Goal: Task Accomplishment & Management: Manage account settings

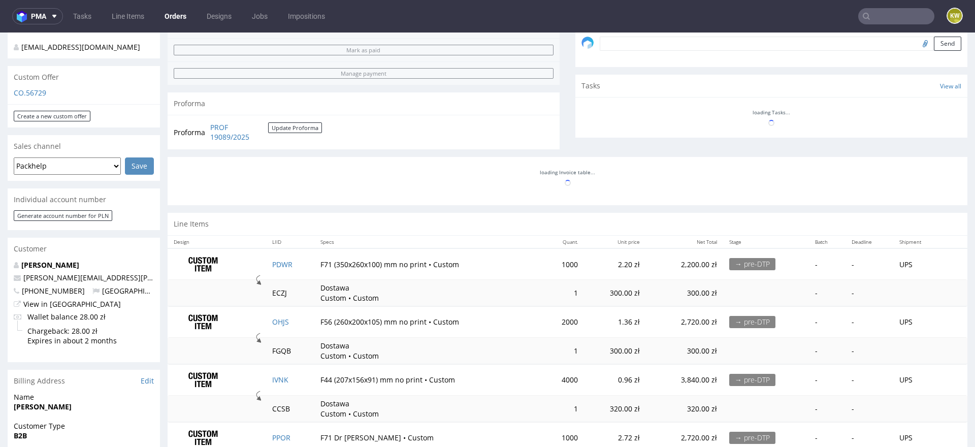
scroll to position [392, 0]
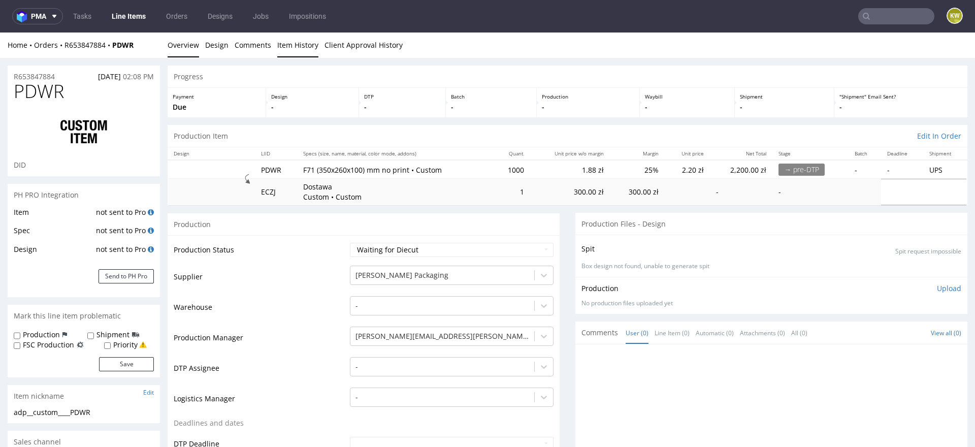
click at [295, 46] on link "Item History" at bounding box center [297, 45] width 41 height 25
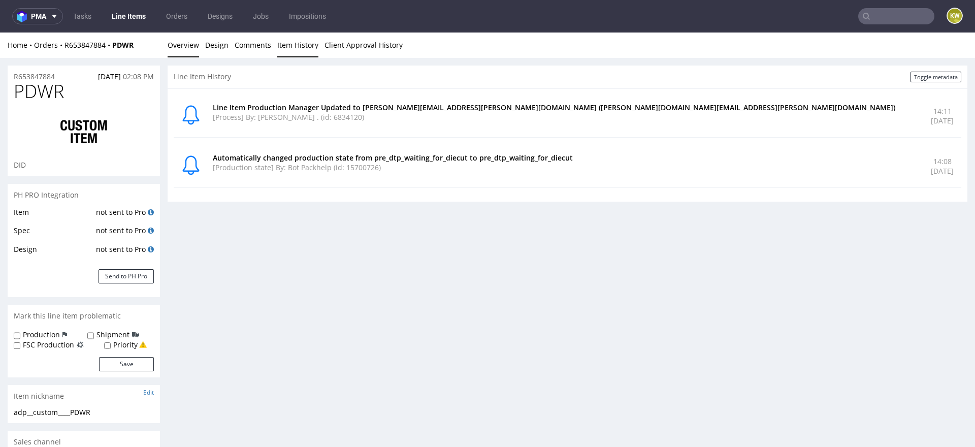
click at [180, 46] on link "Overview" at bounding box center [183, 45] width 31 height 25
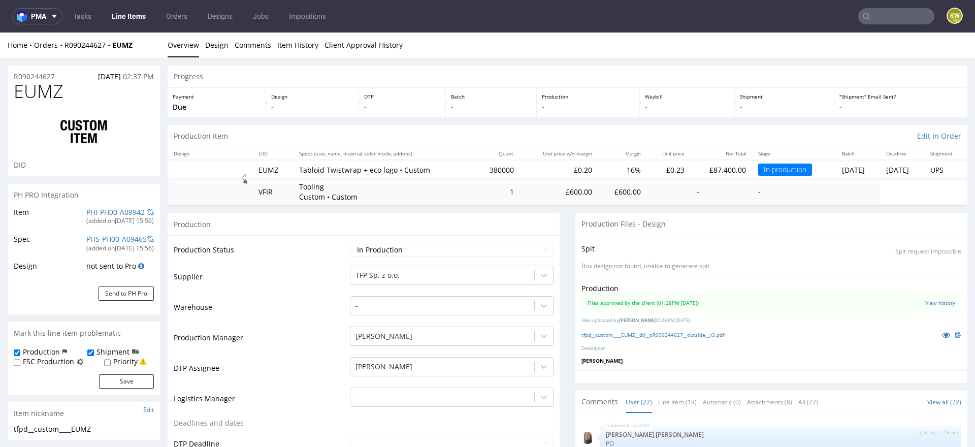
scroll to position [710, 0]
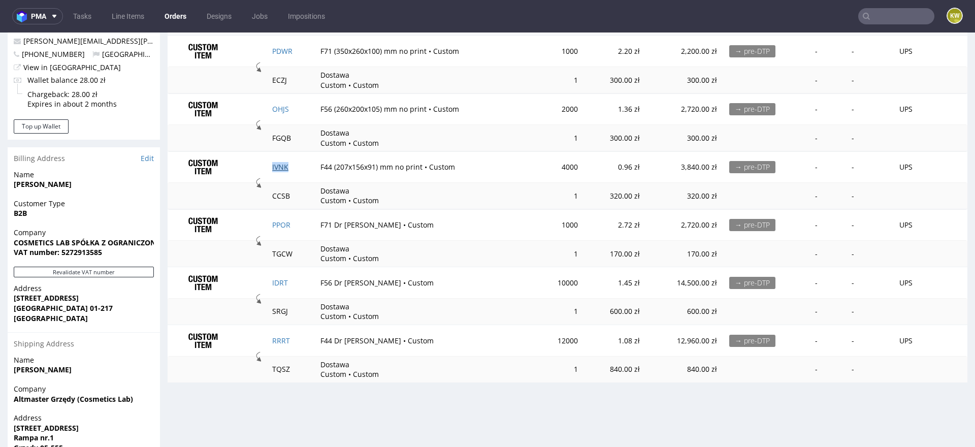
scroll to position [561, 0]
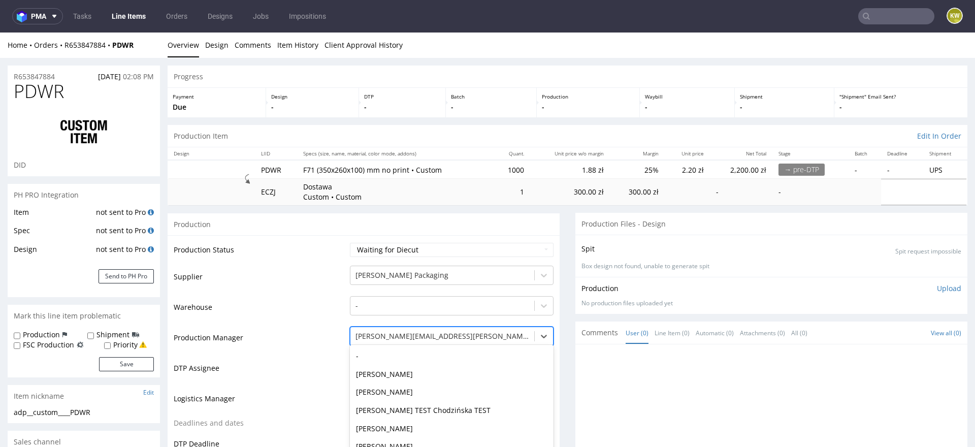
click at [383, 340] on div "Jędrzej Wiśniewski, 48 of 62. 62 results available. Use Up and Down to choose o…" at bounding box center [452, 334] width 204 height 14
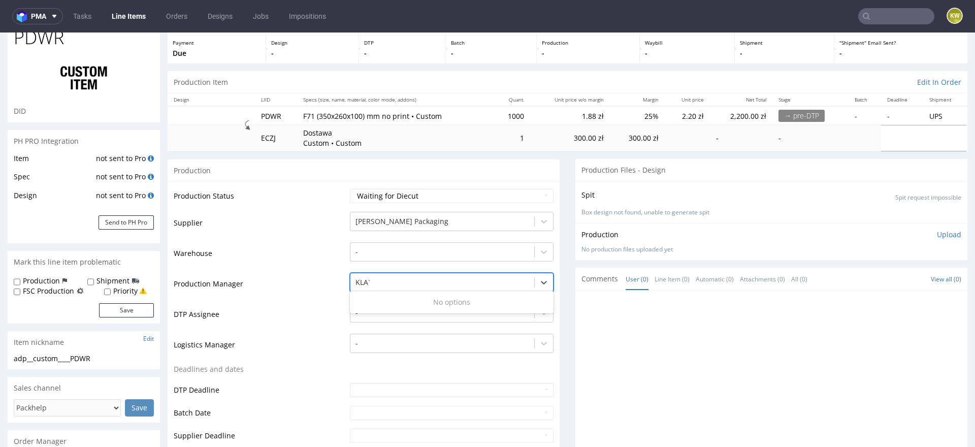
type input "KLA"
click at [388, 302] on div "[PERSON_NAME]" at bounding box center [452, 302] width 204 height 18
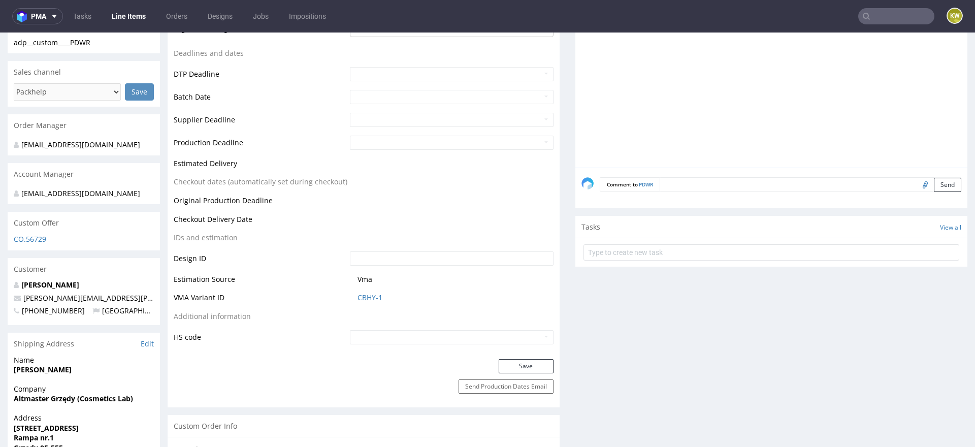
scroll to position [389, 0]
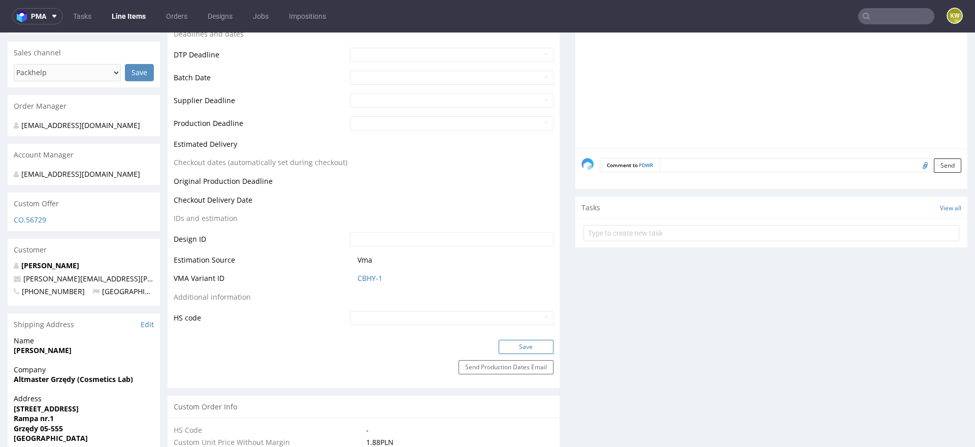
click at [525, 341] on button "Save" at bounding box center [526, 347] width 55 height 14
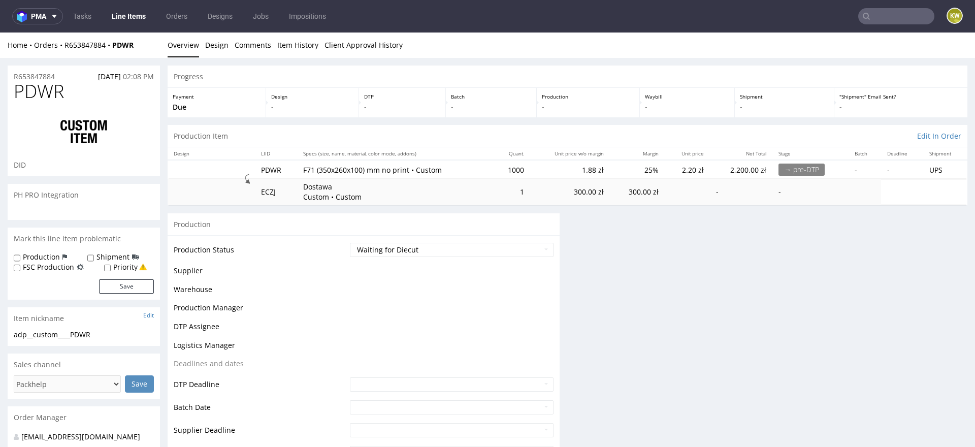
scroll to position [311, 0]
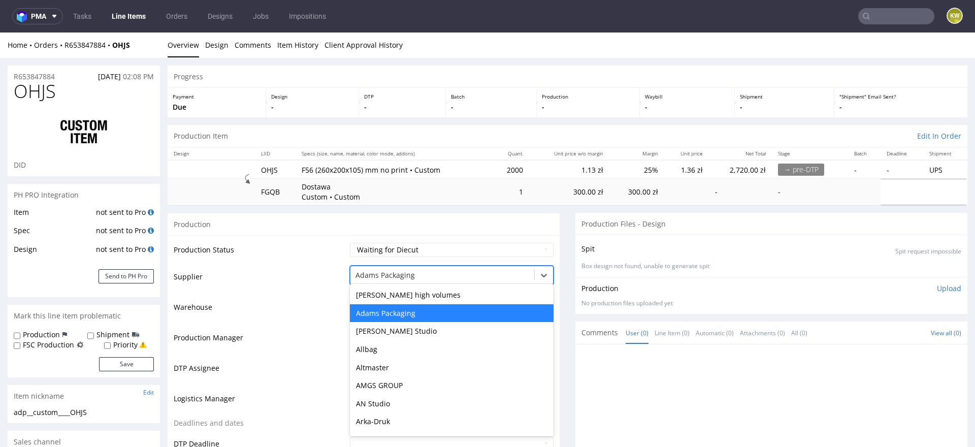
click at [395, 275] on div at bounding box center [443, 275] width 174 height 12
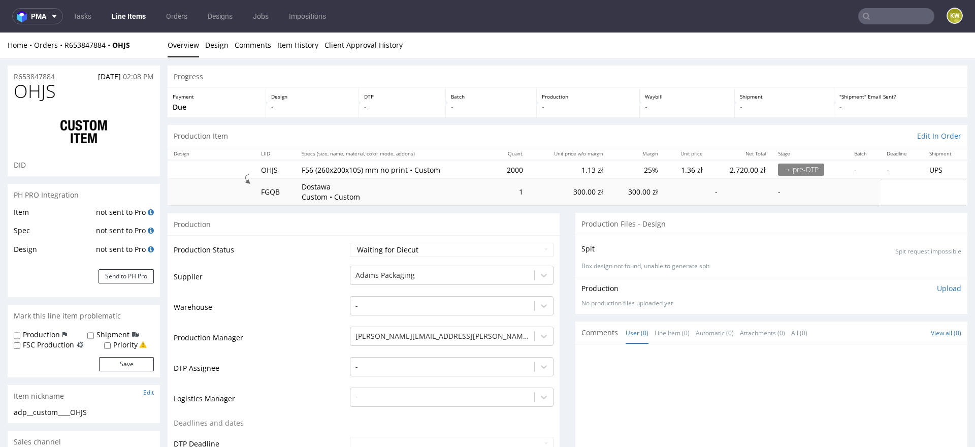
click at [279, 296] on td "Warehouse" at bounding box center [261, 310] width 174 height 30
click at [354, 331] on div "[PERSON_NAME][EMAIL_ADDRESS][DOMAIN_NAME]" at bounding box center [452, 334] width 204 height 14
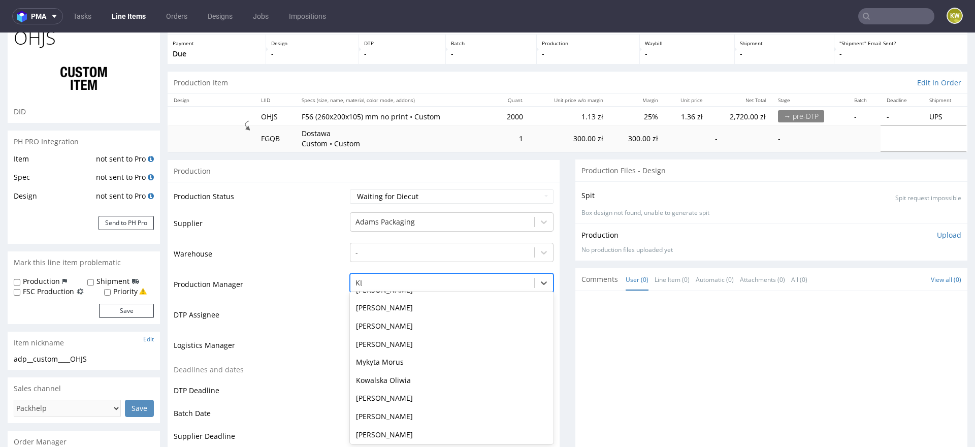
type input "KLA"
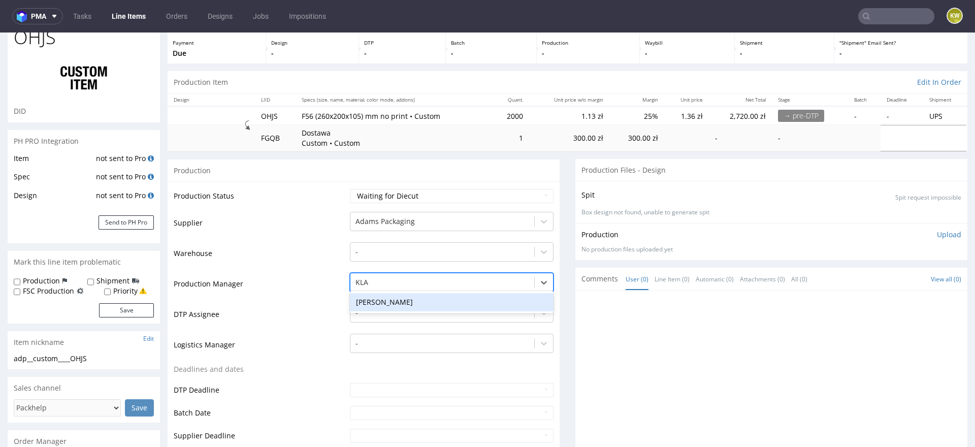
click at [391, 305] on div "[PERSON_NAME]" at bounding box center [452, 302] width 204 height 18
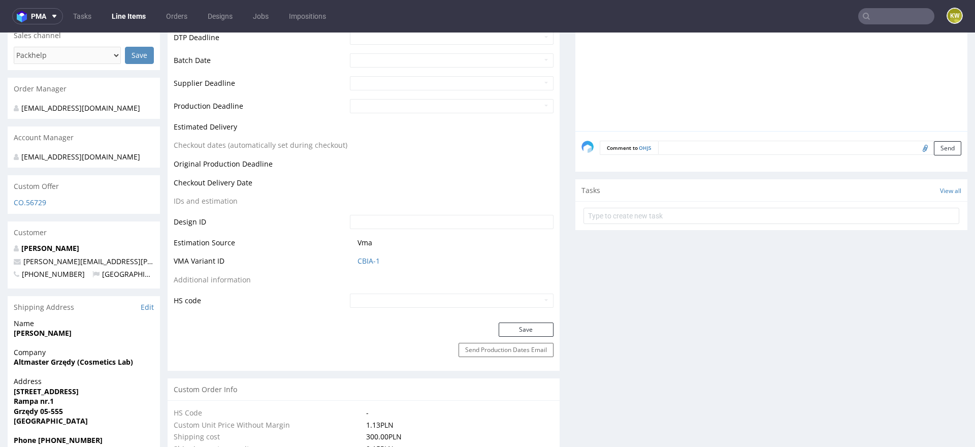
scroll to position [422, 0]
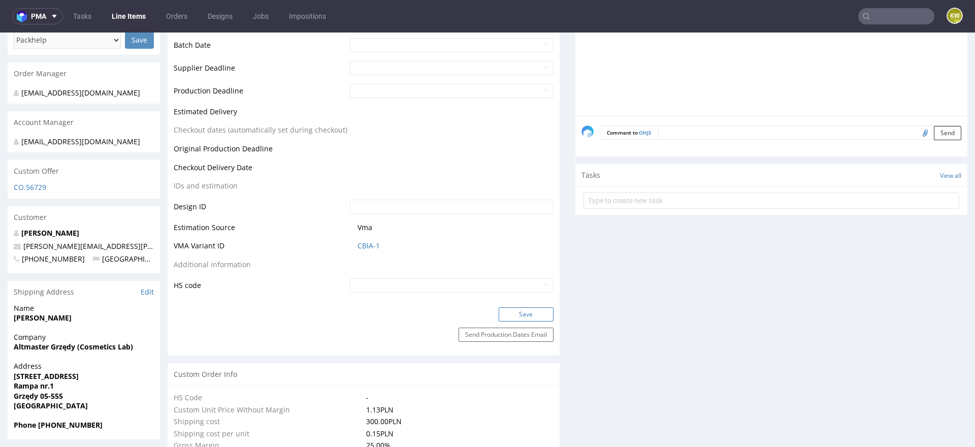
click at [522, 313] on button "Save" at bounding box center [526, 314] width 55 height 14
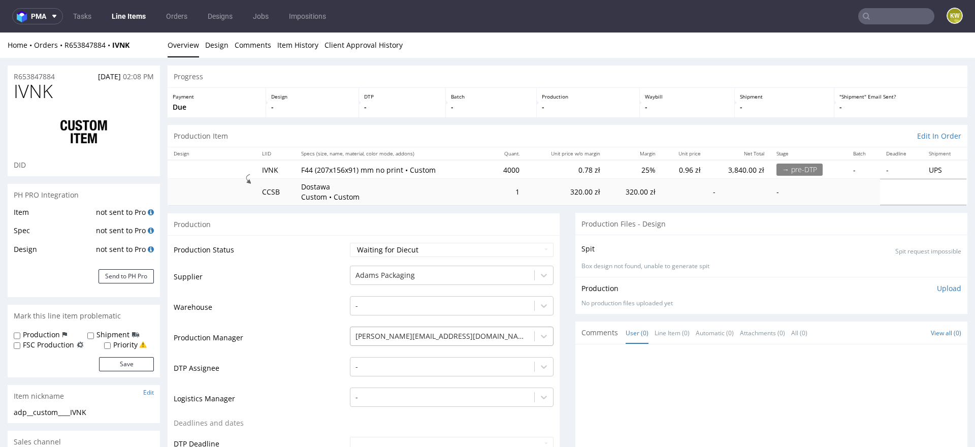
click at [397, 338] on div "[PERSON_NAME][EMAIL_ADDRESS][DOMAIN_NAME]" at bounding box center [452, 334] width 204 height 14
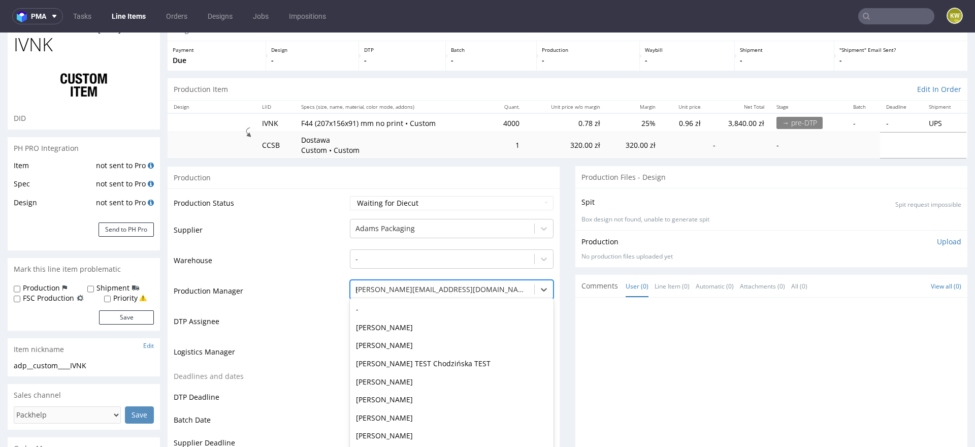
scroll to position [615, 0]
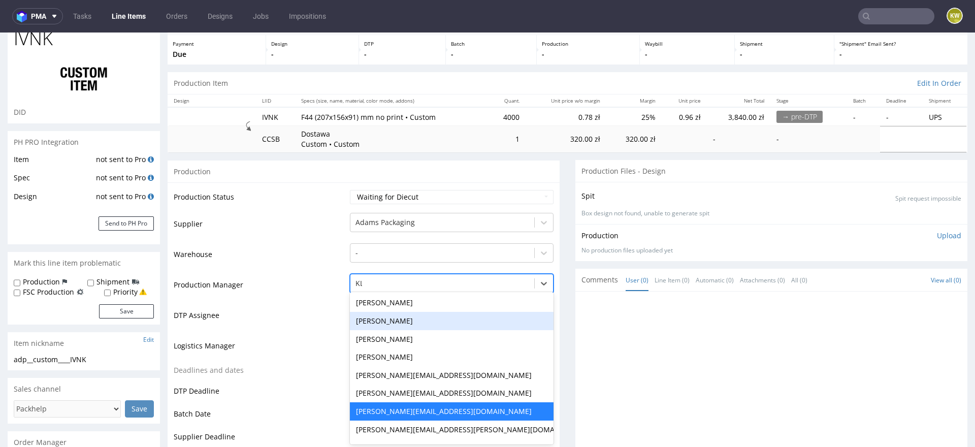
type input "KLA"
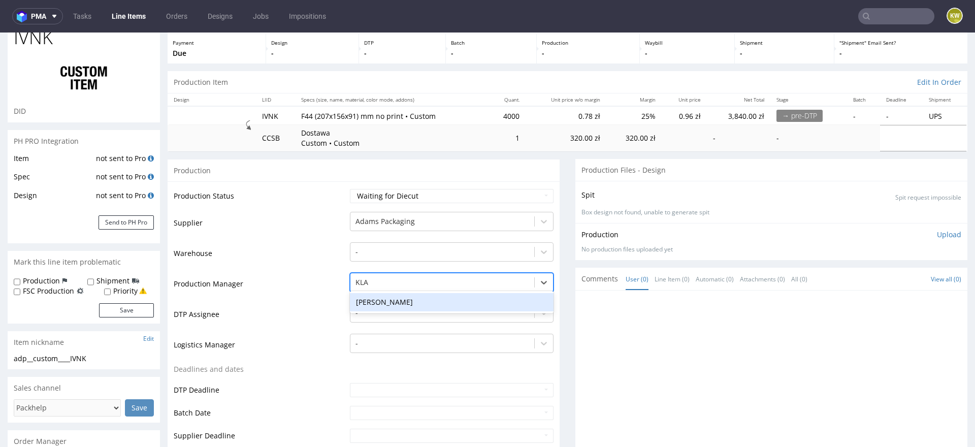
click at [396, 301] on div "[PERSON_NAME]" at bounding box center [452, 302] width 204 height 18
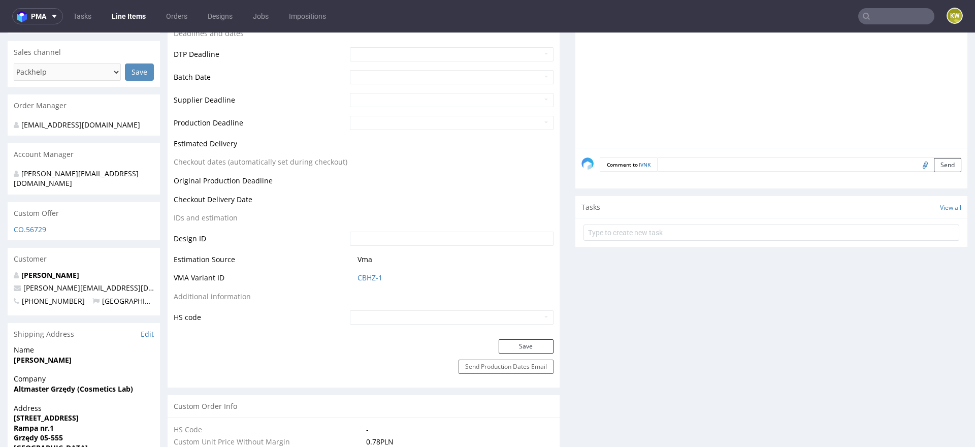
scroll to position [412, 0]
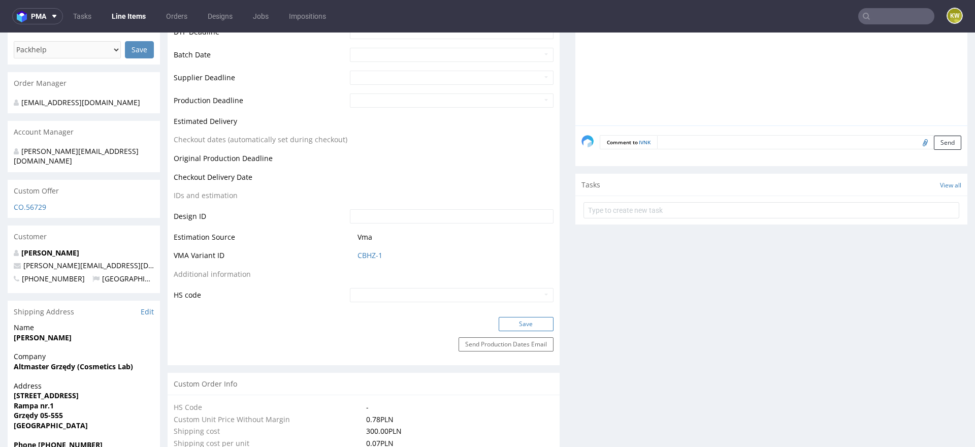
click at [508, 317] on button "Save" at bounding box center [526, 324] width 55 height 14
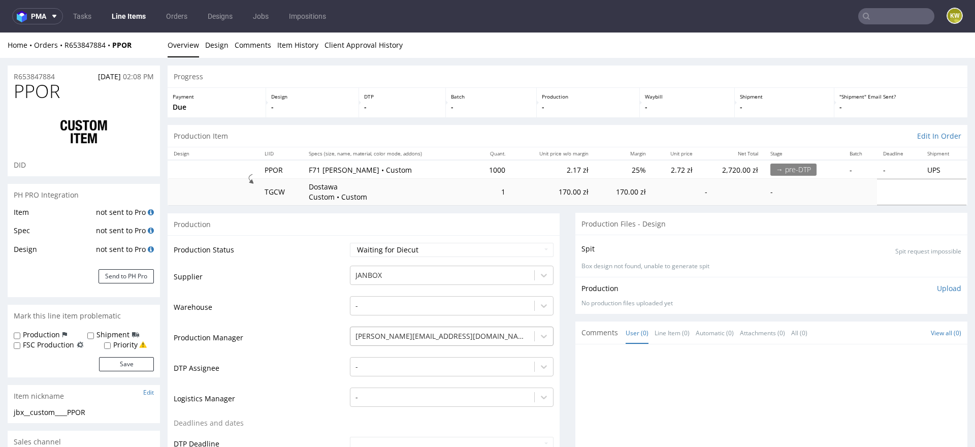
click at [387, 341] on div "[PERSON_NAME][EMAIL_ADDRESS][DOMAIN_NAME]" at bounding box center [452, 334] width 204 height 14
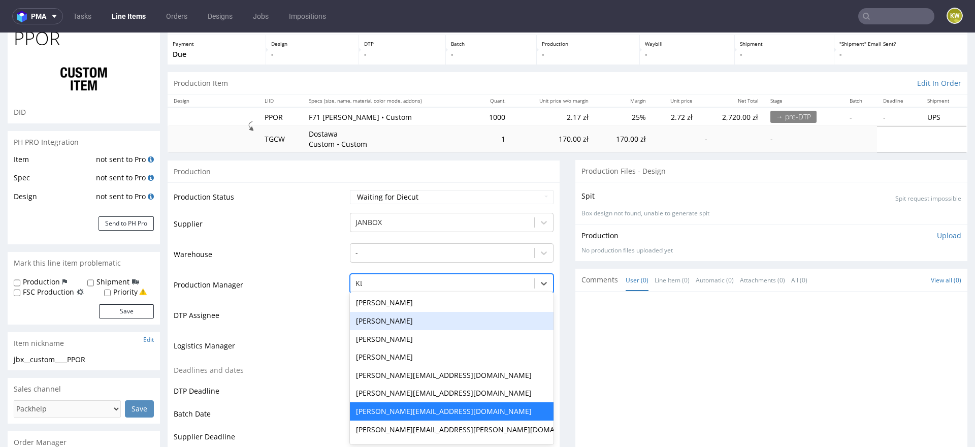
scroll to position [54, 0]
type input "KLA"
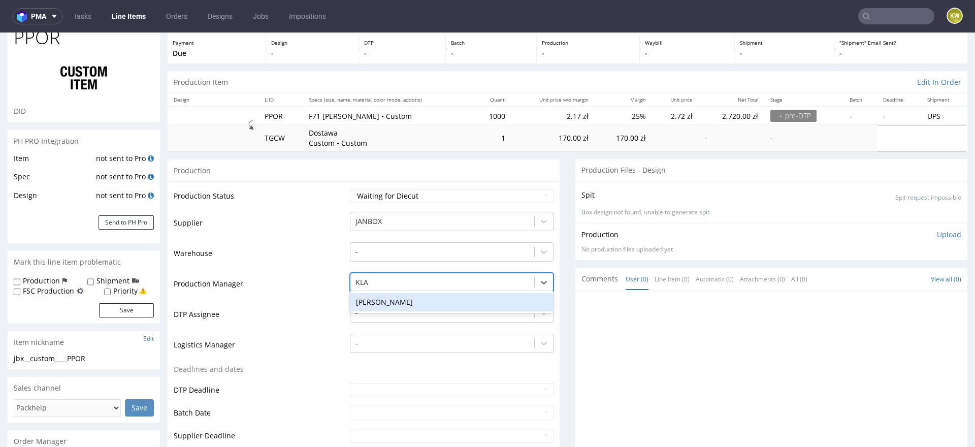
click at [385, 293] on div "[PERSON_NAME]" at bounding box center [452, 302] width 204 height 18
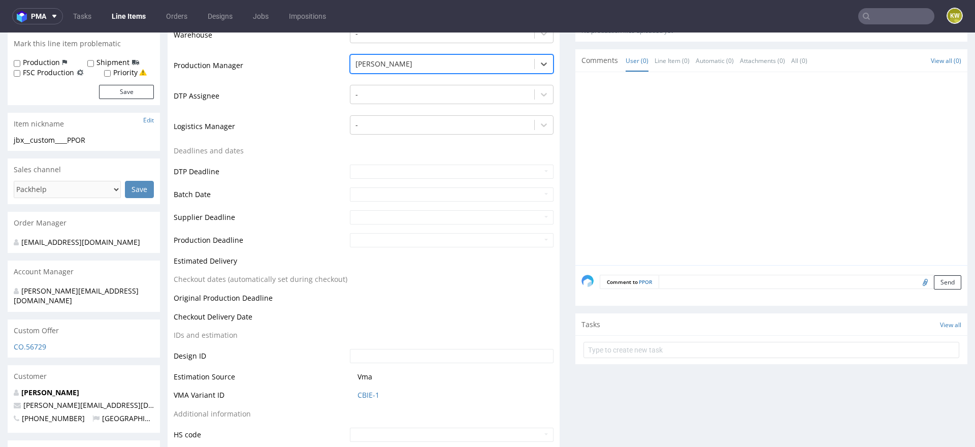
scroll to position [303, 0]
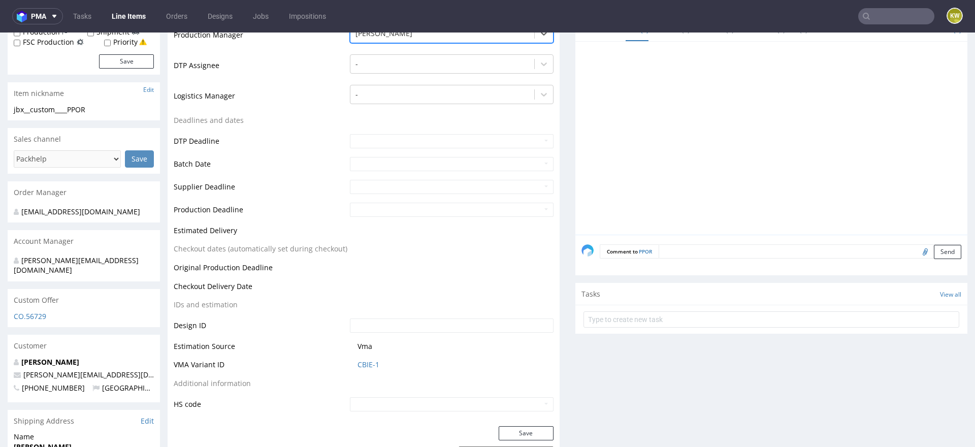
click at [520, 442] on div "Save" at bounding box center [364, 436] width 392 height 20
click at [520, 438] on button "Save" at bounding box center [526, 433] width 55 height 14
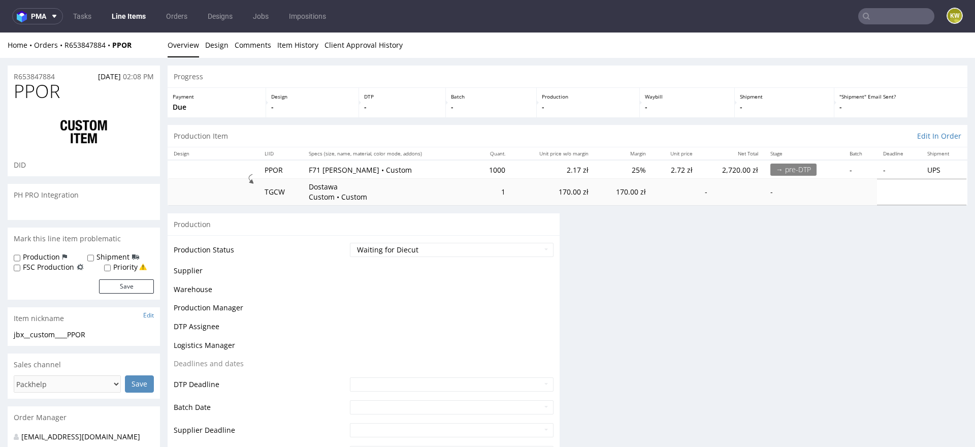
scroll to position [226, 0]
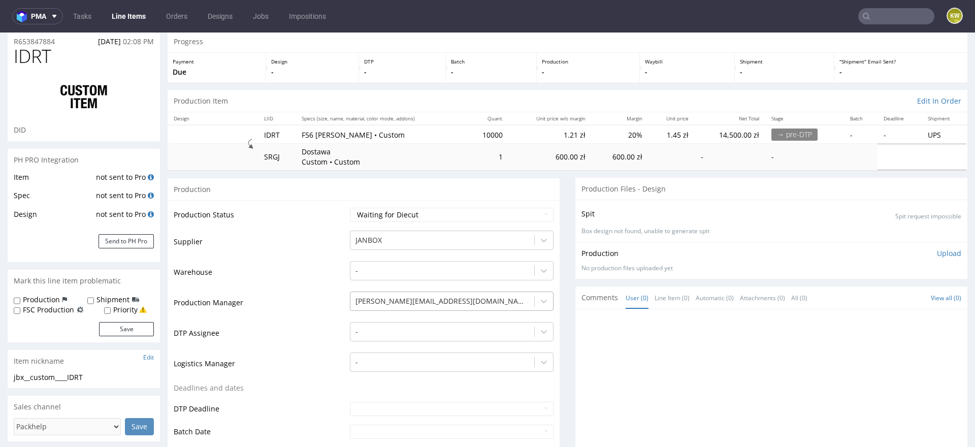
click at [383, 306] on div "[PERSON_NAME][EMAIL_ADDRESS][DOMAIN_NAME]" at bounding box center [452, 299] width 204 height 14
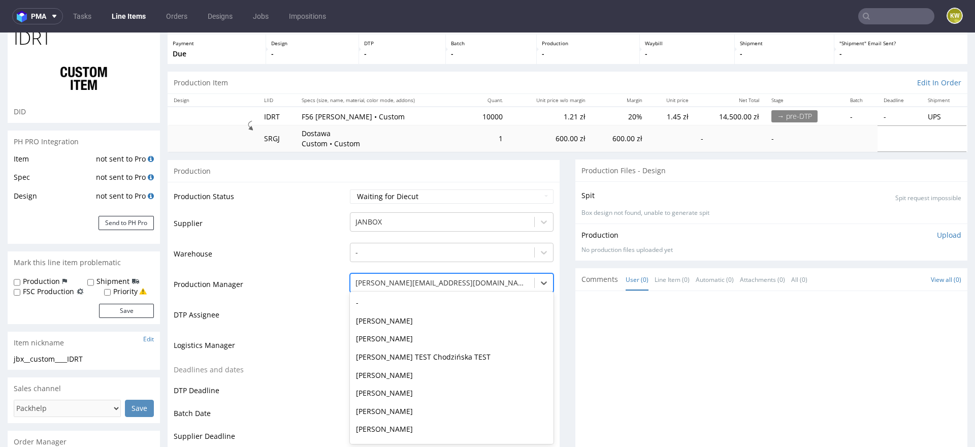
scroll to position [615, 0]
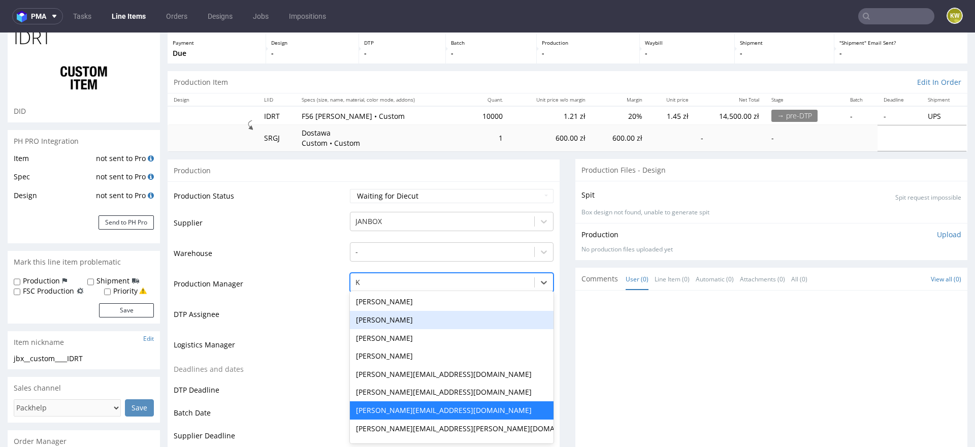
type input "KL"
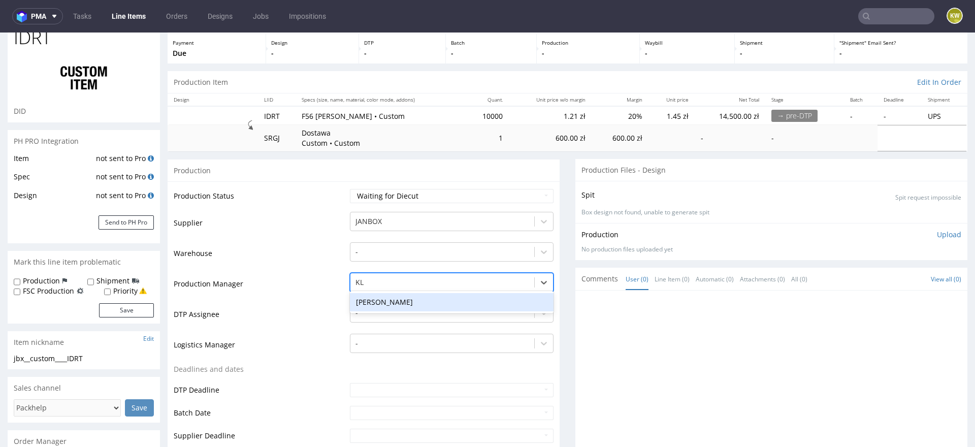
click at [400, 300] on div "[PERSON_NAME]" at bounding box center [452, 302] width 204 height 18
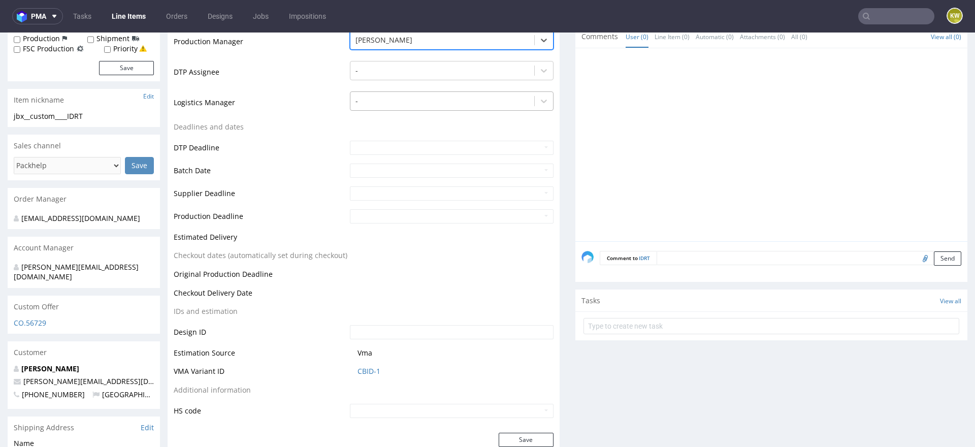
scroll to position [298, 0]
click at [523, 435] on button "Save" at bounding box center [526, 438] width 55 height 14
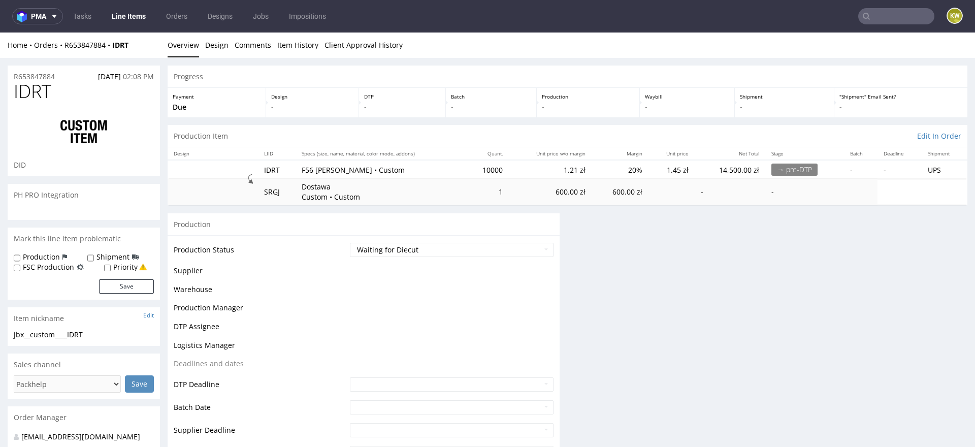
scroll to position [220, 0]
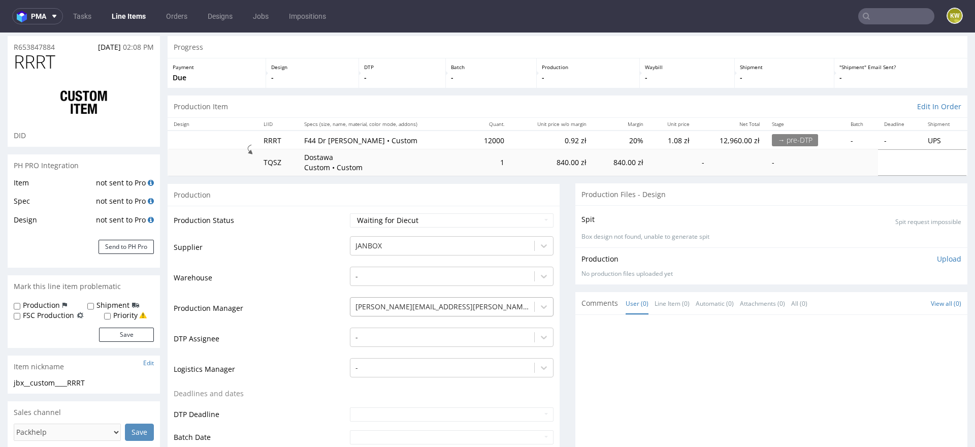
click at [432, 311] on div "[PERSON_NAME][EMAIL_ADDRESS][PERSON_NAME][DOMAIN_NAME]" at bounding box center [452, 304] width 204 height 14
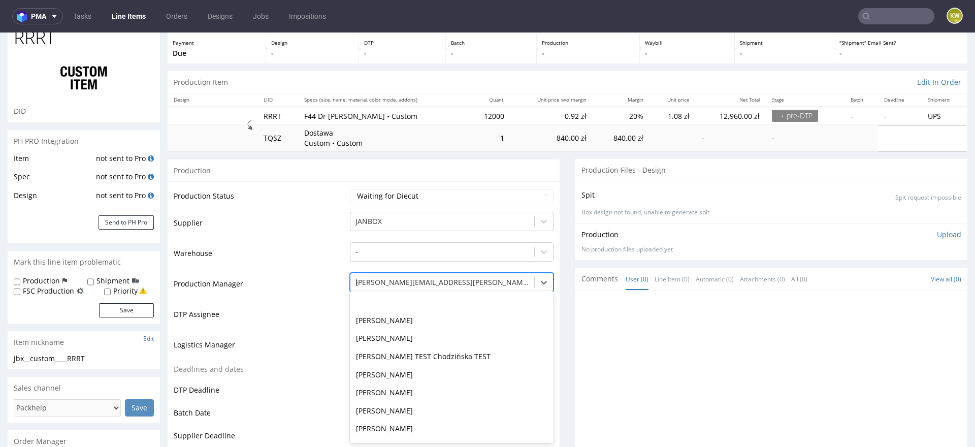
type input "kla"
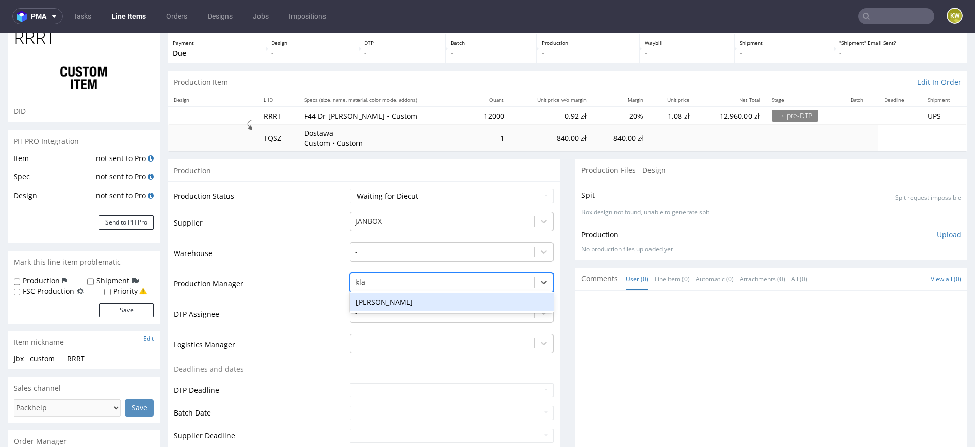
click at [407, 303] on div "[PERSON_NAME]" at bounding box center [452, 302] width 204 height 18
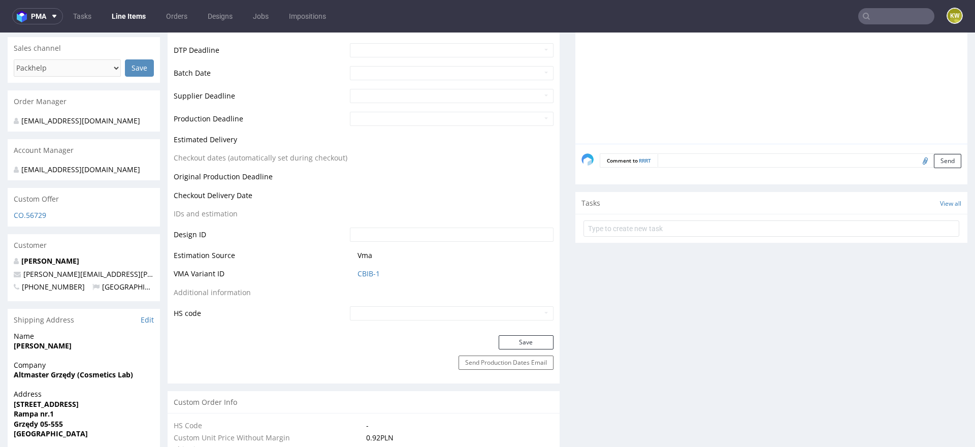
scroll to position [396, 0]
click at [522, 343] on button "Save" at bounding box center [526, 340] width 55 height 14
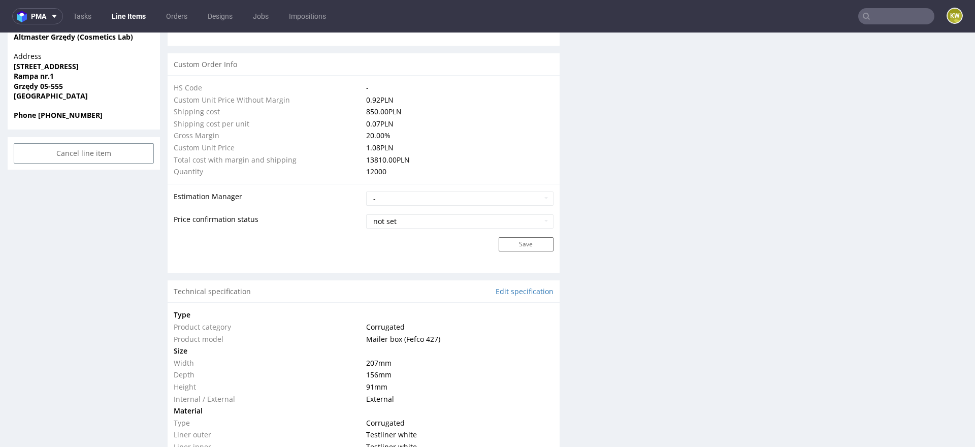
scroll to position [0, 0]
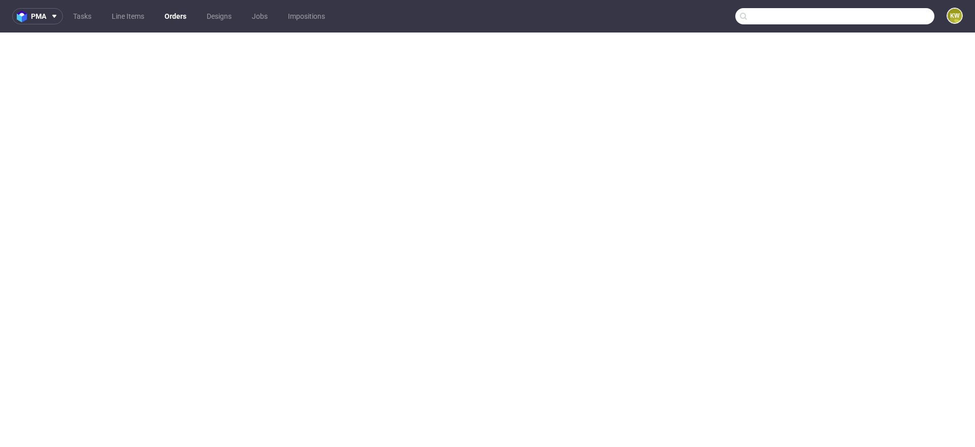
click at [875, 10] on input "text" at bounding box center [835, 16] width 199 height 16
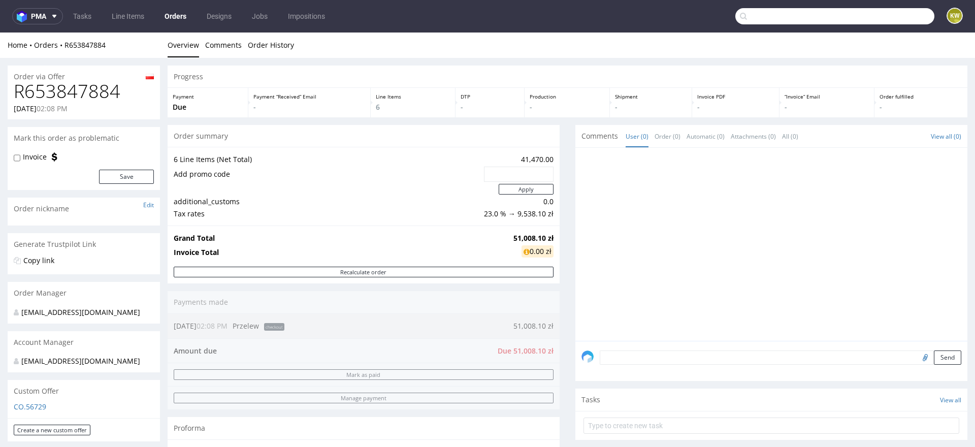
scroll to position [561, 0]
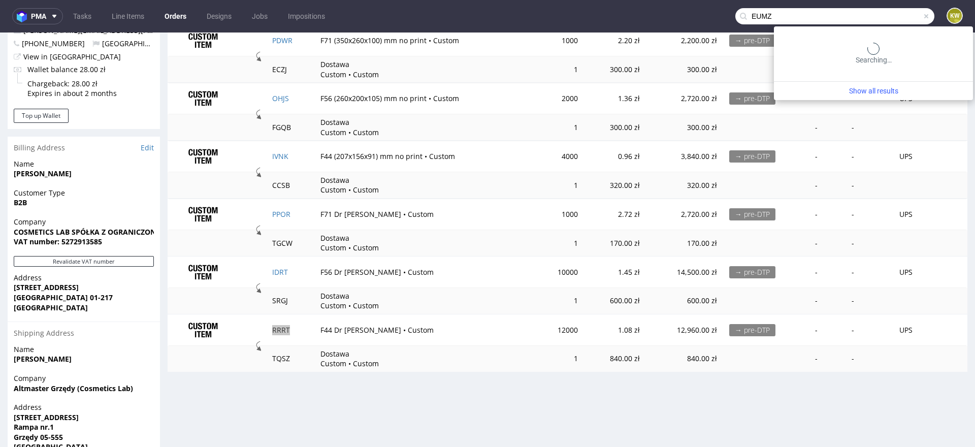
type input "EUMZ"
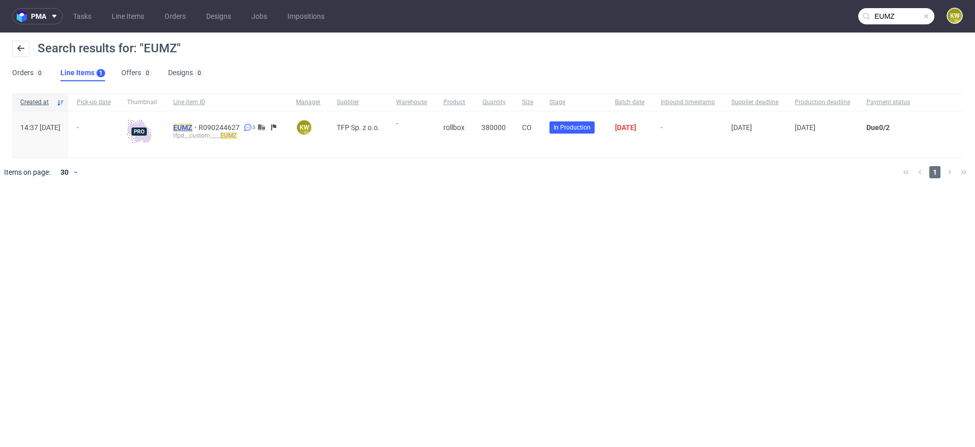
click at [193, 131] on mark "EUMZ" at bounding box center [182, 127] width 19 height 8
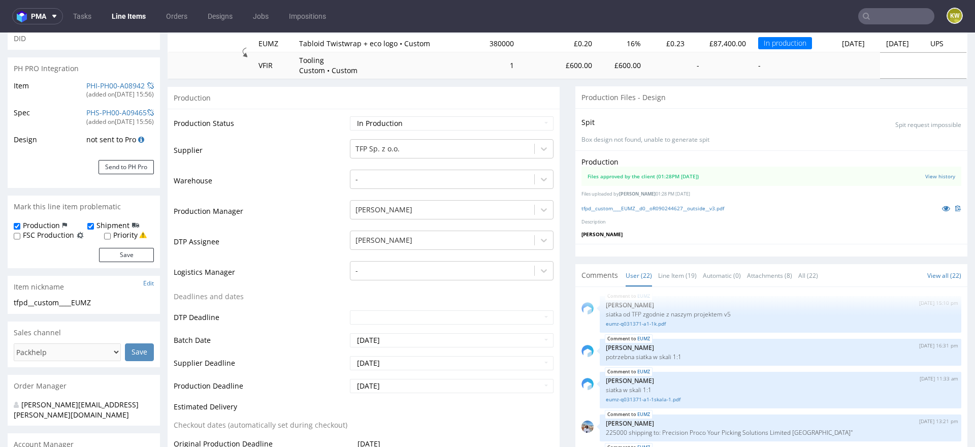
scroll to position [153, 0]
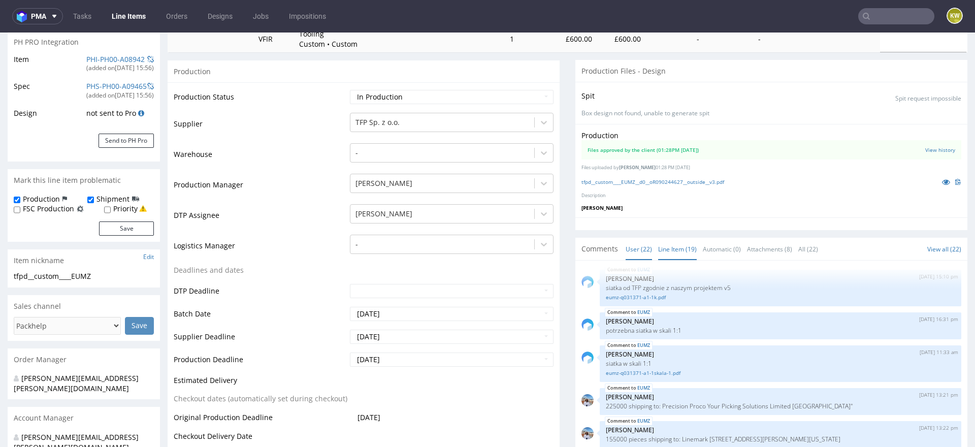
click at [672, 245] on link "Line Item (19)" at bounding box center [677, 249] width 39 height 22
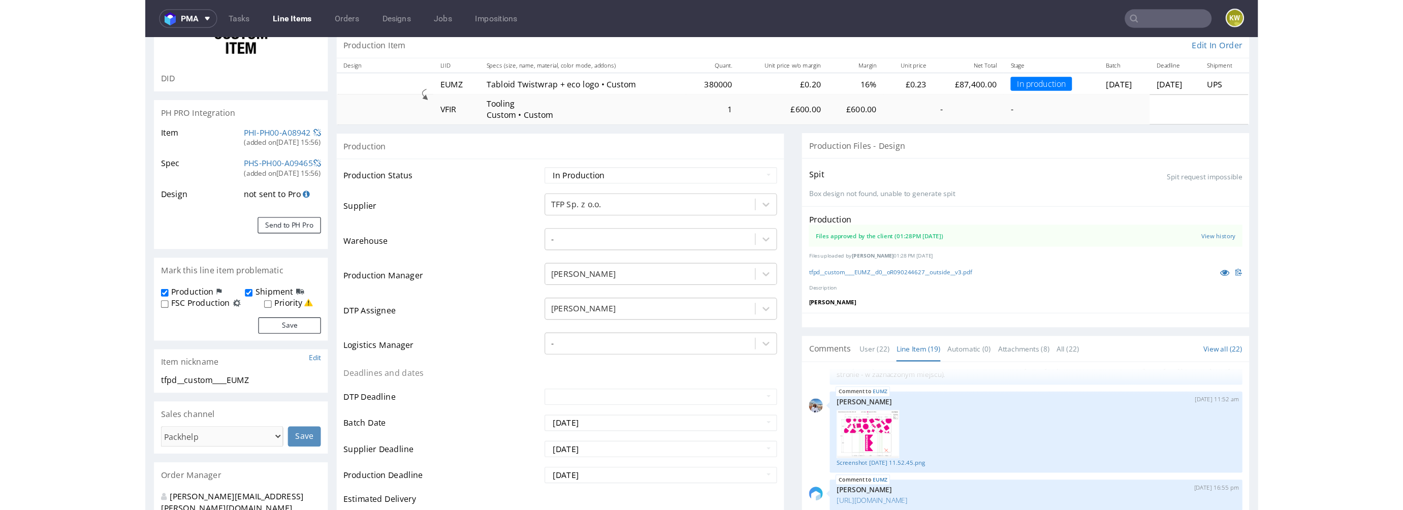
scroll to position [0, 0]
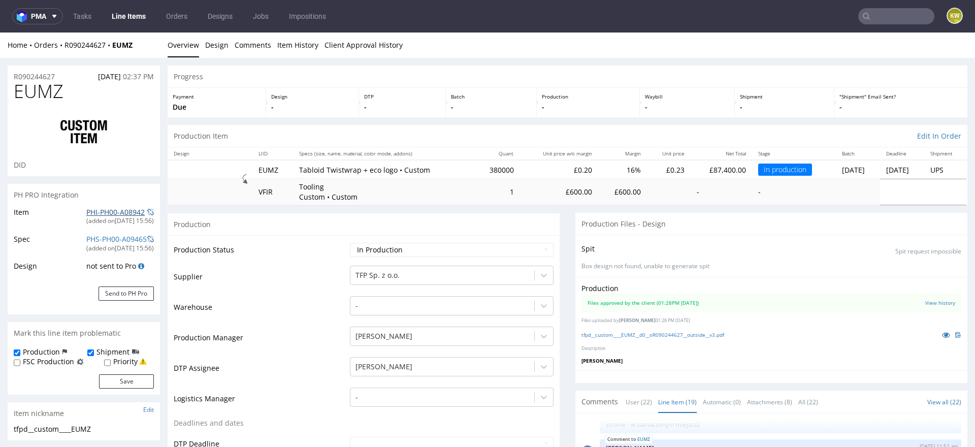
click at [108, 211] on link "PHI-PH00-A08942" at bounding box center [115, 212] width 58 height 10
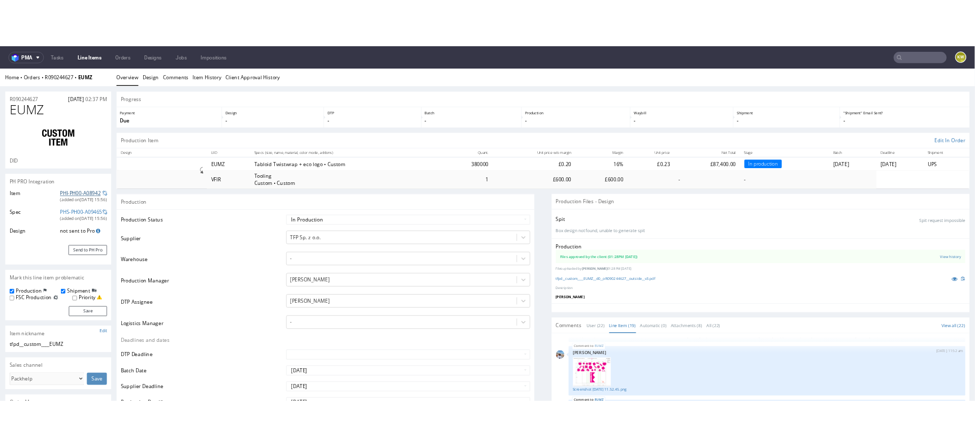
scroll to position [338, 0]
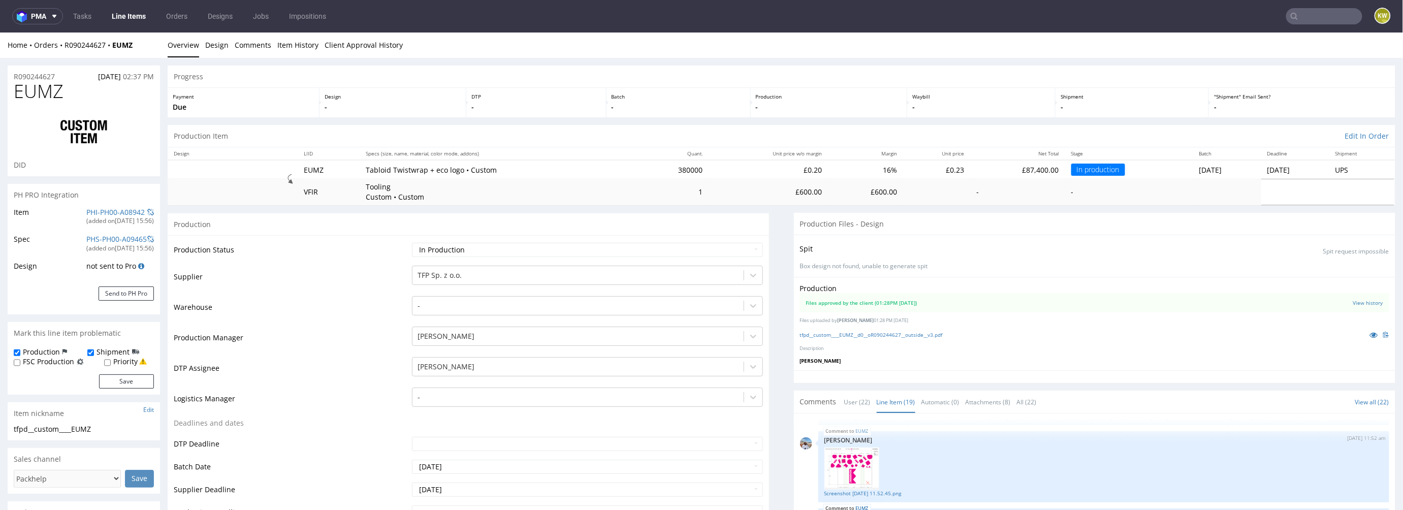
click at [124, 12] on link "Line Items" at bounding box center [129, 16] width 46 height 16
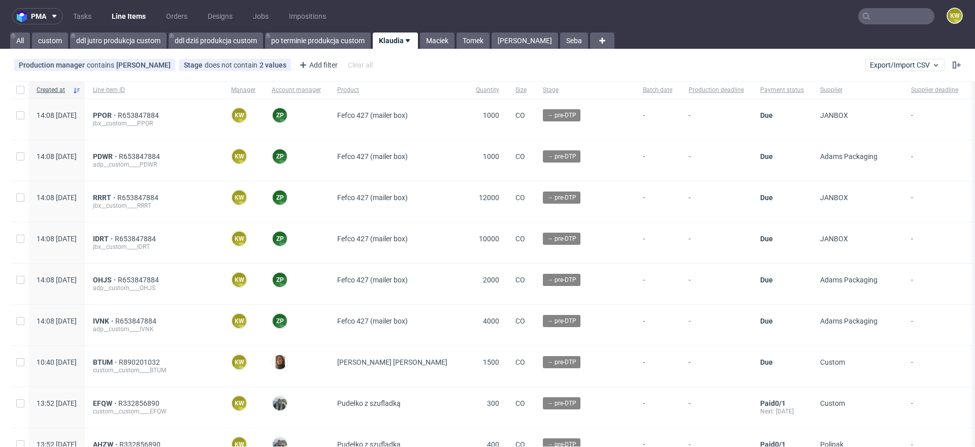
scroll to position [131, 0]
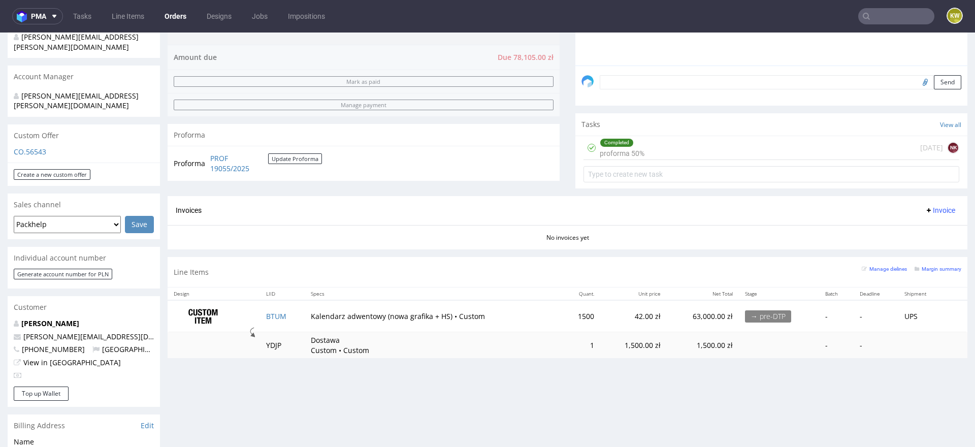
scroll to position [396, 0]
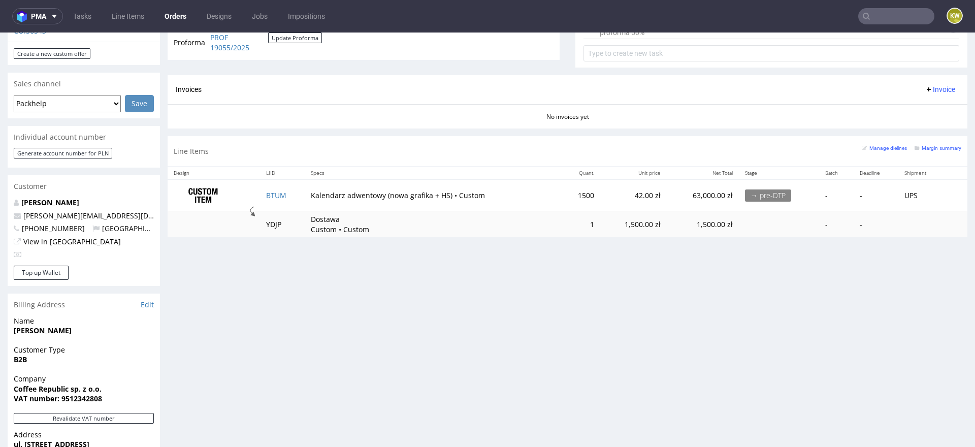
click at [294, 197] on td "BTUM" at bounding box center [282, 195] width 45 height 32
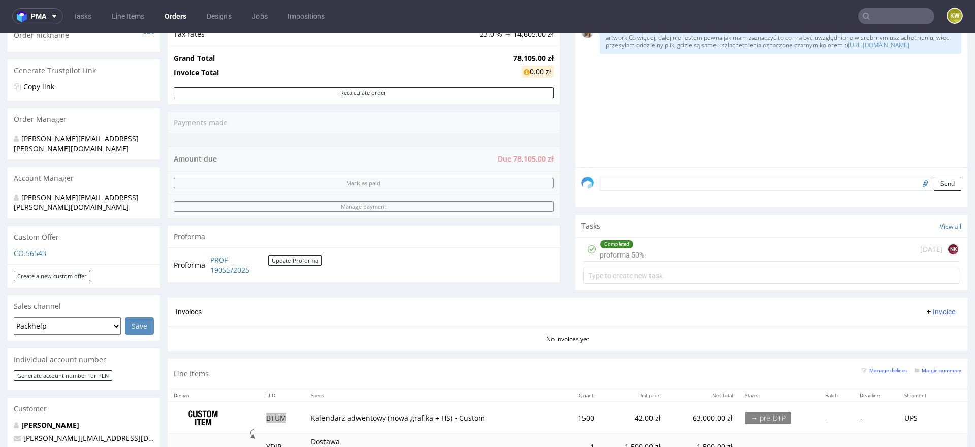
scroll to position [219, 0]
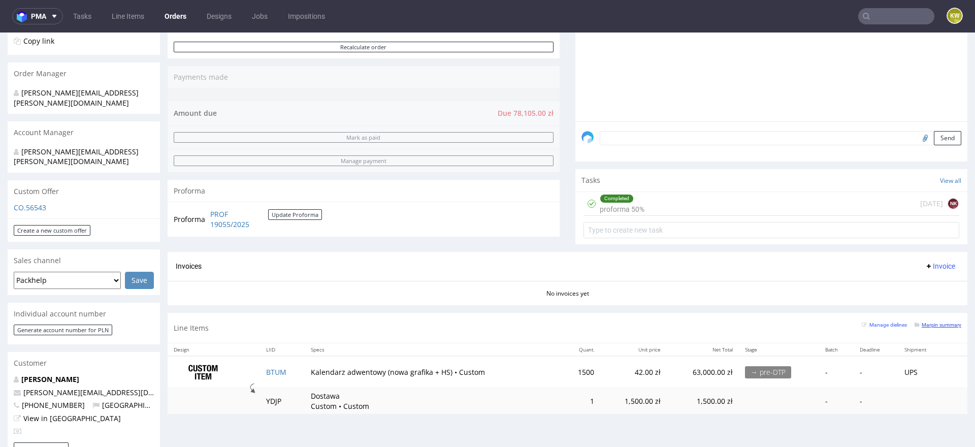
click at [936, 326] on small "Margin summary" at bounding box center [938, 325] width 47 height 6
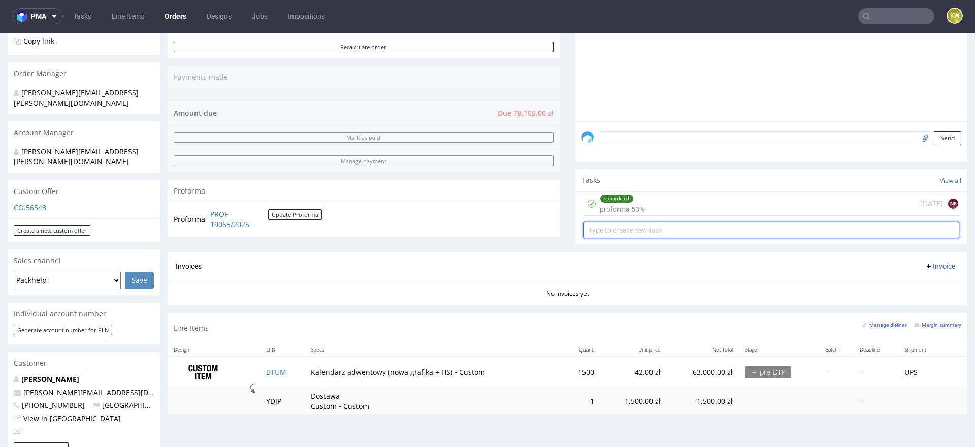
click at [773, 230] on input "text" at bounding box center [772, 230] width 376 height 16
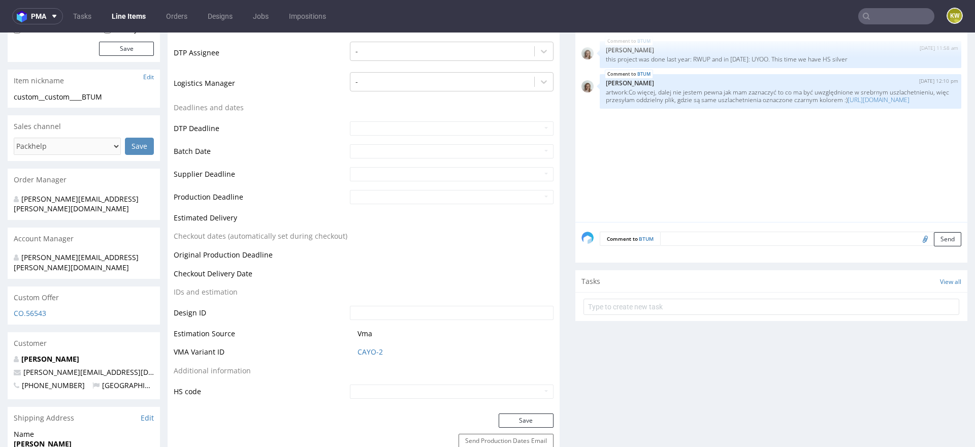
scroll to position [326, 0]
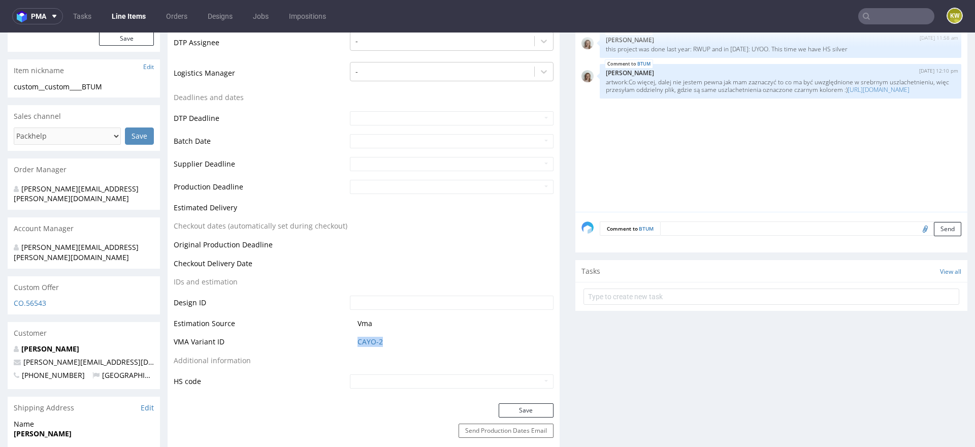
drag, startPoint x: 404, startPoint y: 339, endPoint x: 324, endPoint y: 341, distance: 80.3
click at [322, 341] on tr "VMA Variant ID CAYO-2" at bounding box center [364, 345] width 380 height 19
copy tr "CAYO-2"
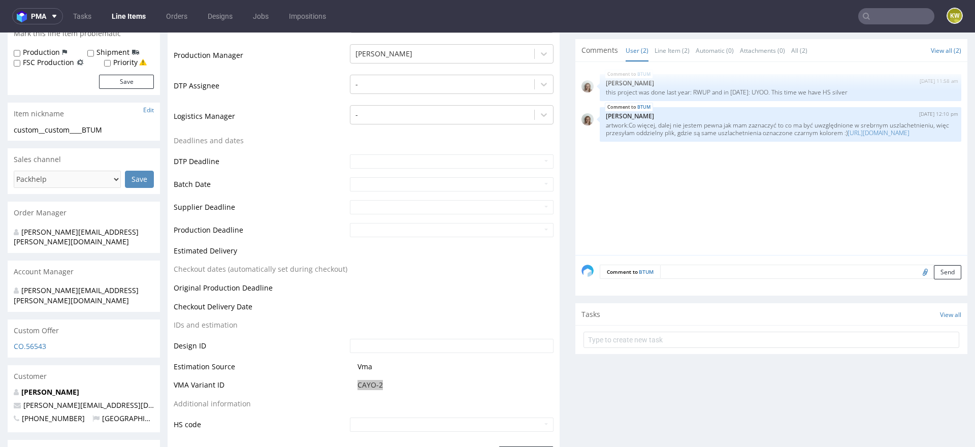
scroll to position [283, 0]
click at [702, 88] on p "this project was done last year: RWUP and in 2023: UYOO. This time we have HS s…" at bounding box center [780, 91] width 349 height 8
copy p "RWUP"
click at [690, 276] on textarea at bounding box center [810, 271] width 301 height 14
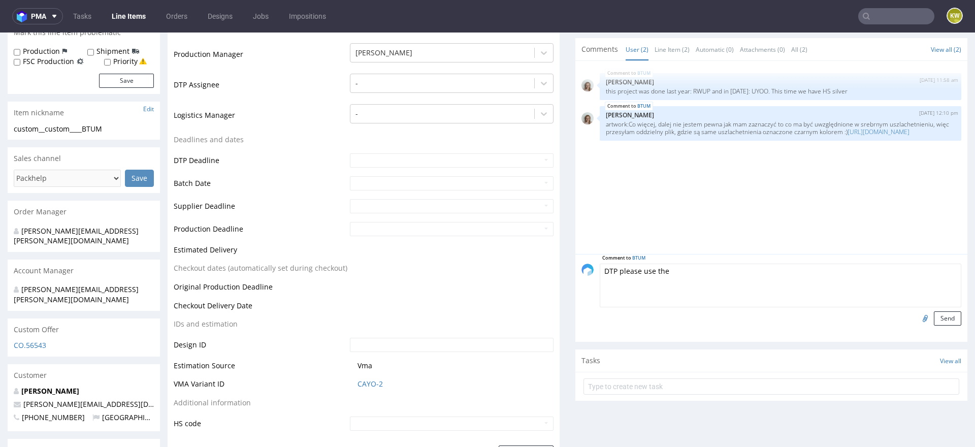
drag, startPoint x: 739, startPoint y: 275, endPoint x: 662, endPoint y: 259, distance: 79.0
click at [662, 264] on textarea "DTP please use the" at bounding box center [781, 286] width 362 height 44
click at [674, 271] on textarea "DTP please use the" at bounding box center [781, 286] width 362 height 44
paste textarea "RWUP"
type textarea "DTP please use dieline from previous order RWUP"
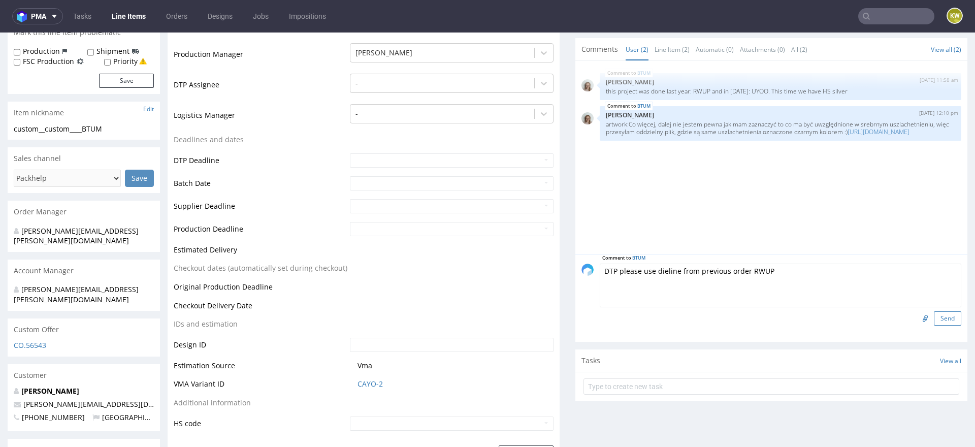
click at [934, 313] on button "Send" at bounding box center [947, 318] width 27 height 14
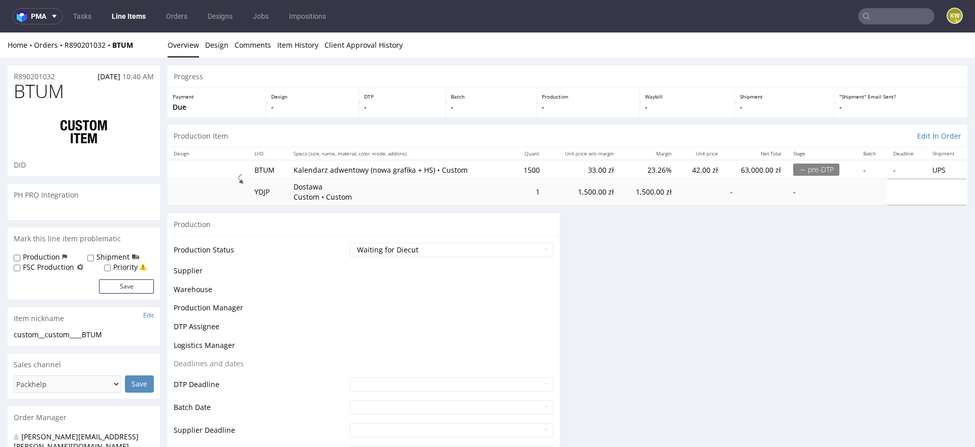
scroll to position [0, 0]
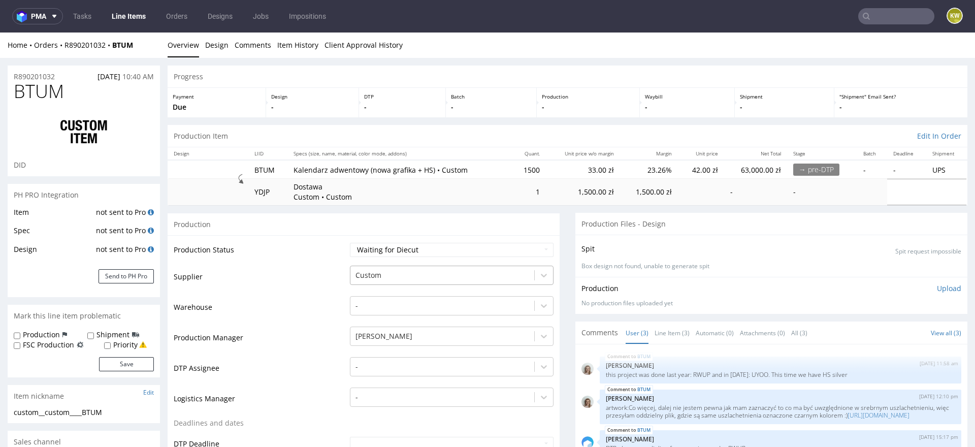
click at [410, 276] on div at bounding box center [443, 275] width 174 height 12
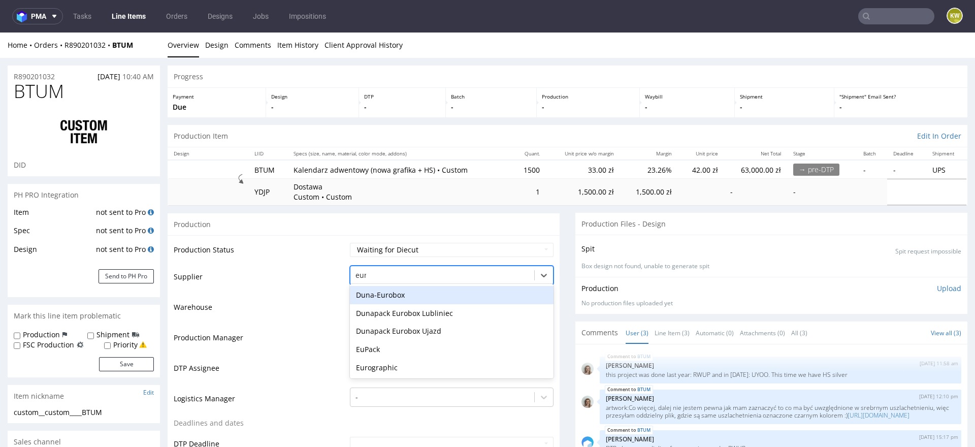
type input "euro"
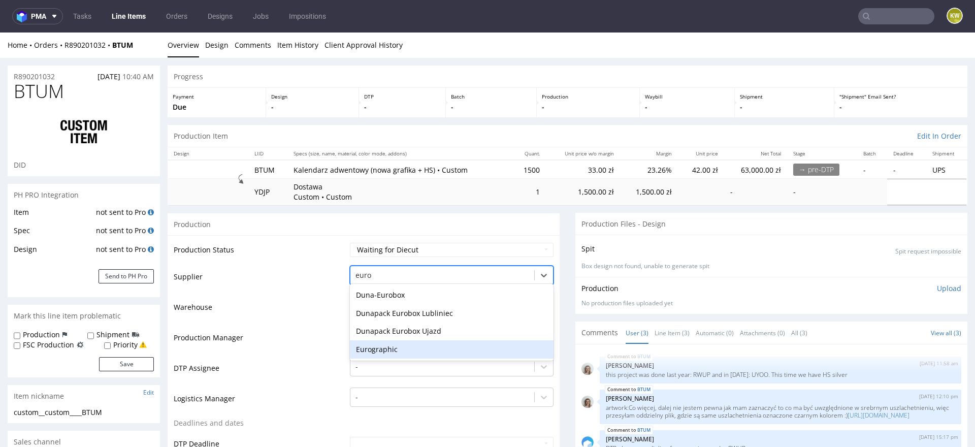
click at [386, 348] on div "Eurographic" at bounding box center [452, 349] width 204 height 18
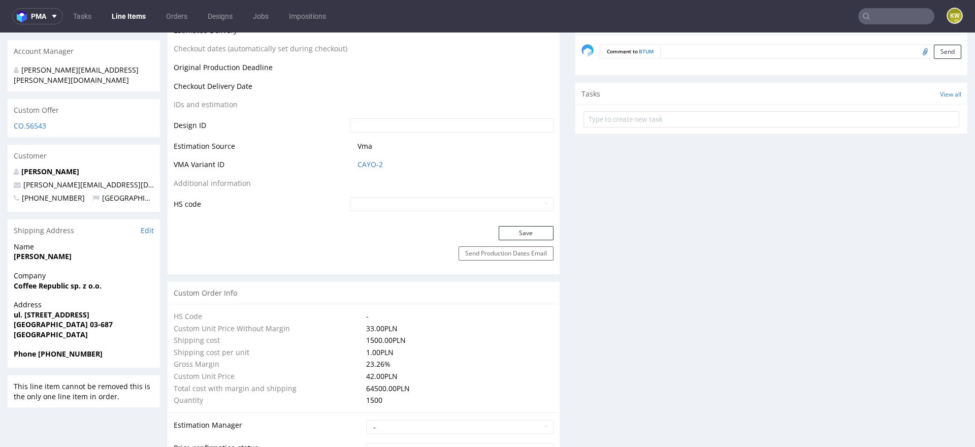
scroll to position [511, 0]
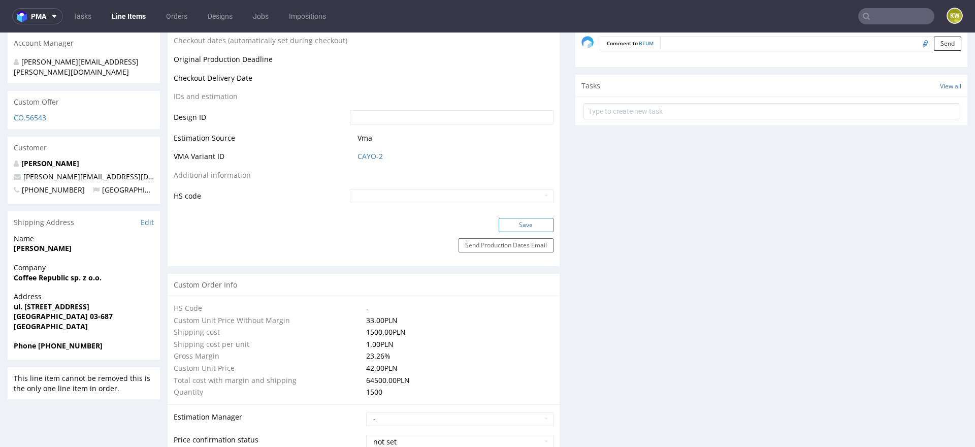
click at [518, 229] on button "Save" at bounding box center [526, 225] width 55 height 14
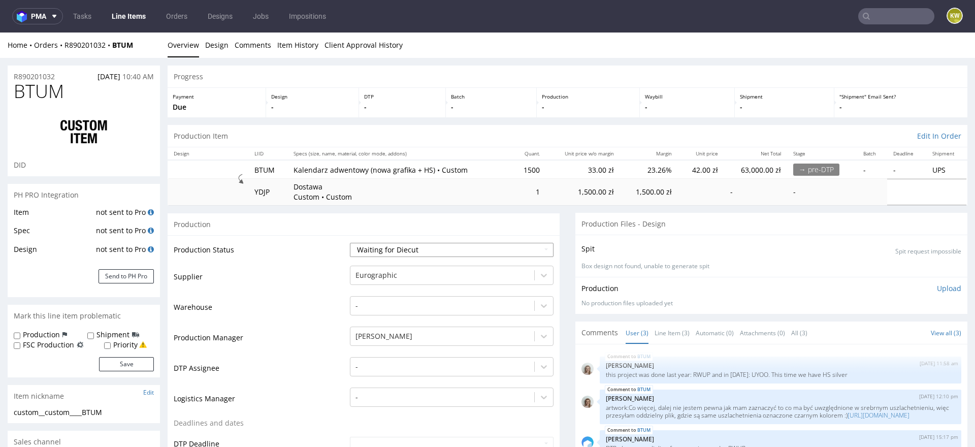
click at [397, 246] on select "Waiting for Artwork Waiting for Diecut Waiting for Mockup Waiting for DTP Waiti…" at bounding box center [452, 250] width 204 height 14
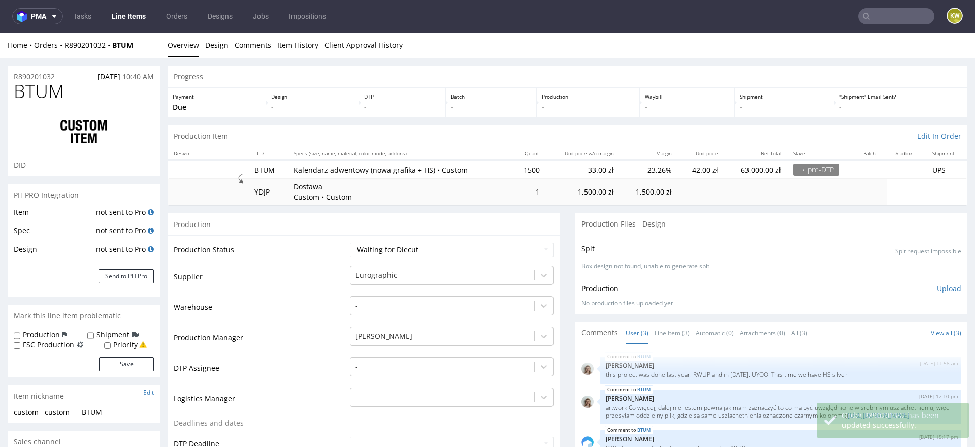
click at [401, 242] on td "Waiting for Artwork Waiting for Diecut Waiting for Mockup Waiting for DTP Waiti…" at bounding box center [450, 253] width 206 height 23
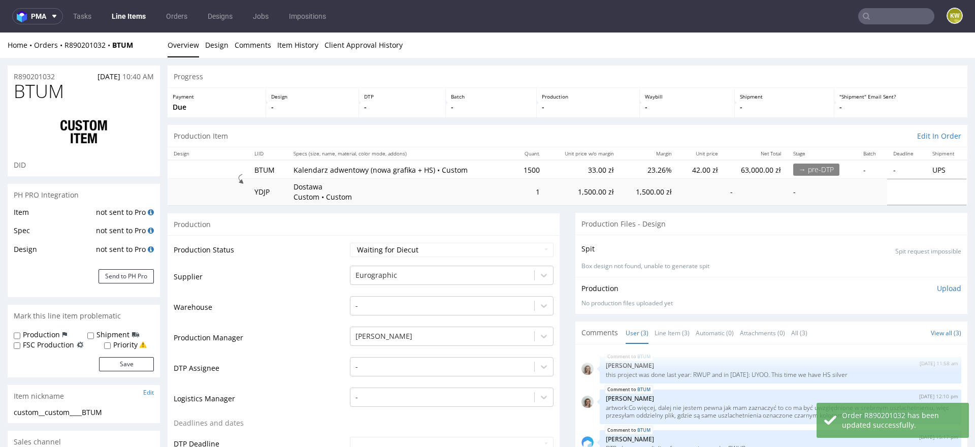
click at [399, 258] on td "Waiting for Artwork Waiting for Diecut Waiting for Mockup Waiting for DTP Waiti…" at bounding box center [450, 253] width 206 height 23
click at [410, 250] on select "Waiting for Artwork Waiting for Diecut Waiting for Mockup Waiting for DTP Waiti…" at bounding box center [452, 250] width 204 height 14
select select "dtp_waiting_for_check"
click at [350, 243] on select "Waiting for Artwork Waiting for Diecut Waiting for Mockup Waiting for DTP Waiti…" at bounding box center [452, 250] width 204 height 14
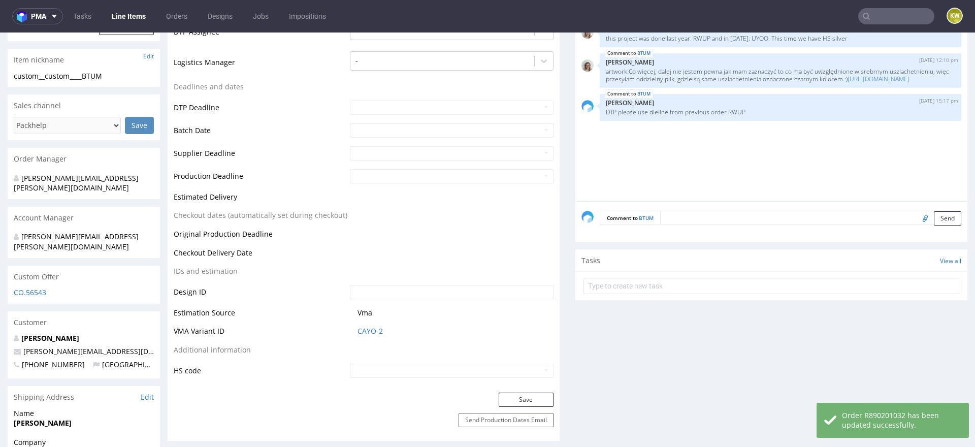
scroll to position [341, 0]
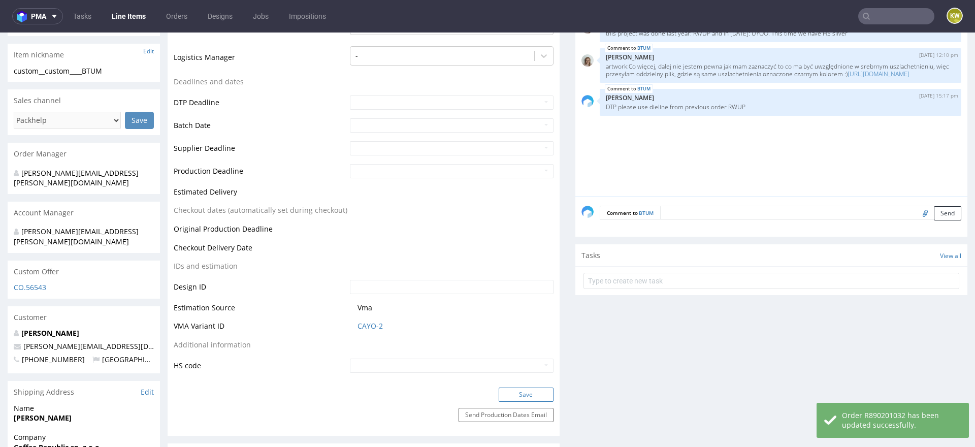
click at [508, 398] on button "Save" at bounding box center [526, 395] width 55 height 14
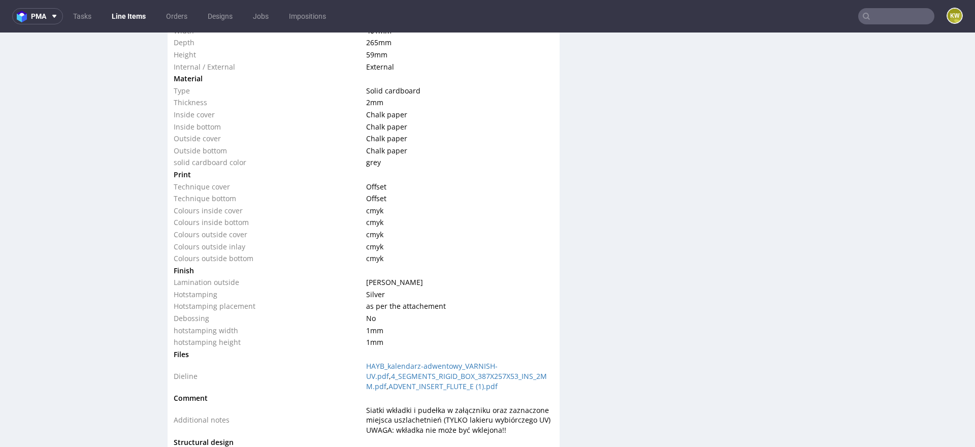
scroll to position [1117, 0]
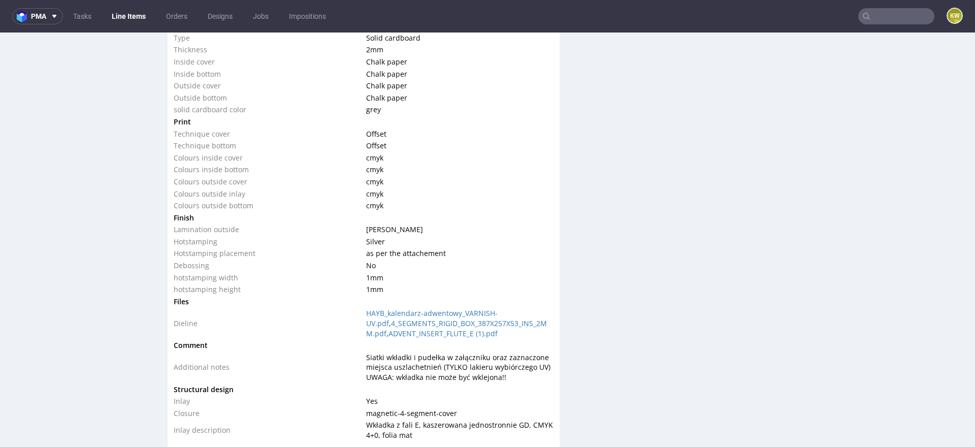
click at [474, 247] on td "as per the attachement" at bounding box center [459, 253] width 190 height 12
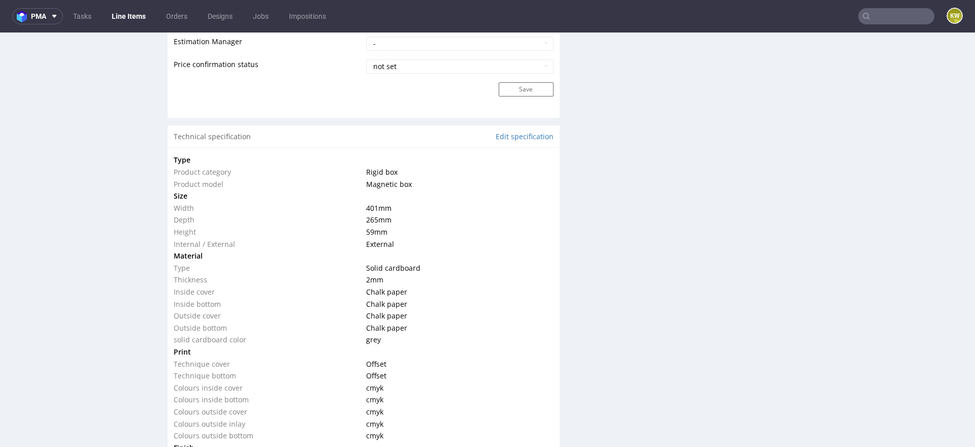
scroll to position [873, 0]
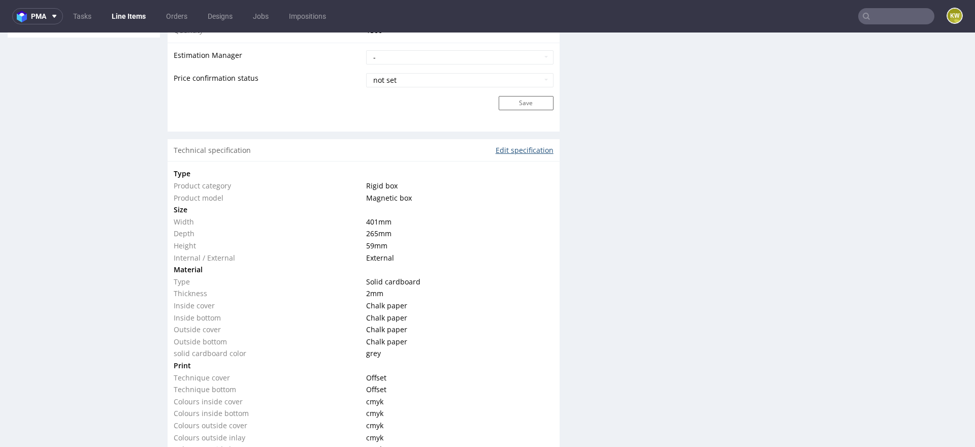
click at [526, 147] on link "Edit specification" at bounding box center [525, 150] width 58 height 10
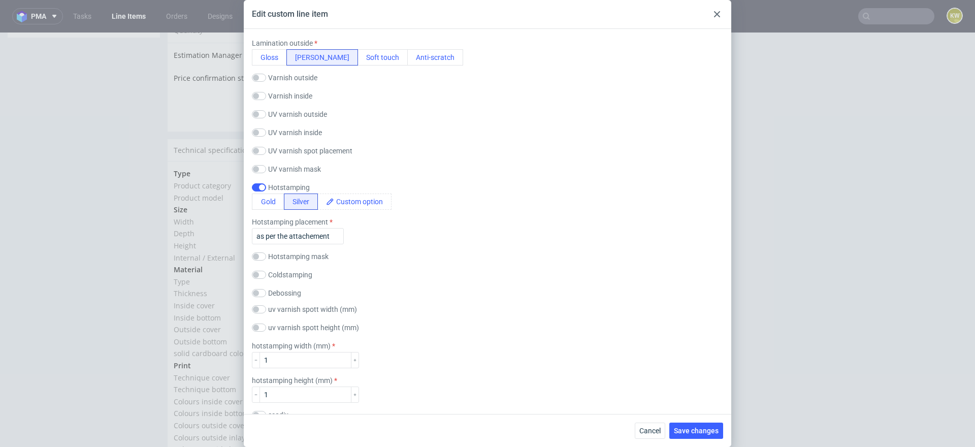
scroll to position [917, 0]
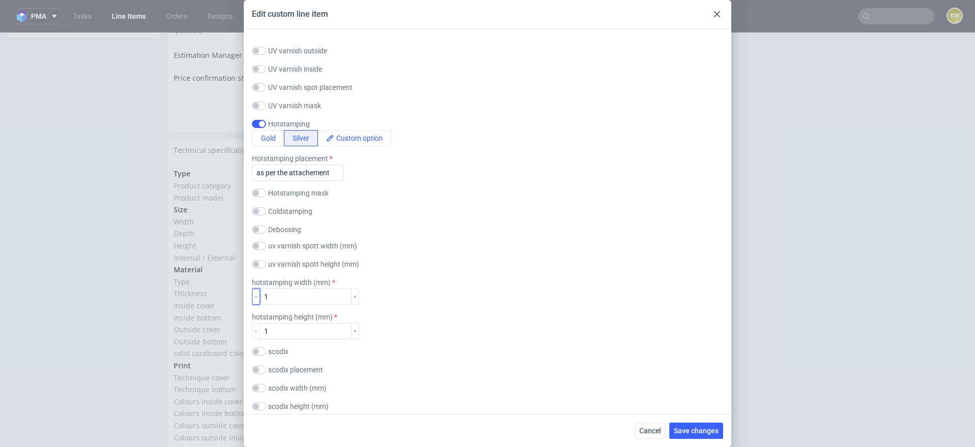
click at [258, 298] on icon "button" at bounding box center [255, 296] width 5 height 5
type input "0"
click at [255, 333] on button "button" at bounding box center [256, 331] width 8 height 16
type input "0"
click at [387, 331] on div "hotstamping height (mm) 0" at bounding box center [487, 326] width 471 height 26
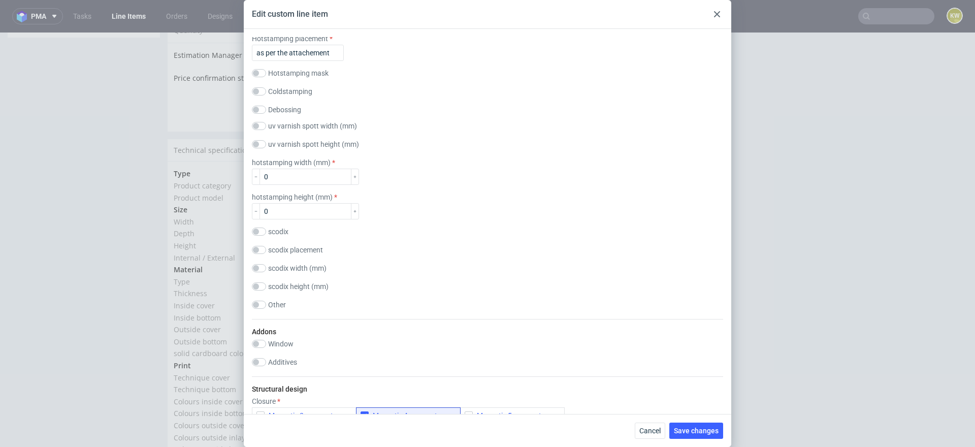
scroll to position [1057, 0]
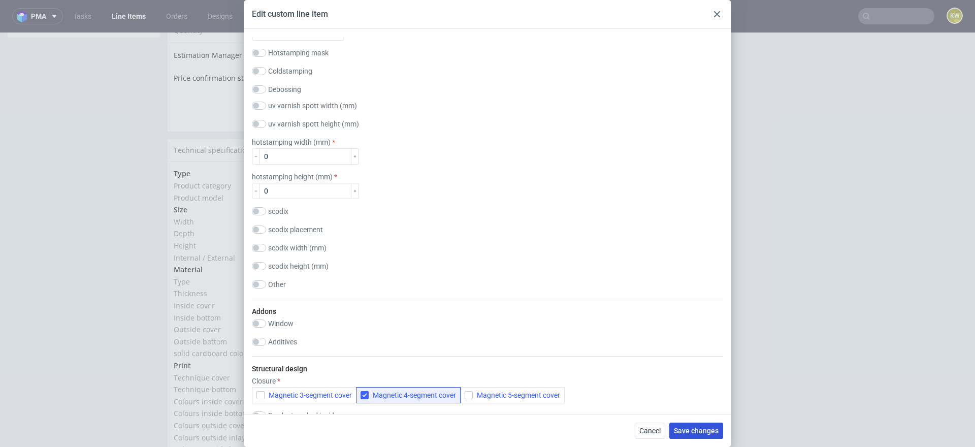
click at [689, 427] on span "Save changes" at bounding box center [696, 430] width 45 height 7
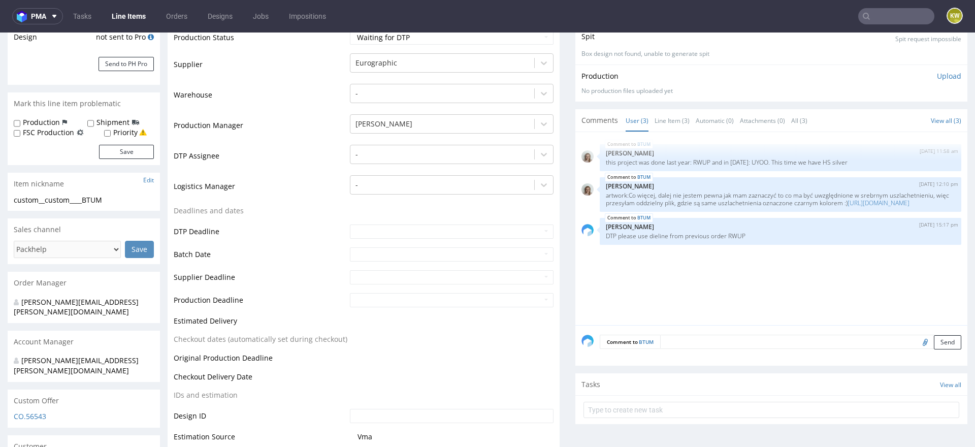
scroll to position [209, 0]
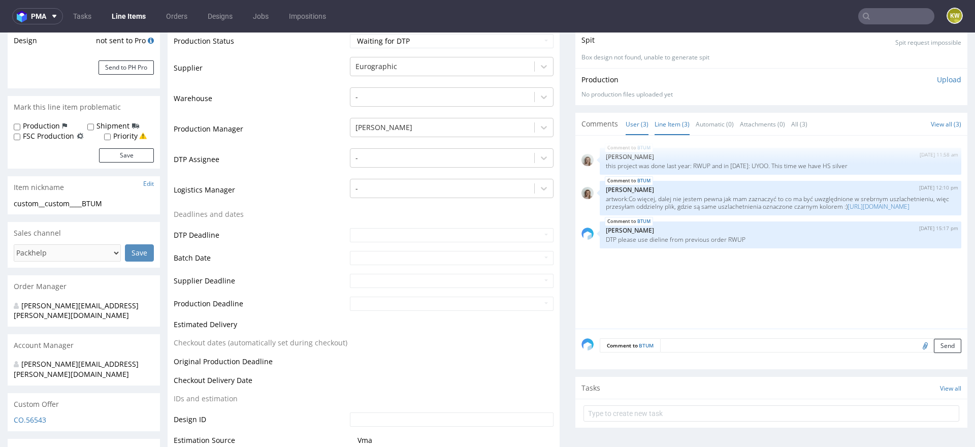
click at [673, 123] on link "Line Item (3)" at bounding box center [672, 124] width 35 height 22
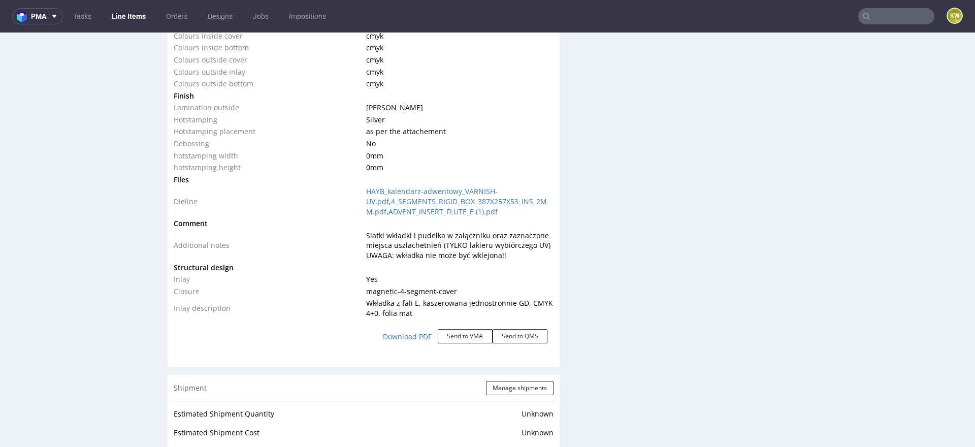
scroll to position [1237, 0]
click at [463, 188] on link "HAYB_kalendarz-adwentowy_VARNISH-UV.pdf" at bounding box center [432, 198] width 132 height 20
click at [490, 199] on link "4_SEGMENTS_RIGID_BOX_387X257X53_INS_2MM.pdf" at bounding box center [456, 208] width 181 height 20
click at [442, 214] on link "ADVENT_INSERT_FLUTE_E (1).pdf" at bounding box center [443, 213] width 109 height 10
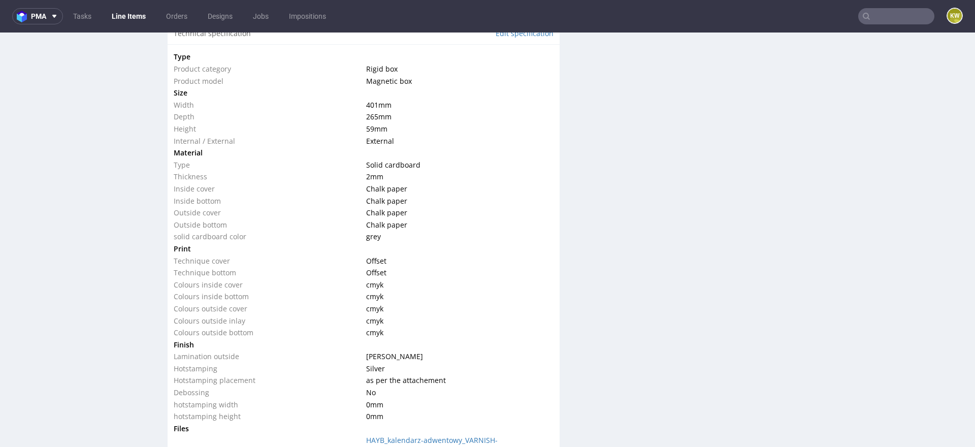
scroll to position [967, 0]
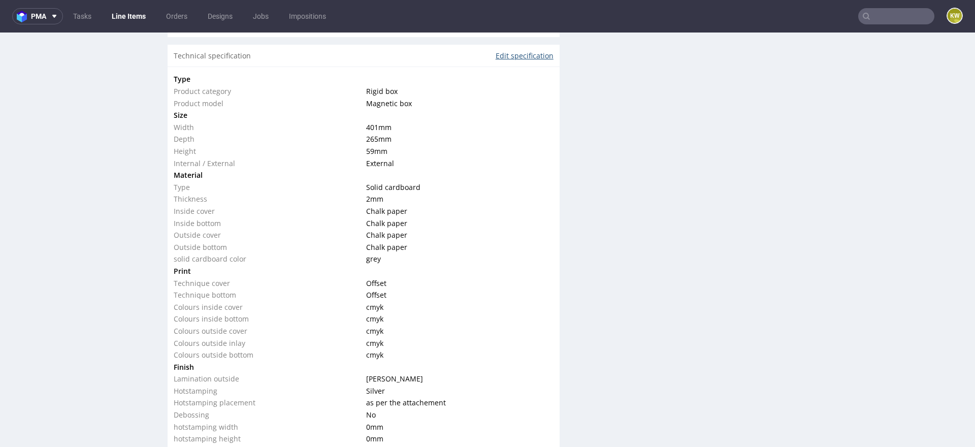
click at [505, 57] on link "Edit specification" at bounding box center [525, 56] width 58 height 10
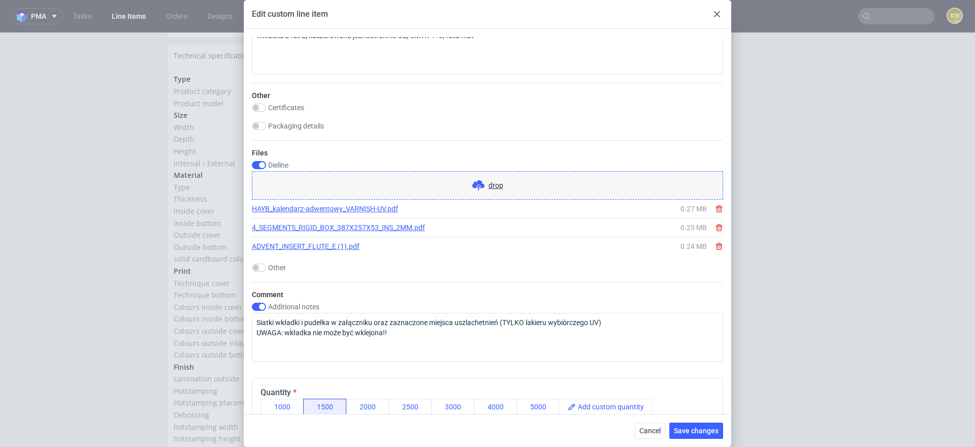
scroll to position [1595, 0]
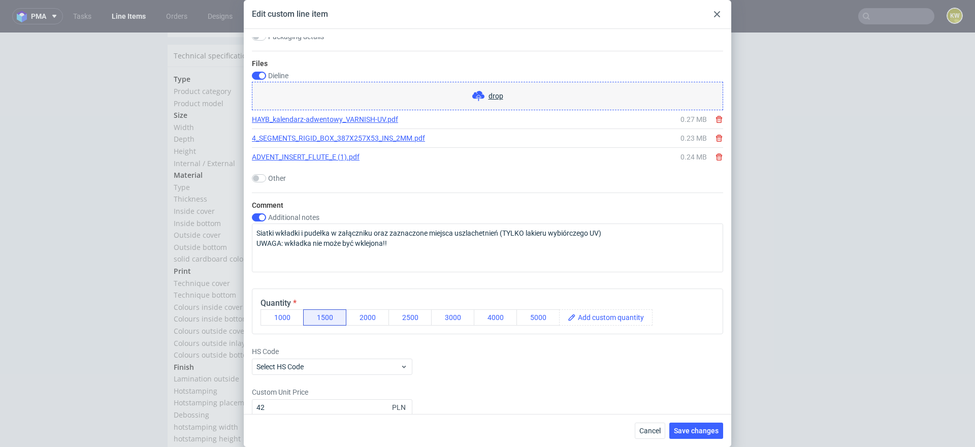
click at [720, 117] on use at bounding box center [719, 119] width 6 height 7
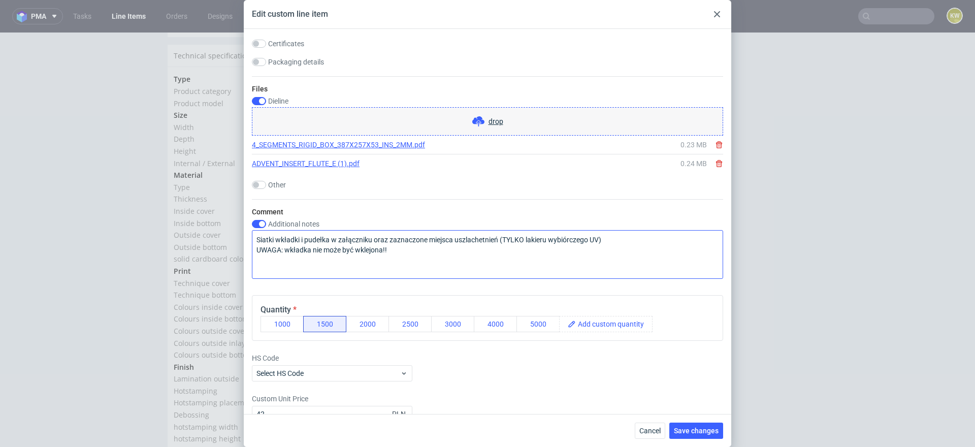
scroll to position [1563, 0]
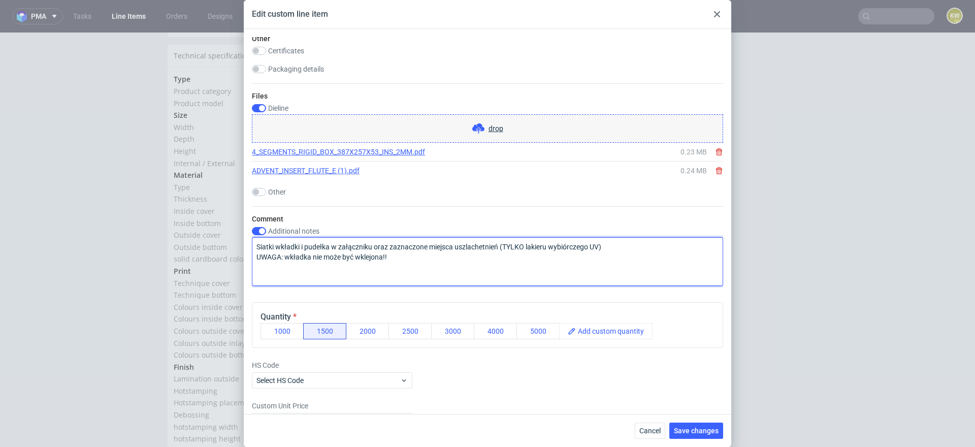
click at [613, 239] on textarea "Siatki wkładki i pudełka w załączniku oraz zaznaczone miejsca uszlachetnień (TY…" at bounding box center [487, 261] width 471 height 49
drag, startPoint x: 613, startPoint y: 244, endPoint x: 267, endPoint y: 229, distance: 346.3
click at [270, 232] on div "Additional notes Siatki wkładki i pudełka w załączniku oraz zaznaczone miejsca …" at bounding box center [487, 256] width 471 height 59
click at [408, 248] on textarea "UWAGA: wkładka nie może być wklejona!!" at bounding box center [487, 261] width 471 height 49
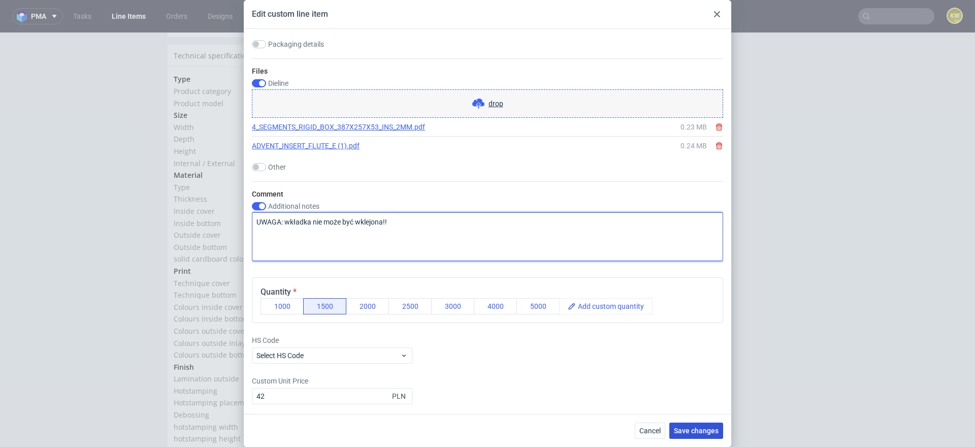
type textarea "UWAGA: wkładka nie może być wklejona!!"
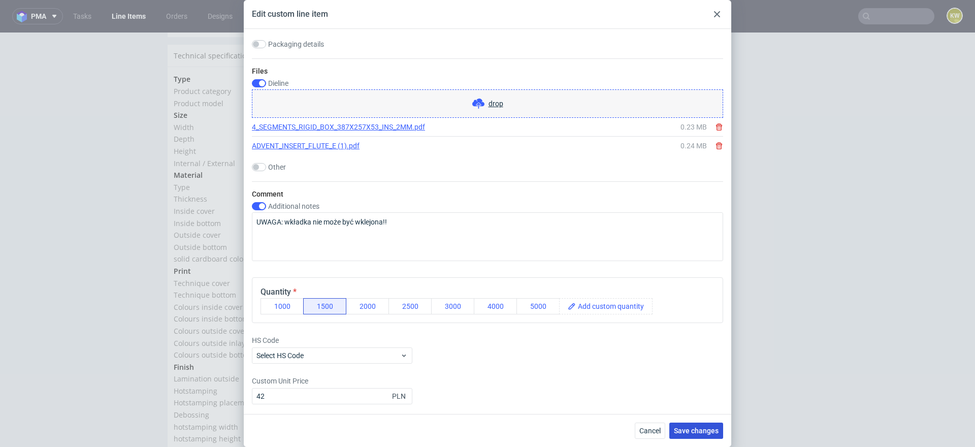
click at [694, 430] on span "Save changes" at bounding box center [696, 430] width 45 height 7
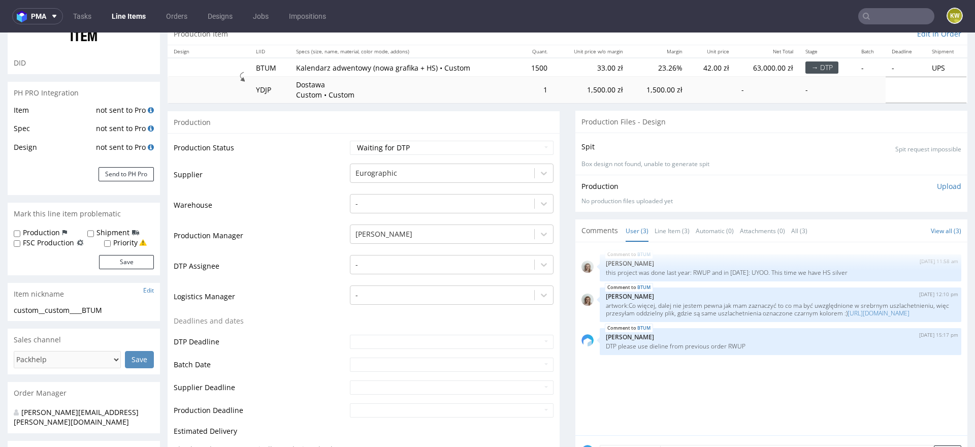
scroll to position [0, 0]
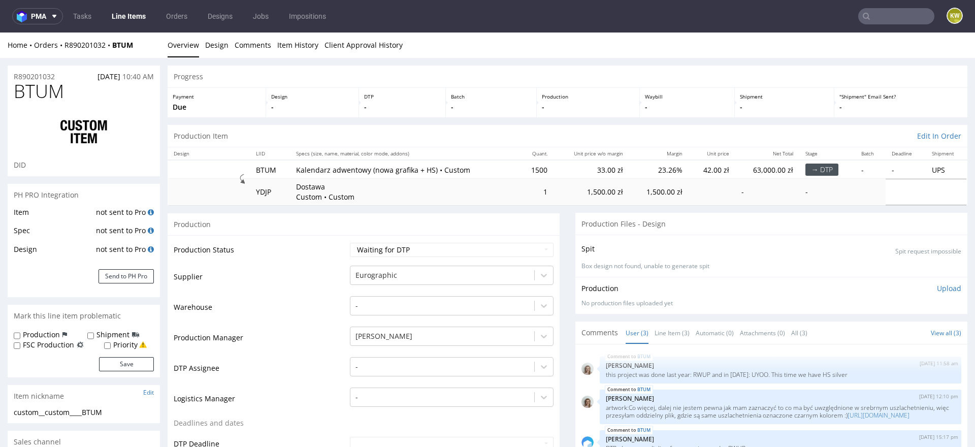
click at [39, 95] on span "BTUM" at bounding box center [39, 91] width 50 height 20
copy span "BTUM"
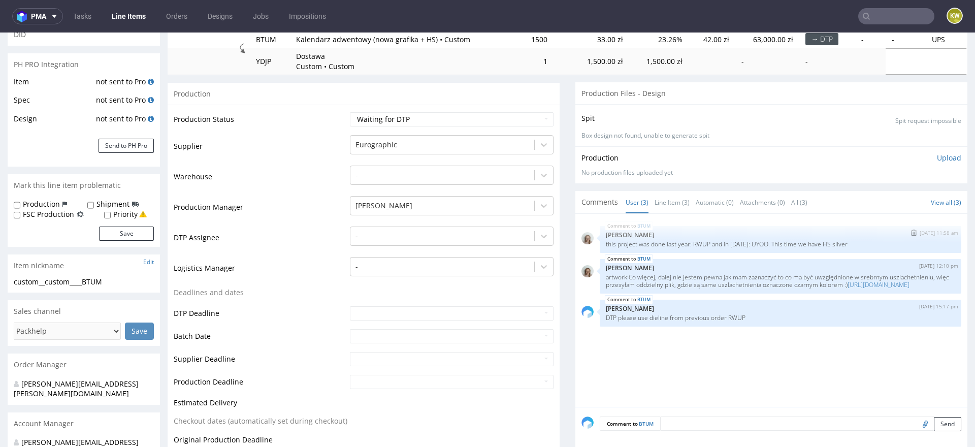
scroll to position [132, 0]
click at [699, 240] on p "this project was done last year: RWUP and in 2023: UYOO. This time we have HS s…" at bounding box center [780, 243] width 349 height 8
copy p "RWUP"
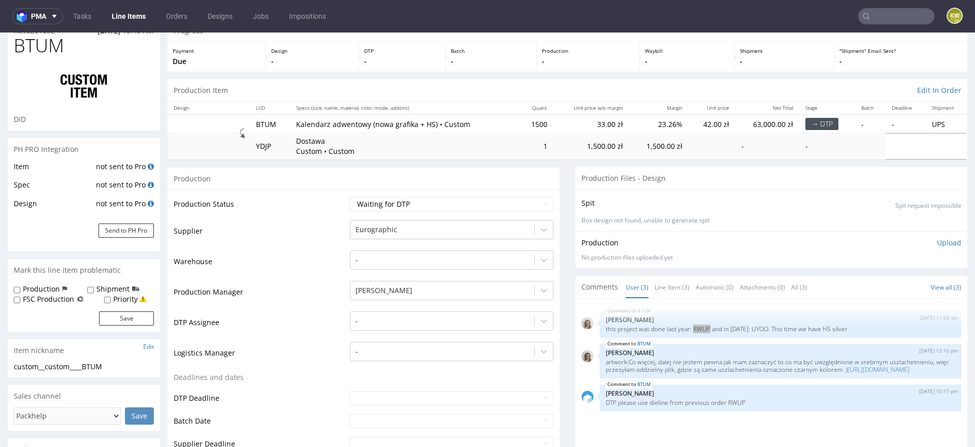
scroll to position [0, 0]
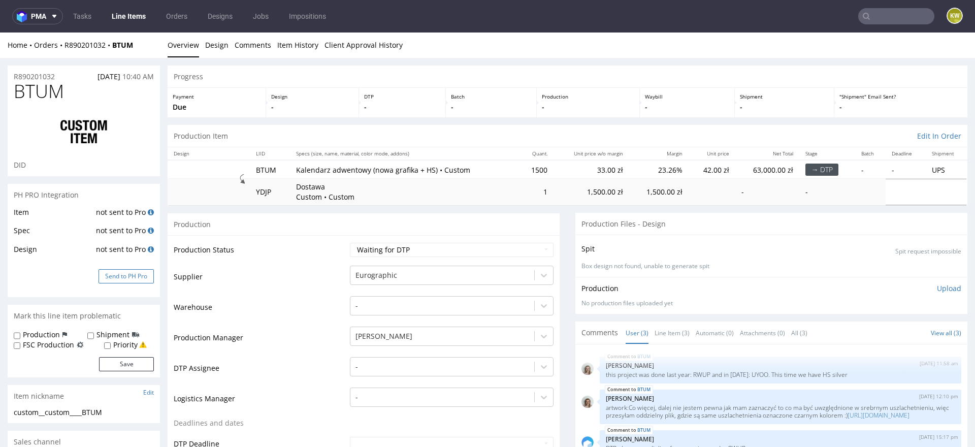
click at [112, 269] on div "Item not sent to Pro Spec not sent to Pro Design not sent to Pro Send to PH Pro" at bounding box center [84, 251] width 152 height 91
click at [127, 270] on button "Send to PH Pro" at bounding box center [126, 276] width 55 height 14
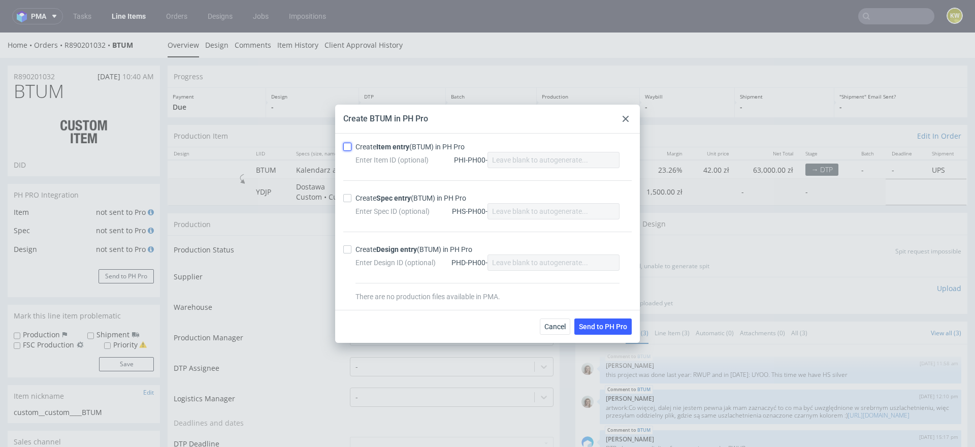
click at [349, 147] on input "Create Item entry (BTUM) in PH Pro" at bounding box center [347, 147] width 8 height 8
checkbox input "true"
click at [349, 192] on div "Create Spec entry (BTUM) in PH Pro Enter Spec ID (optional) PHS-PH00-" at bounding box center [487, 205] width 289 height 51
click at [349, 196] on input "Create Spec entry (BTUM) in PH Pro" at bounding box center [347, 198] width 8 height 8
checkbox input "true"
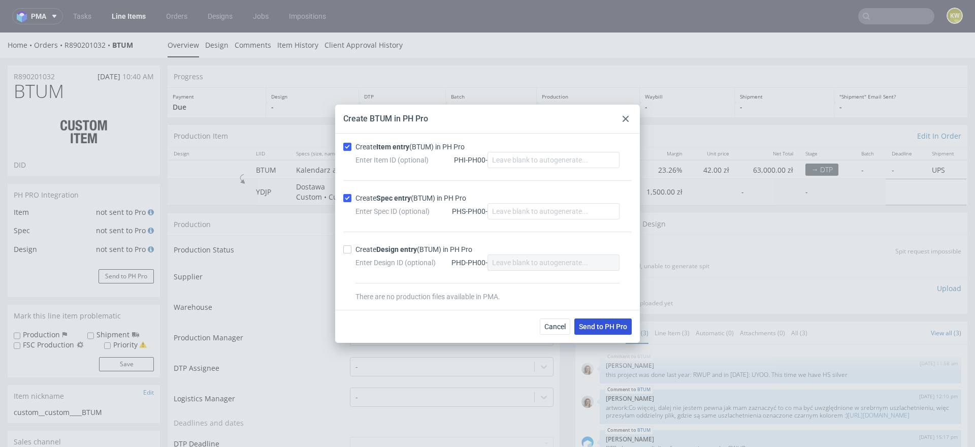
click at [589, 331] on button "Send to PH Pro" at bounding box center [603, 327] width 57 height 16
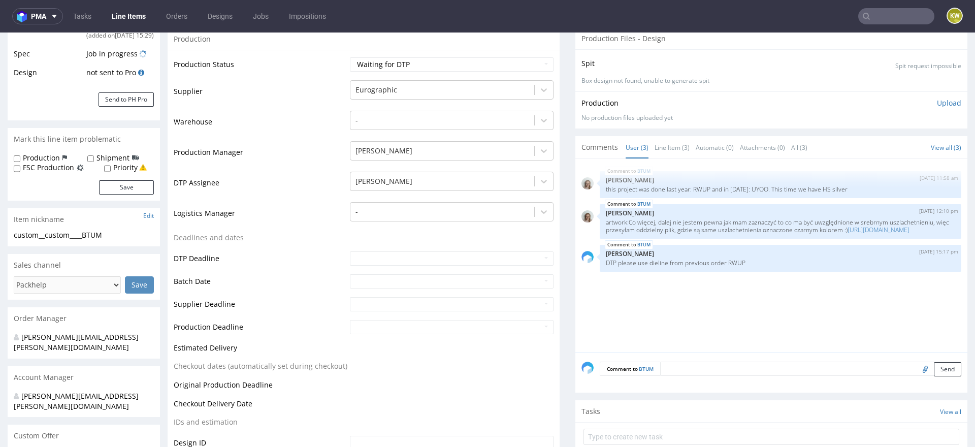
scroll to position [254, 0]
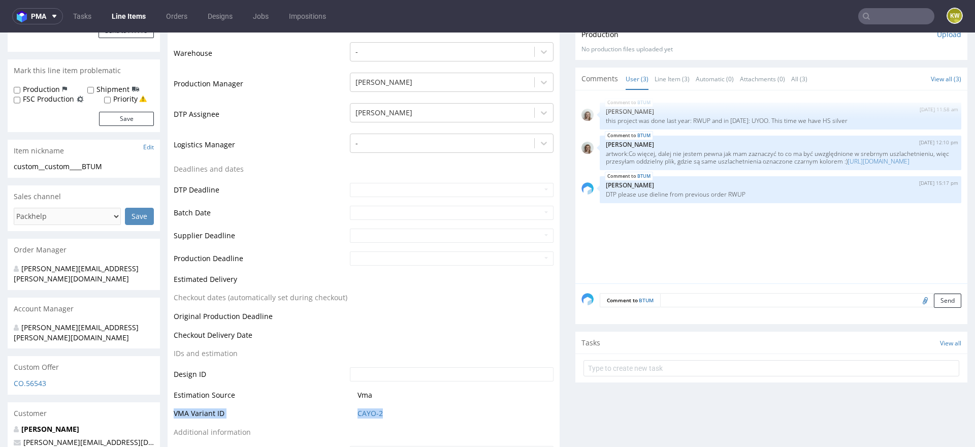
drag, startPoint x: 393, startPoint y: 420, endPoint x: 327, endPoint y: 407, distance: 67.7
click at [325, 408] on tr "VMA Variant ID CAYO-2" at bounding box center [364, 416] width 380 height 19
copy tr "CAYO-2"
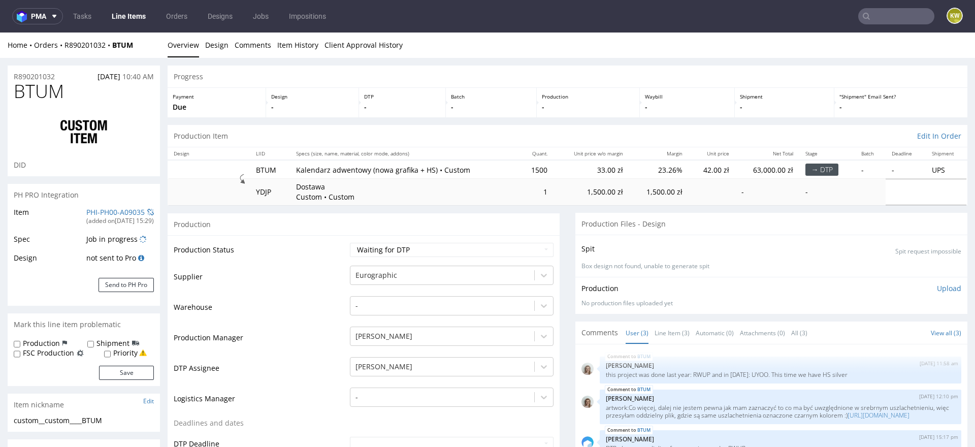
click at [103, 217] on div "(added on 08.09.2025, 15:29 )" at bounding box center [120, 221] width 68 height 9
click at [105, 212] on link "PHI-PH00-A09035" at bounding box center [115, 212] width 58 height 10
click at [293, 298] on td "Warehouse" at bounding box center [261, 310] width 174 height 30
click at [128, 14] on link "Line Items" at bounding box center [129, 16] width 46 height 16
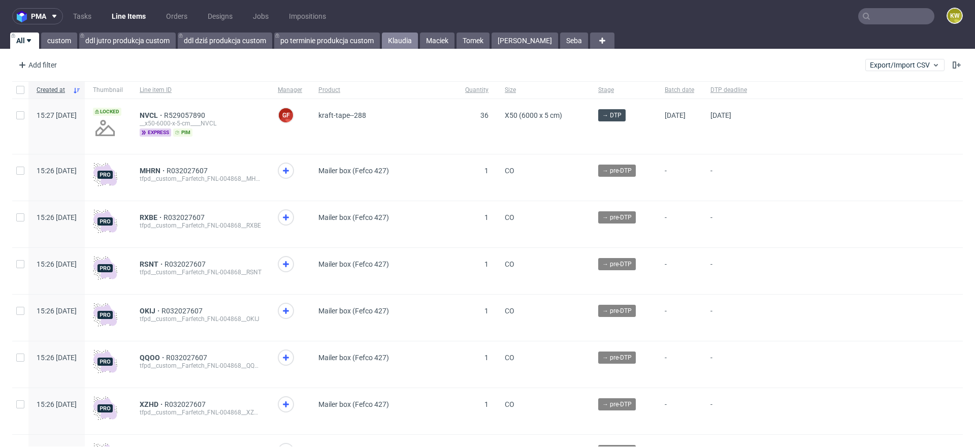
click at [398, 43] on link "Klaudia" at bounding box center [400, 41] width 36 height 16
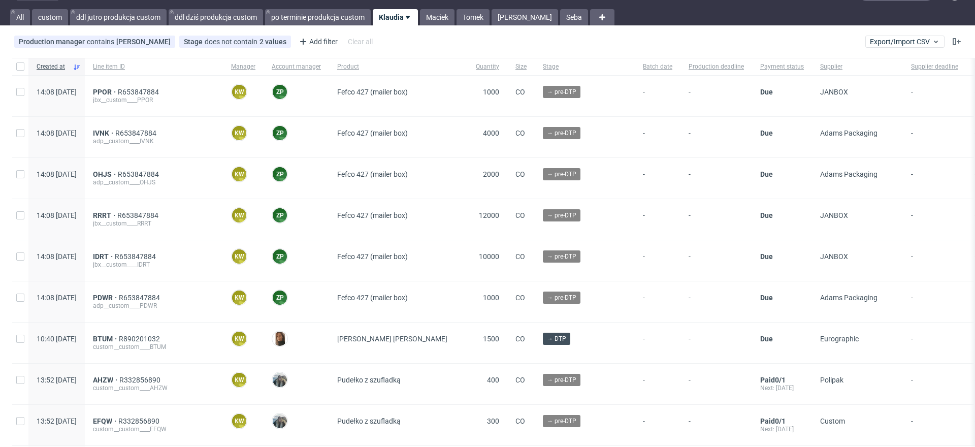
scroll to position [37, 0]
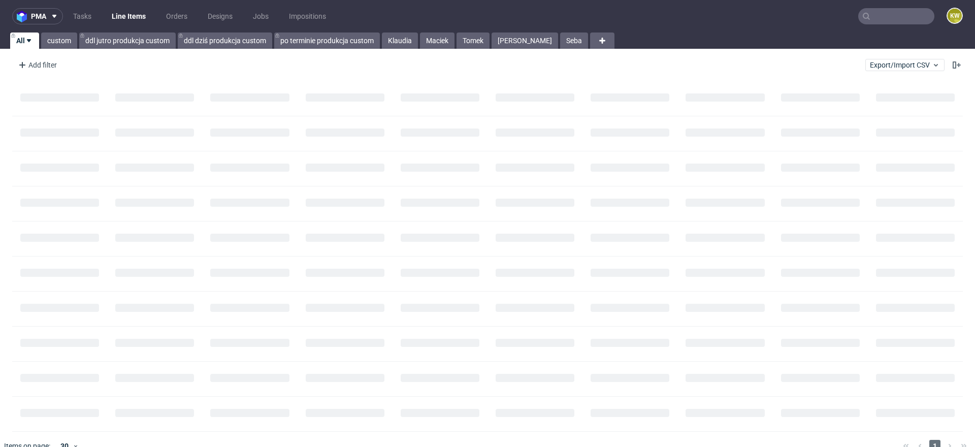
click at [869, 18] on input "text" at bounding box center [896, 16] width 76 height 16
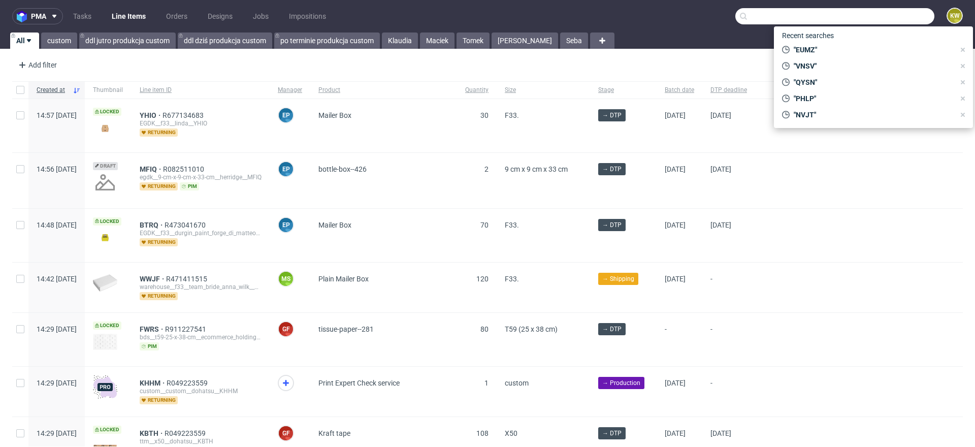
paste input "RWUP"
type input "RWUP"
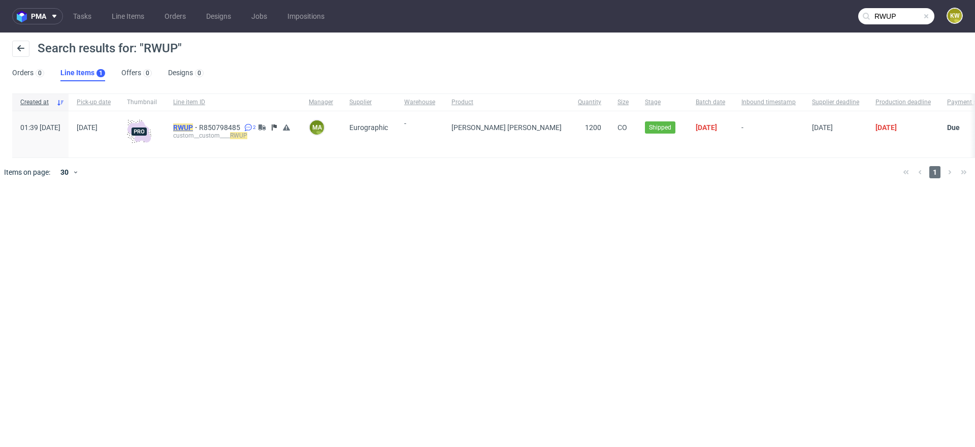
click at [193, 130] on mark "RWUP" at bounding box center [183, 127] width 20 height 8
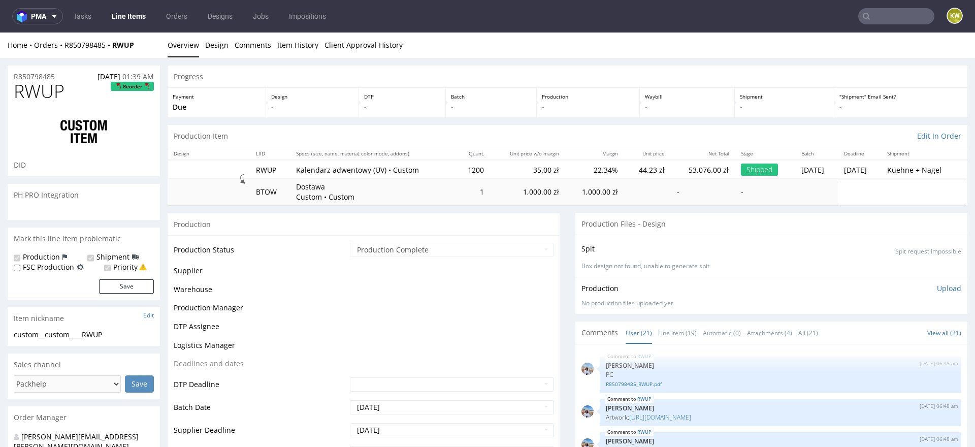
scroll to position [726, 0]
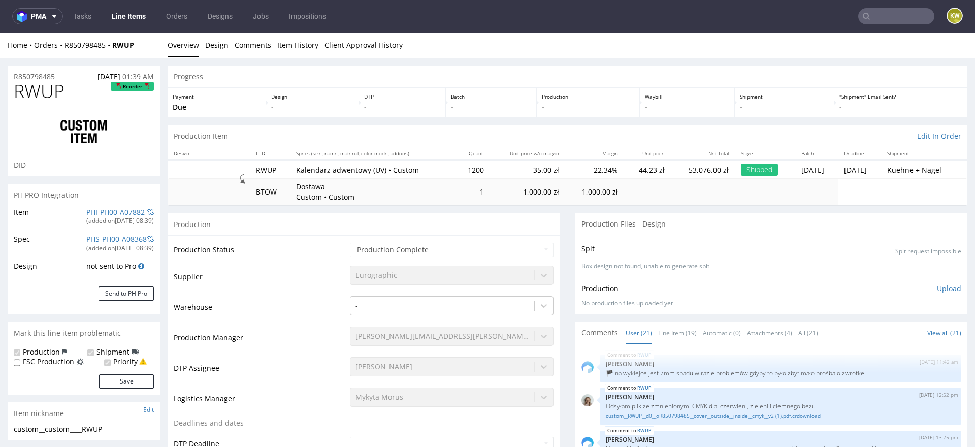
select select "in_progress"
click at [664, 330] on link "Line Item (19)" at bounding box center [677, 333] width 39 height 22
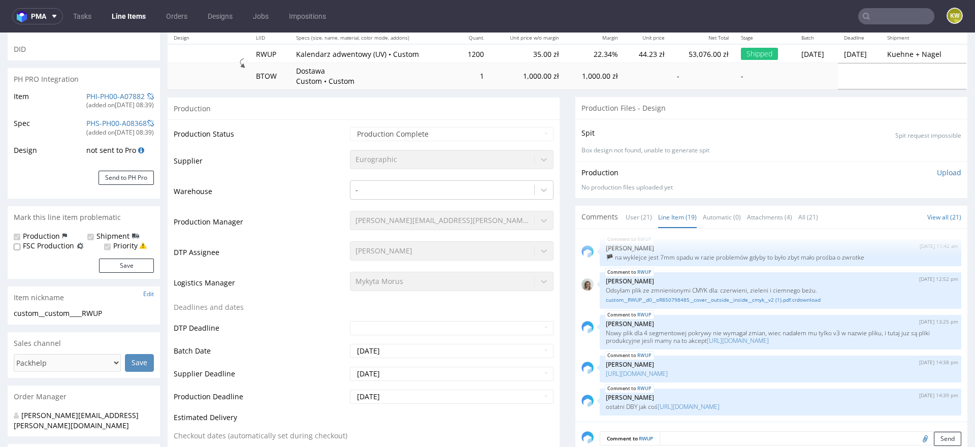
scroll to position [0, 0]
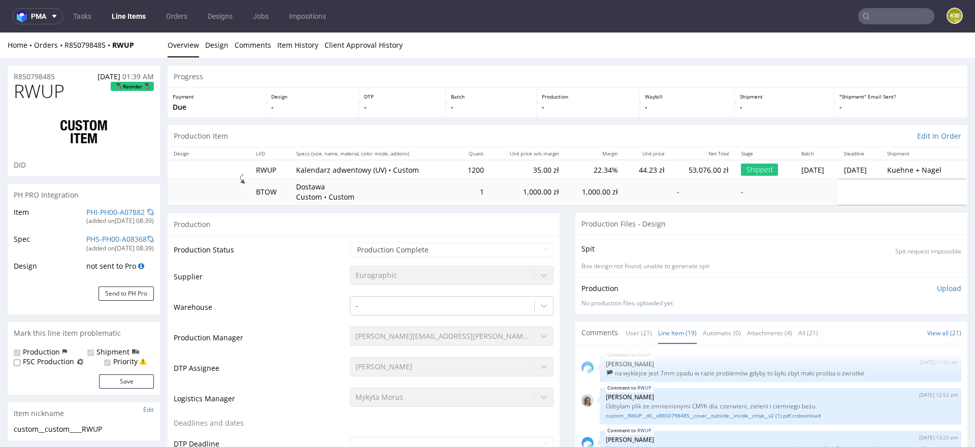
click at [35, 90] on span "RWUP" at bounding box center [39, 91] width 51 height 20
copy span "RWUP"
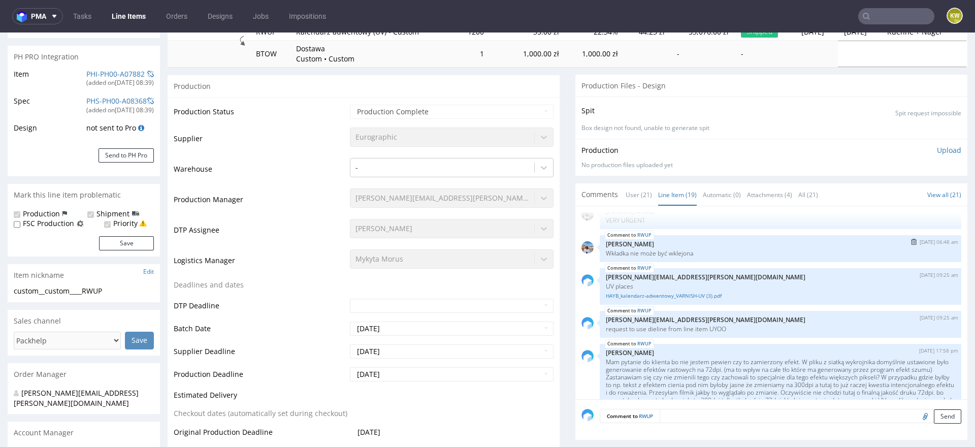
scroll to position [96, 0]
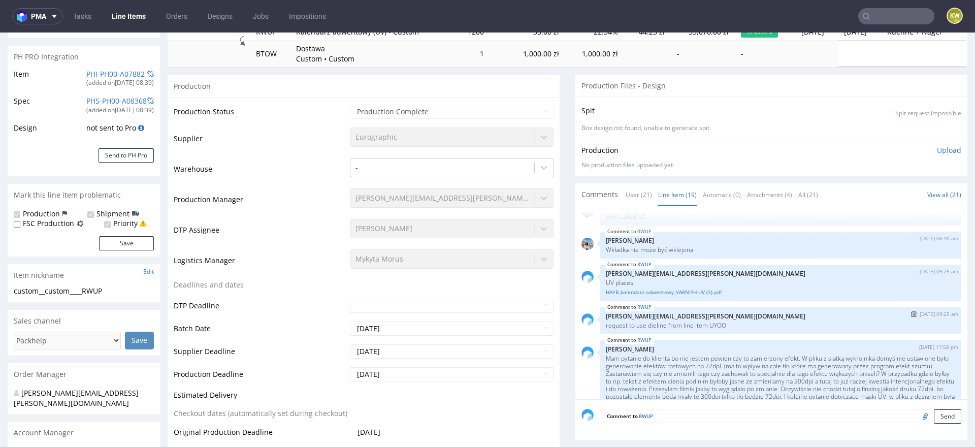
click at [722, 325] on p "request to use dieline from line item UYOO" at bounding box center [780, 326] width 349 height 8
click at [721, 325] on p "request to use dieline from line item UYOO" at bounding box center [780, 326] width 349 height 8
click at [722, 325] on p "request to use dieline from line item UYOO" at bounding box center [780, 326] width 349 height 8
click at [708, 325] on p "request to use dieline from line item UYOO" at bounding box center [780, 326] width 349 height 8
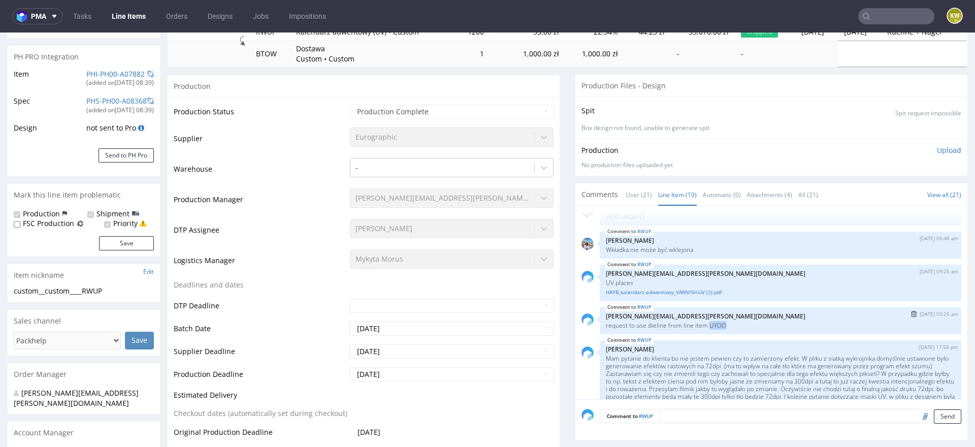
click at [708, 325] on p "request to use dieline from line item UYOO" at bounding box center [780, 326] width 349 height 8
copy p "UYOO"
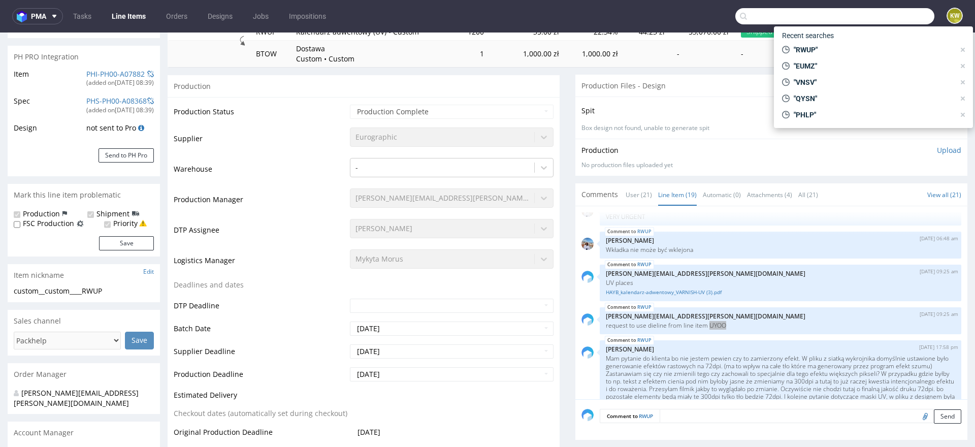
click at [885, 22] on input "text" at bounding box center [835, 16] width 199 height 16
paste input "UYOO"
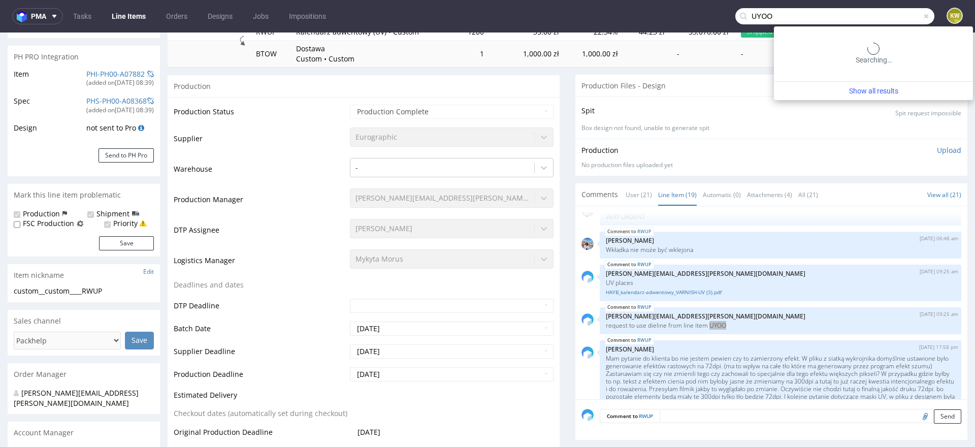
type input "UYOO"
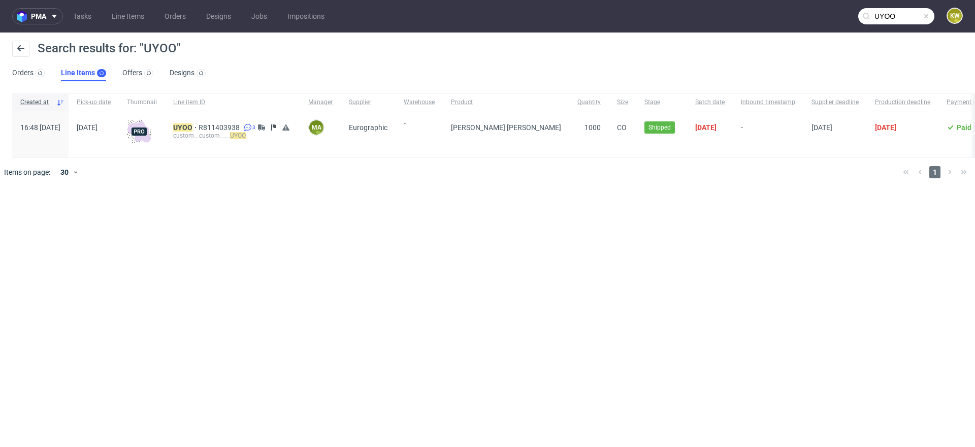
click at [213, 121] on div "UYOO R811403938 3 custom__custom____ UYOO" at bounding box center [232, 134] width 135 height 46
click at [193, 124] on mark "UYOO" at bounding box center [182, 127] width 19 height 8
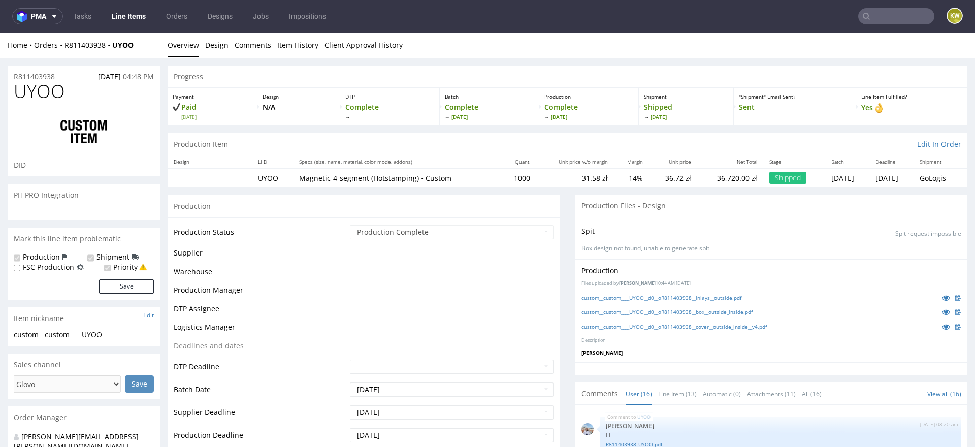
scroll to position [737, 0]
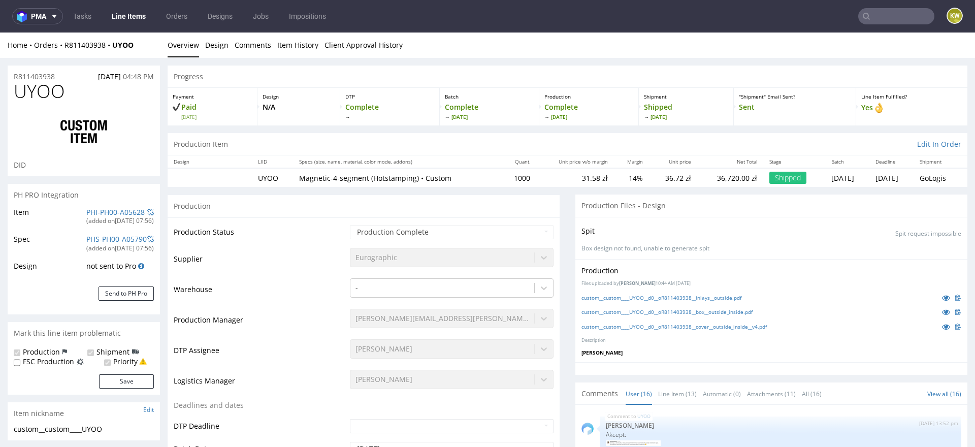
select select "in_progress"
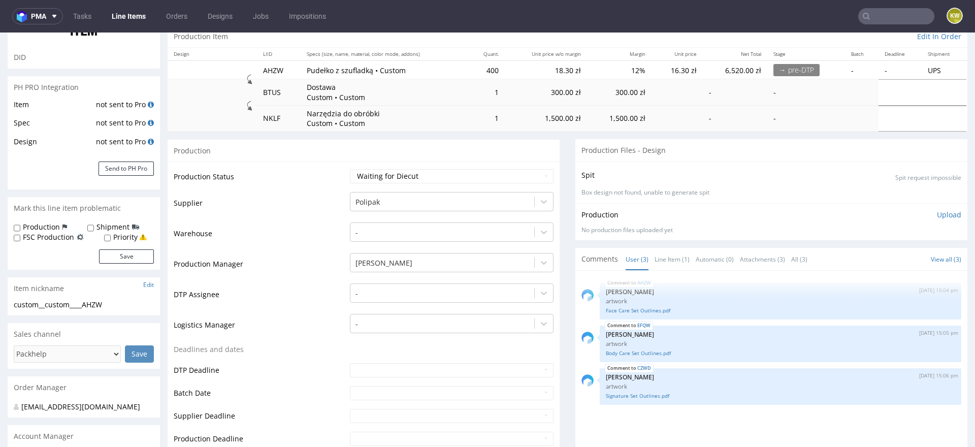
scroll to position [120, 0]
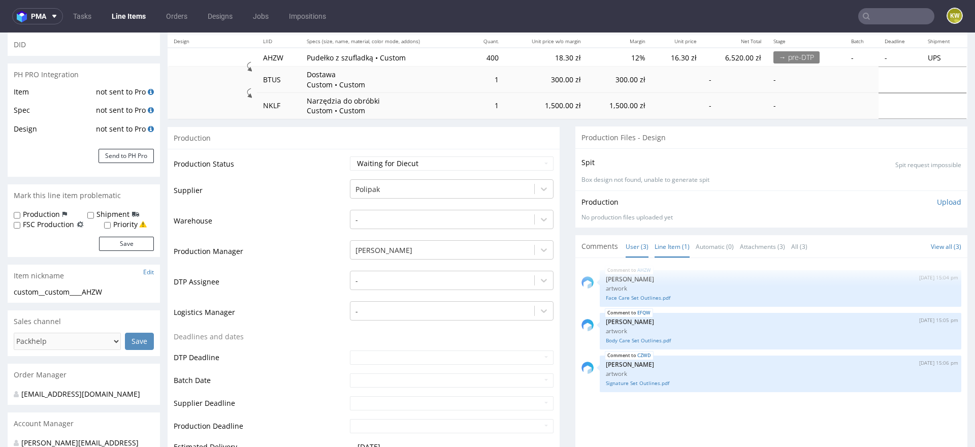
click at [665, 246] on link "Line Item (1)" at bounding box center [672, 247] width 35 height 22
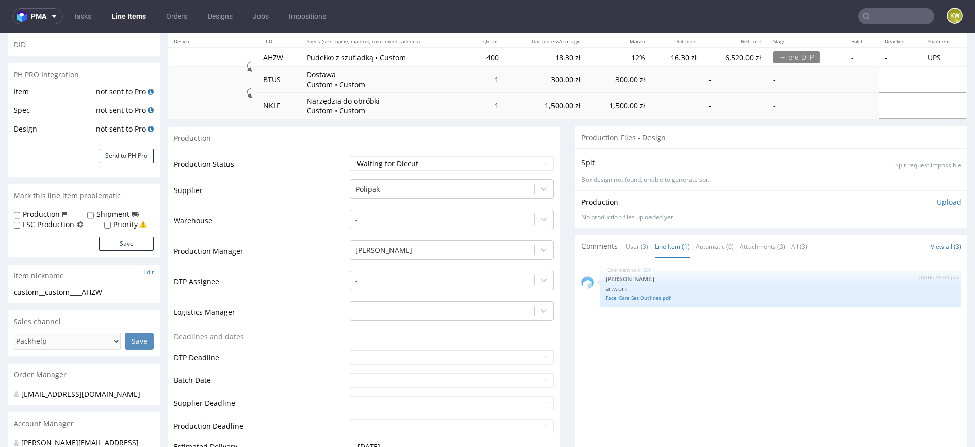
click at [590, 364] on div "AHZW [DATE] 15:04 pm [PERSON_NAME] artwork Face Care Set Outlines.pdf" at bounding box center [775, 357] width 386 height 187
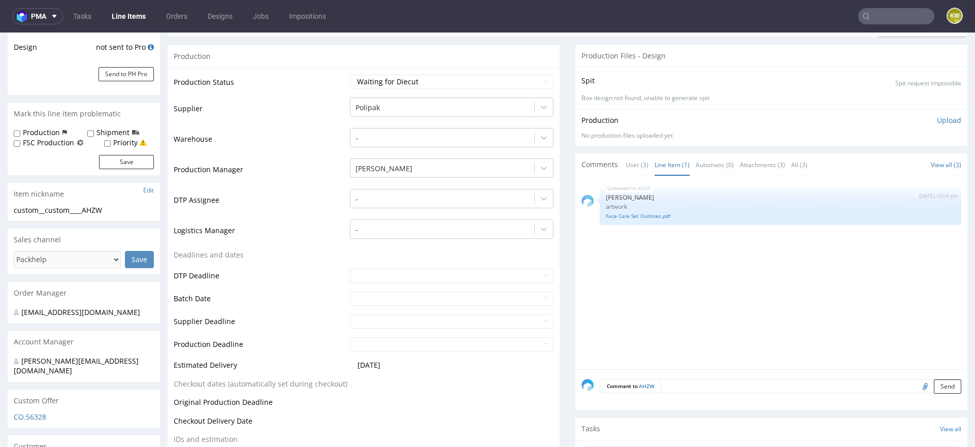
scroll to position [204, 0]
click at [682, 280] on div "AHZW [DATE] 15:04 pm [PERSON_NAME] artwork Face Care Set Outlines.pdf" at bounding box center [775, 274] width 386 height 187
click at [648, 216] on link "Face Care Set Outlines.pdf" at bounding box center [780, 215] width 349 height 8
click at [690, 285] on div "AHZW [DATE] 15:04 pm [PERSON_NAME] artwork Face Care Set Outlines.pdf" at bounding box center [775, 274] width 386 height 187
click at [917, 381] on input "file" at bounding box center [924, 384] width 14 height 13
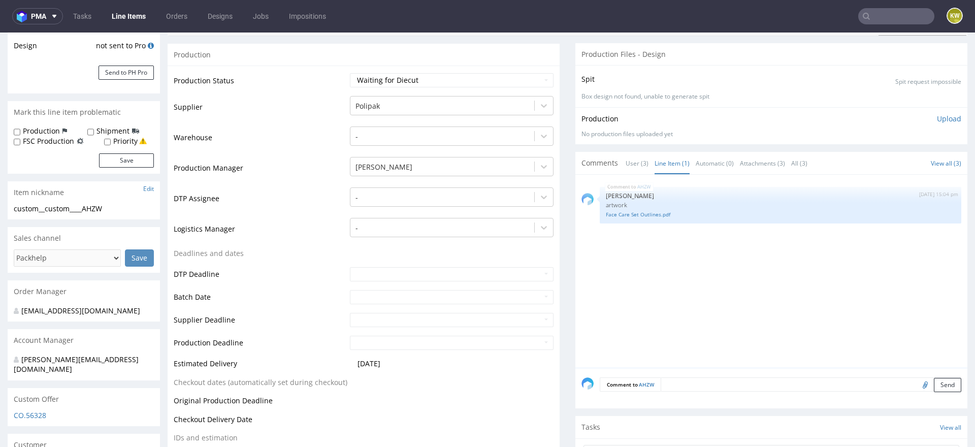
type input "C:\fakepath\1662_6_RIGID BOX 1 + INSERT + SLEEVE_2MM+FOAM+GC1500.pdf"
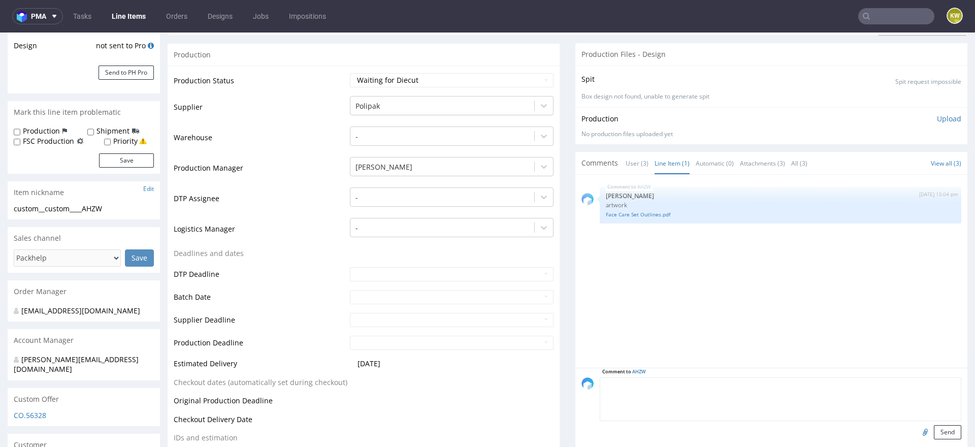
click at [689, 384] on textarea at bounding box center [781, 399] width 362 height 44
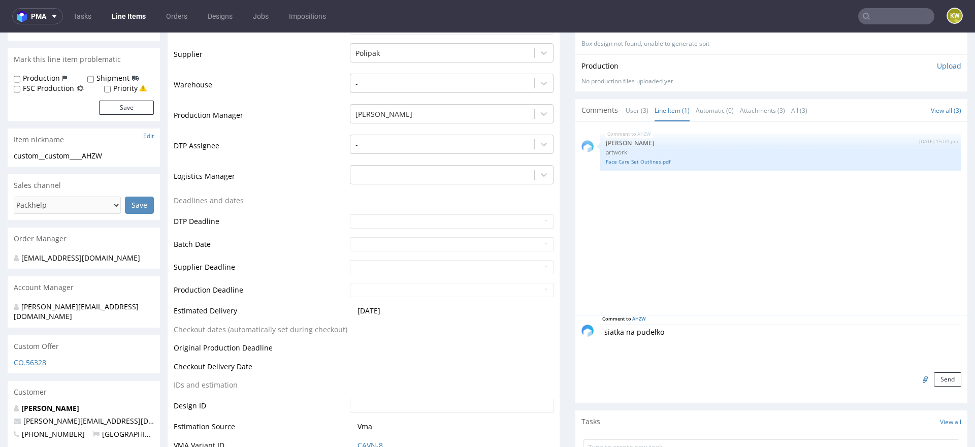
scroll to position [261, 0]
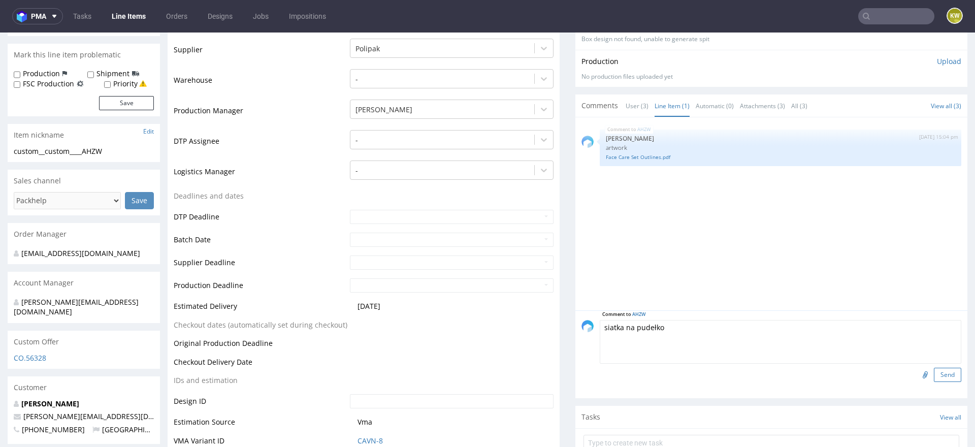
type textarea "siatka na pudełko"
click at [934, 373] on button "Send" at bounding box center [947, 375] width 27 height 14
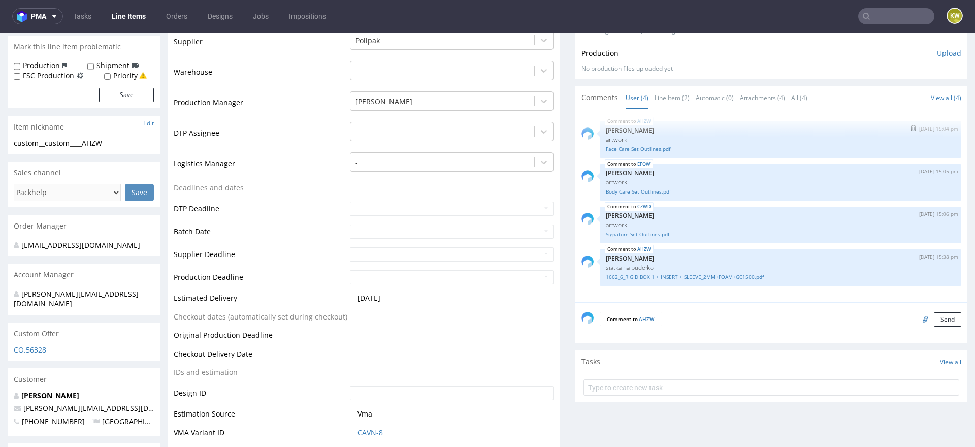
scroll to position [271, 0]
click at [670, 85] on link "Line Item (2)" at bounding box center [672, 96] width 35 height 22
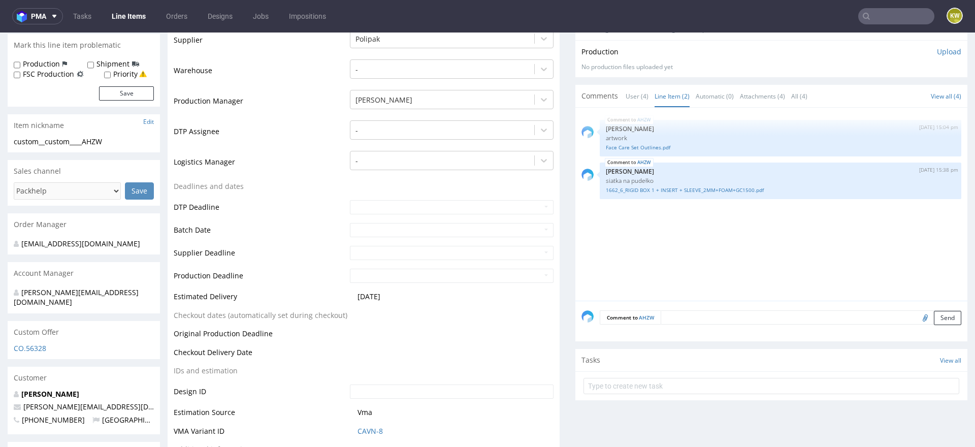
click at [917, 320] on input "file" at bounding box center [924, 317] width 14 height 13
type input "C:\fakepath\1662_8_INSERT_FOAM 25MM.pdf"
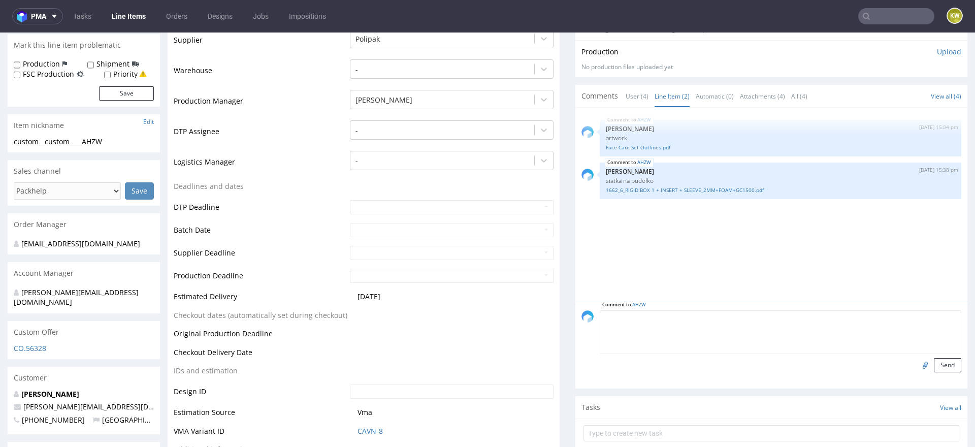
click at [679, 313] on textarea at bounding box center [781, 332] width 362 height 44
paste textarea "Face Care Set Outlines"
click at [653, 321] on textarea "siatka na piankę Face Care Set Outlines" at bounding box center [781, 332] width 362 height 44
click at [749, 317] on textarea "siatka na piankę "Face Care Set Outlines" at bounding box center [781, 332] width 362 height 44
type textarea "siatka na piankę "Face Care Set Outlines""
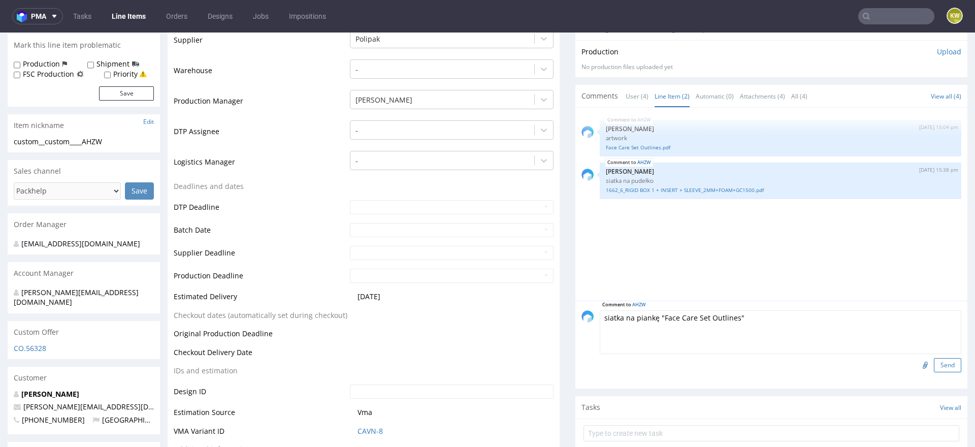
click at [942, 370] on button "Send" at bounding box center [947, 365] width 27 height 14
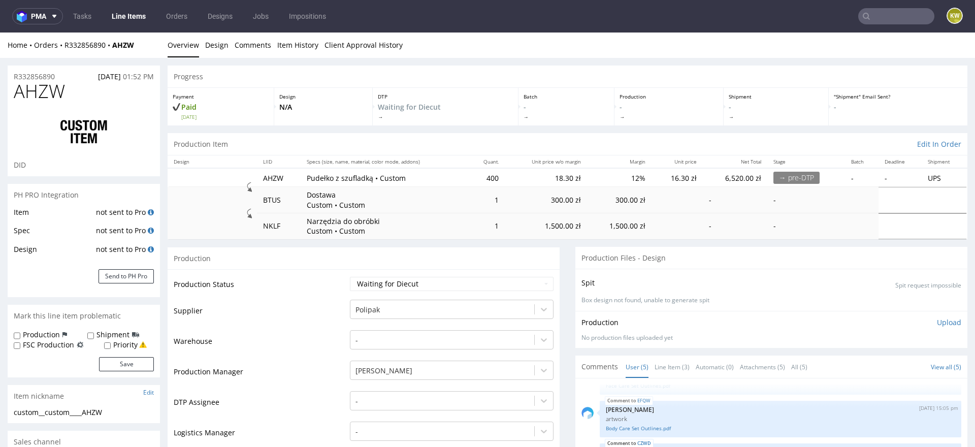
scroll to position [161, 0]
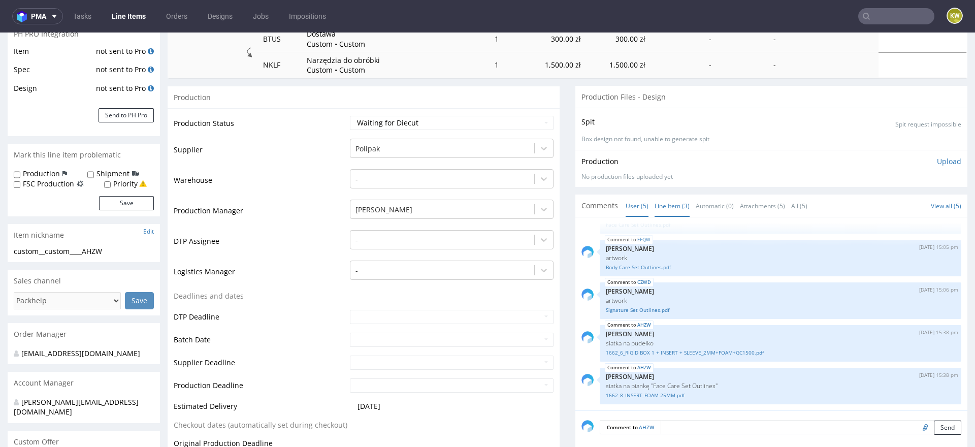
click at [676, 206] on link "Line Item (3)" at bounding box center [672, 206] width 35 height 22
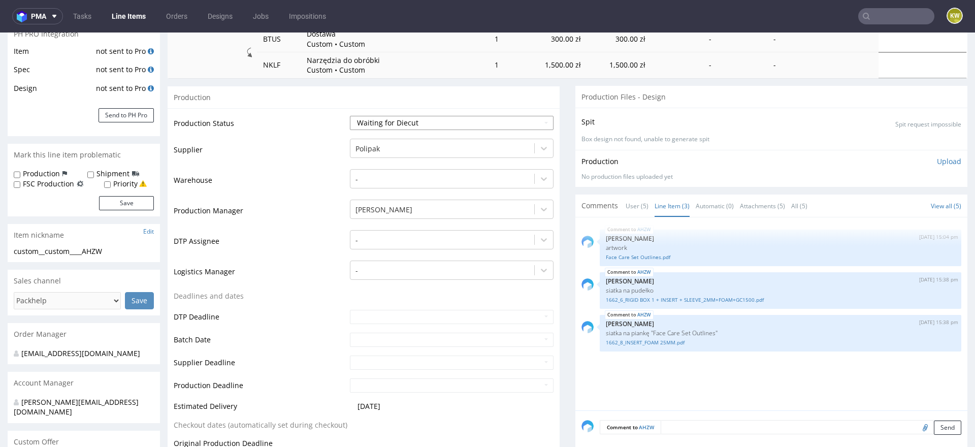
click at [396, 125] on select "Waiting for Artwork Waiting for Diecut Waiting for Mockup Waiting for DTP Waiti…" at bounding box center [452, 123] width 204 height 14
select select "dtp_waiting_for_check"
click at [350, 116] on select "Waiting for Artwork Waiting for Diecut Waiting for Mockup Waiting for DTP Waiti…" at bounding box center [452, 123] width 204 height 14
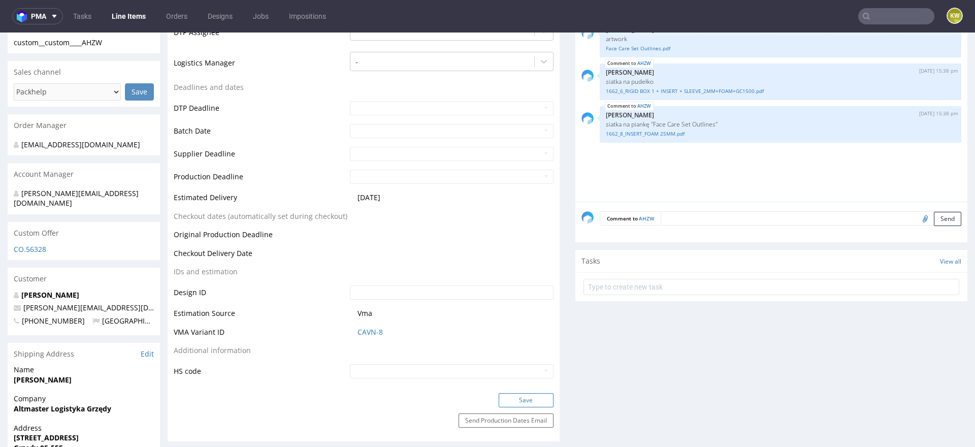
click at [513, 398] on button "Save" at bounding box center [526, 400] width 55 height 14
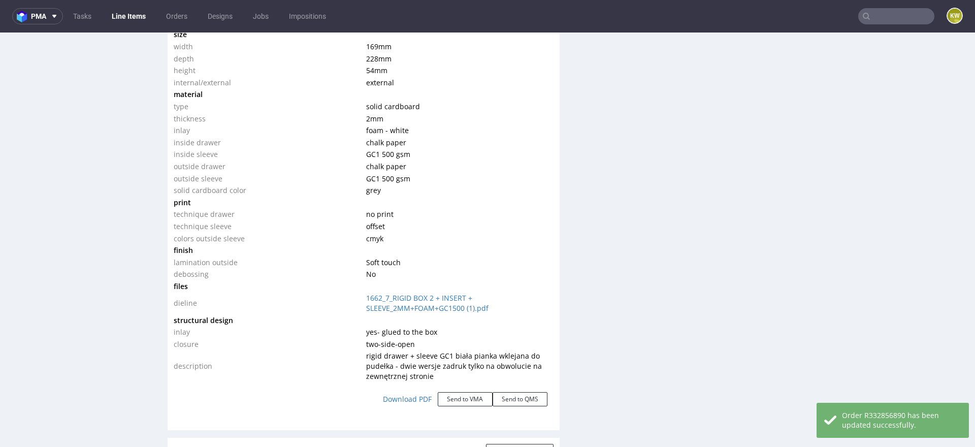
scroll to position [2021, 0]
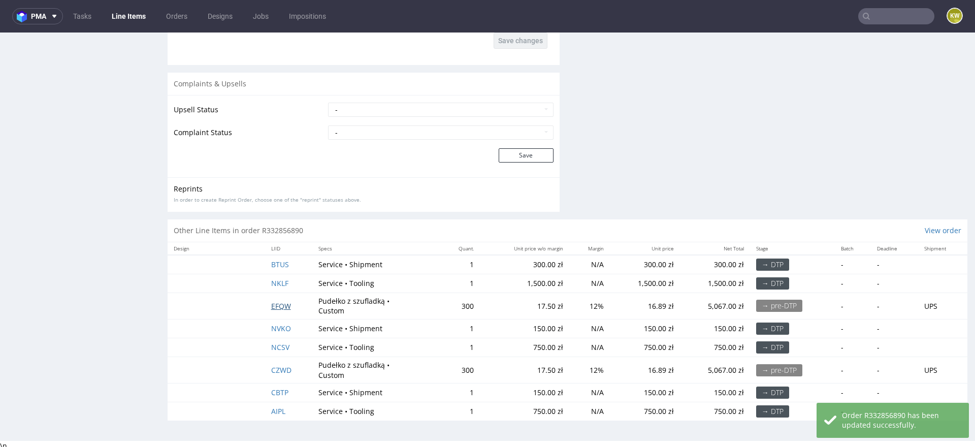
click at [277, 302] on span "EFQW" at bounding box center [281, 306] width 20 height 10
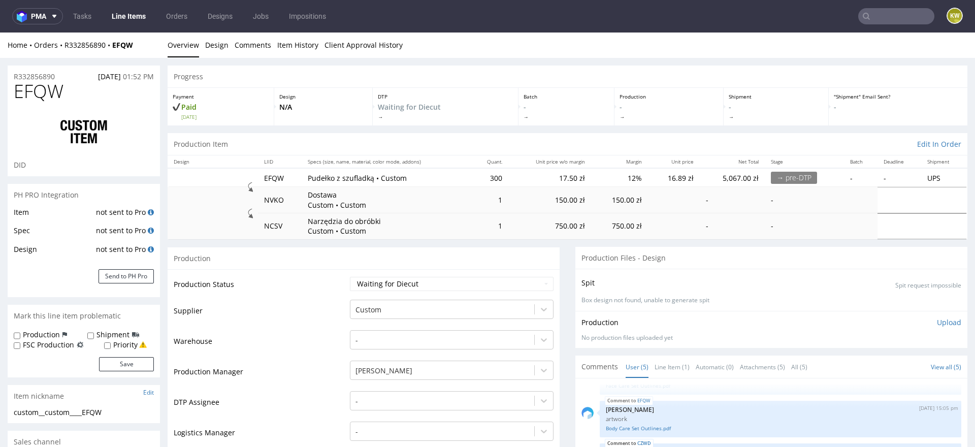
scroll to position [177, 0]
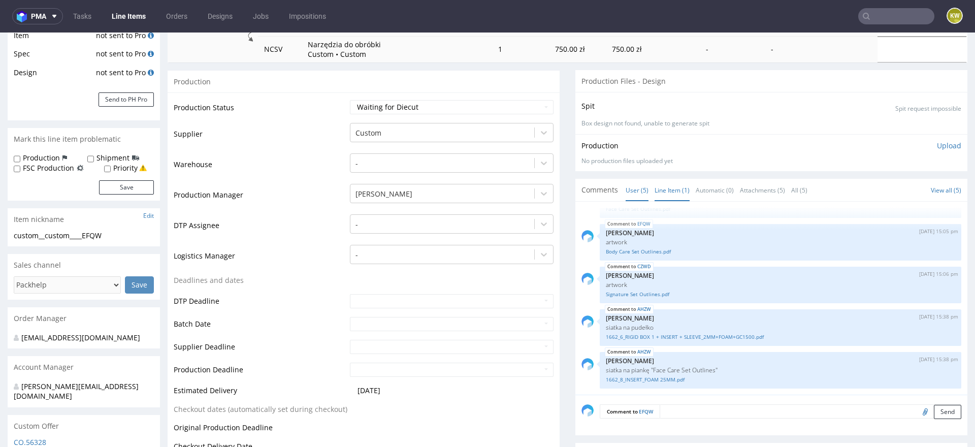
click at [674, 195] on link "Line Item (1)" at bounding box center [672, 190] width 35 height 22
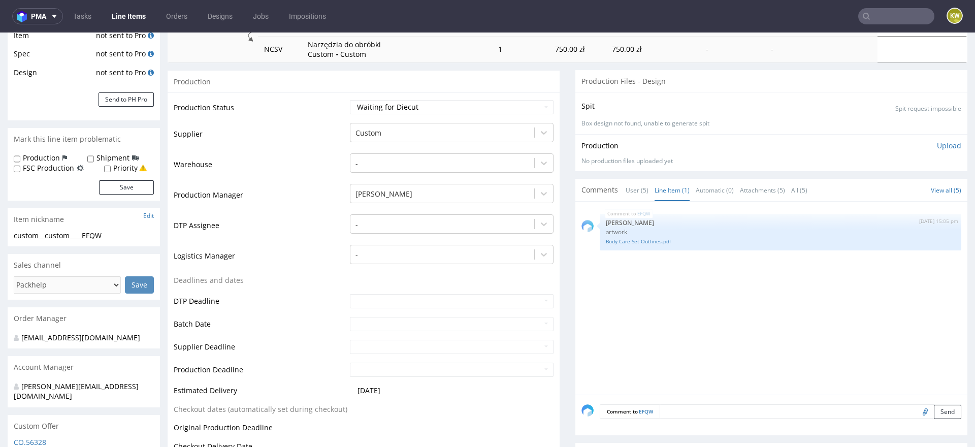
click at [917, 413] on input "file" at bounding box center [924, 411] width 14 height 13
type input "C:\fakepath\1662_7_RIGID BOX 2 + INSERT + SLEEVE_2MM+FOAM+GC1500.pdf"
click at [686, 413] on textarea at bounding box center [811, 411] width 302 height 14
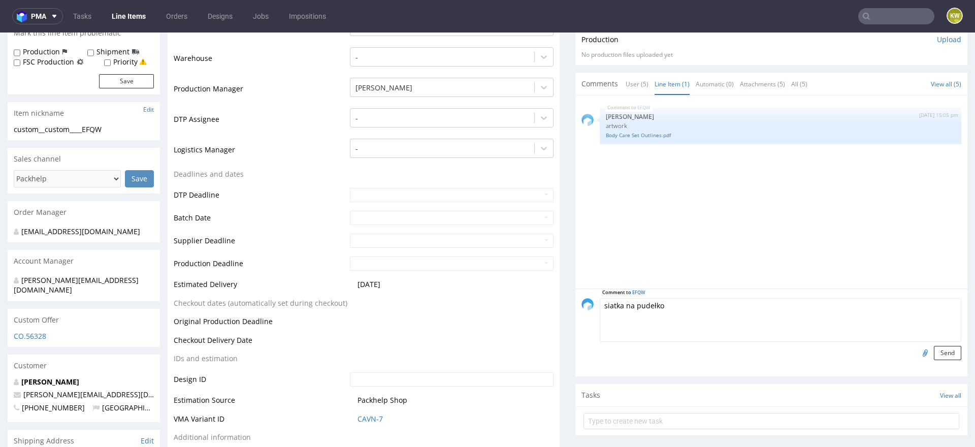
scroll to position [289, 0]
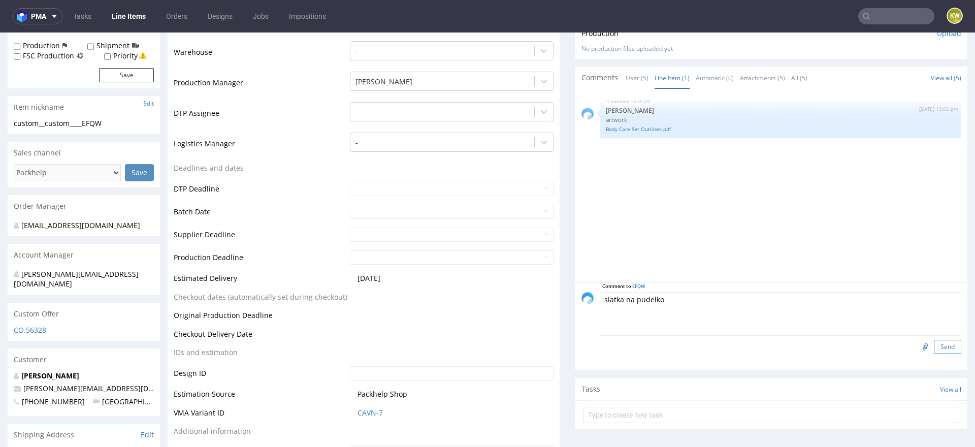
type textarea "siatka na pudełko"
click at [936, 348] on button "Send" at bounding box center [947, 347] width 27 height 14
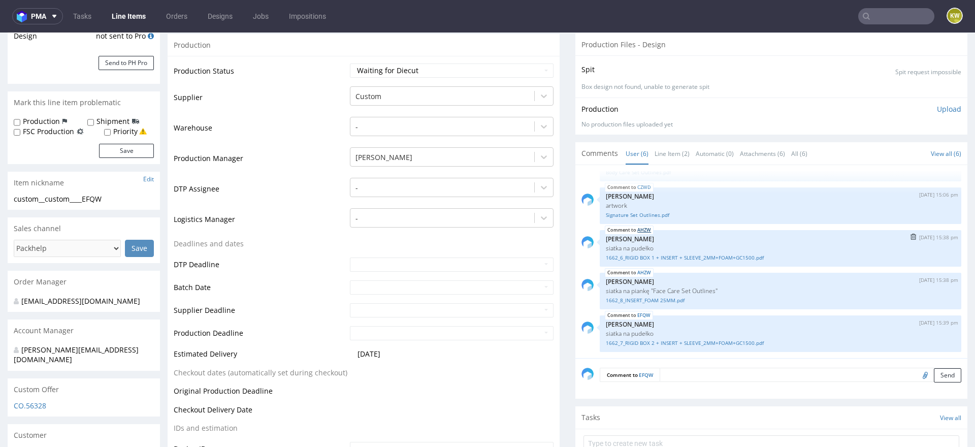
scroll to position [216, 0]
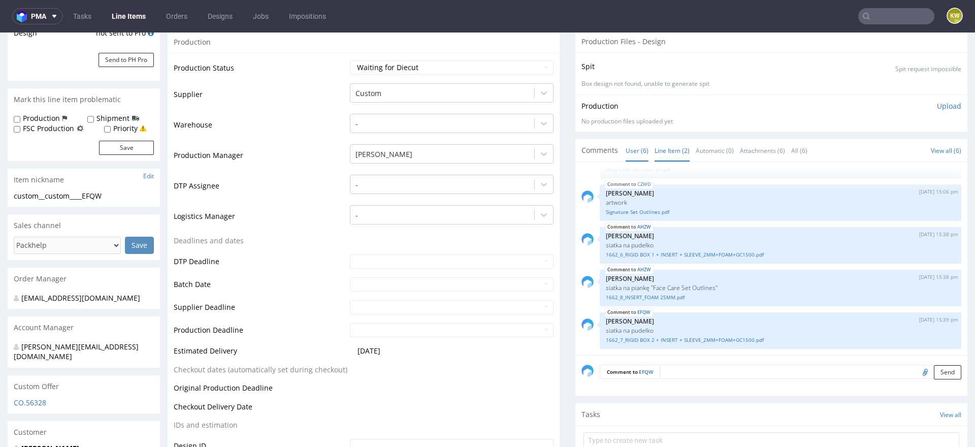
click at [663, 147] on link "Line Item (2)" at bounding box center [672, 151] width 35 height 22
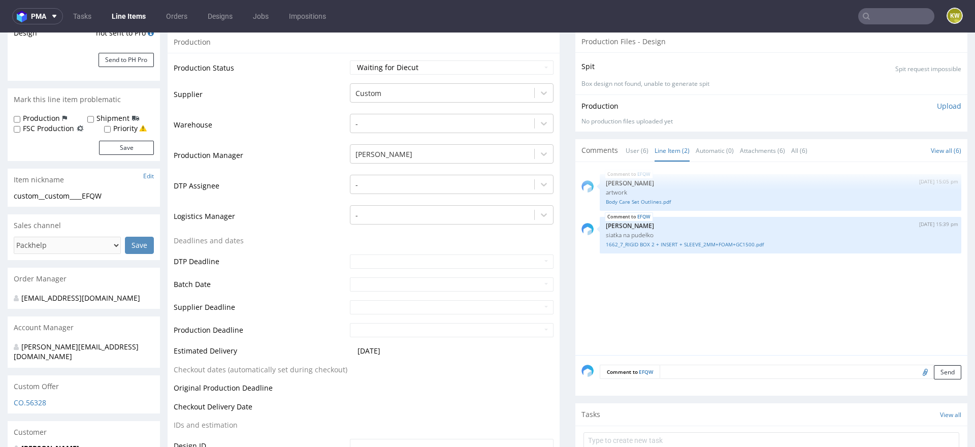
click at [917, 370] on input "file" at bounding box center [924, 371] width 14 height 13
type input "C:\fakepath\1662_8_INSERT_FOAM 25MM.pdf"
click at [681, 363] on div "Comment to EFQW Send" at bounding box center [772, 375] width 392 height 41
click at [675, 369] on textarea at bounding box center [781, 387] width 362 height 44
click at [654, 202] on link "Body Care Set Outlines.pdf" at bounding box center [780, 202] width 349 height 8
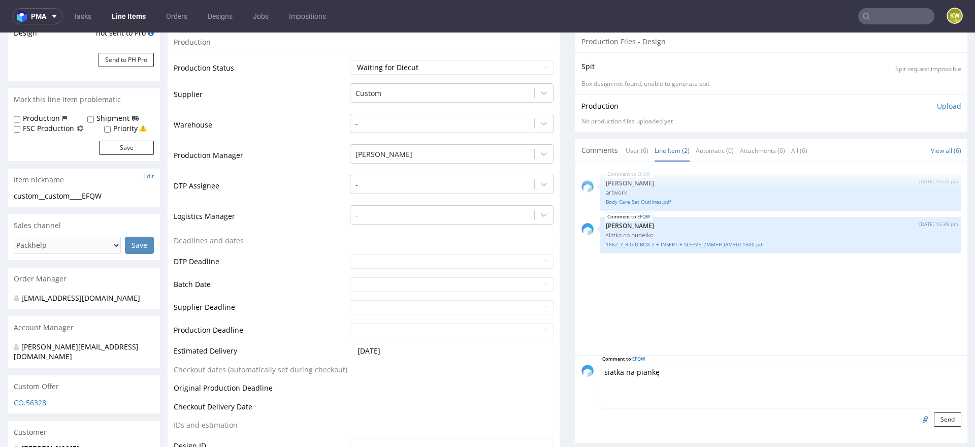
click at [674, 375] on textarea "siatka na piankę" at bounding box center [781, 387] width 362 height 44
click at [629, 152] on link "User (6)" at bounding box center [637, 151] width 23 height 22
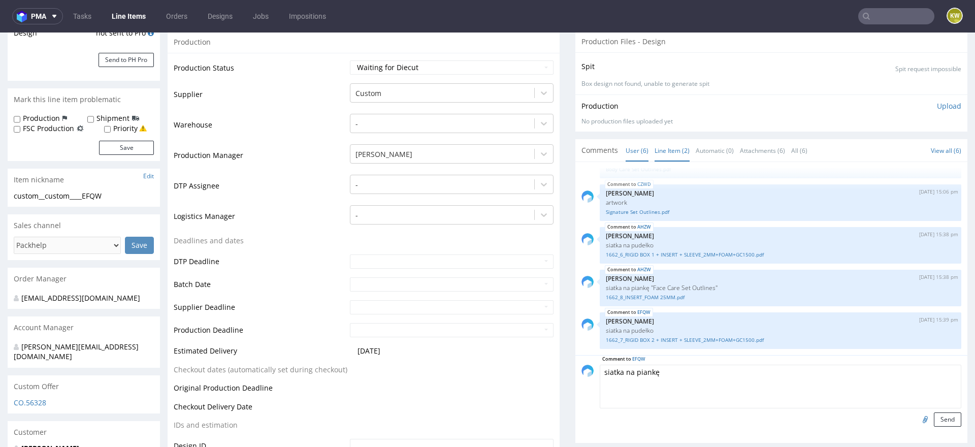
click at [667, 152] on link "Line Item (2)" at bounding box center [672, 151] width 35 height 22
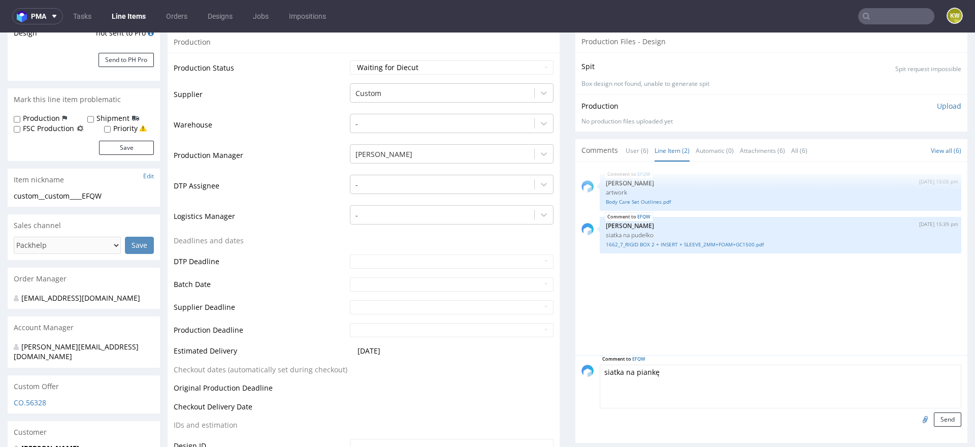
click at [669, 371] on textarea "siatka na piankę" at bounding box center [781, 387] width 362 height 44
paste textarea ""Body Care Set Outlines""
type textarea "siatka na piankę "Body Care Set Outlines" (4 produkty)"
click at [946, 413] on button "Send" at bounding box center [947, 419] width 27 height 14
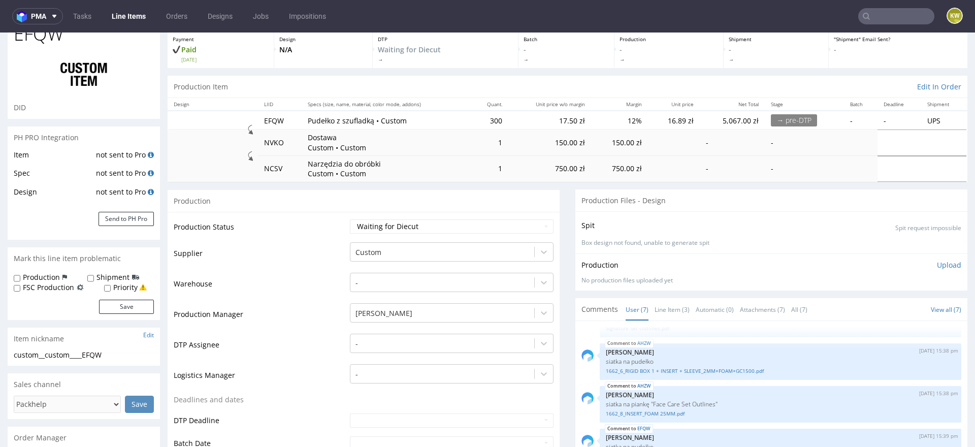
scroll to position [56, 0]
click at [387, 228] on select "Waiting for Artwork Waiting for Diecut Waiting for Mockup Waiting for DTP Waiti…" at bounding box center [452, 228] width 204 height 14
select select "dtp_waiting_for_check"
click at [350, 221] on select "Waiting for Artwork Waiting for Diecut Waiting for Mockup Waiting for DTP Waiti…" at bounding box center [452, 228] width 204 height 14
click at [367, 248] on div at bounding box center [443, 254] width 174 height 12
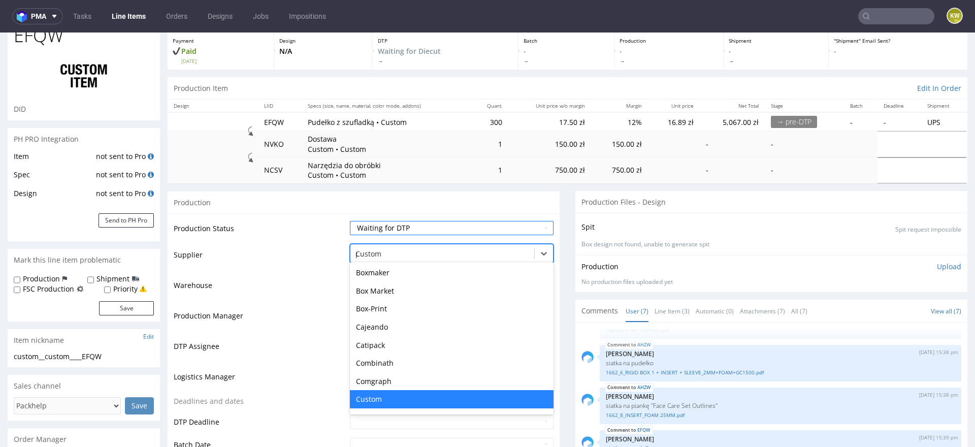
scroll to position [0, 0]
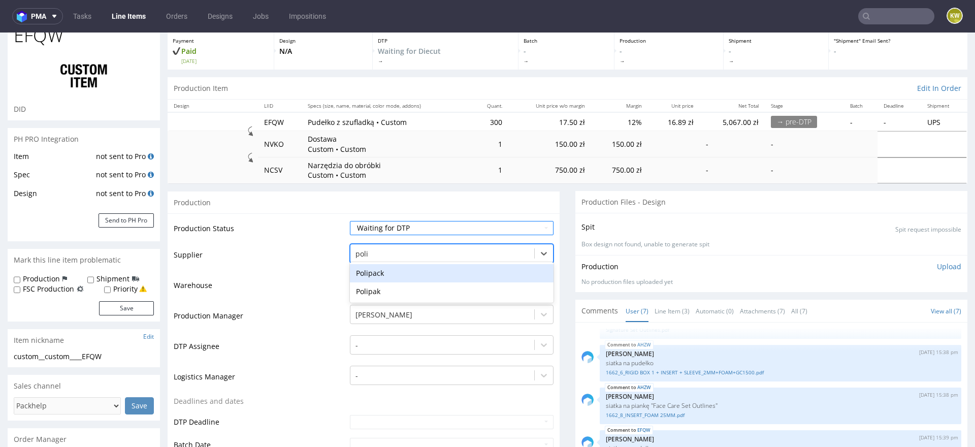
type input "polip"
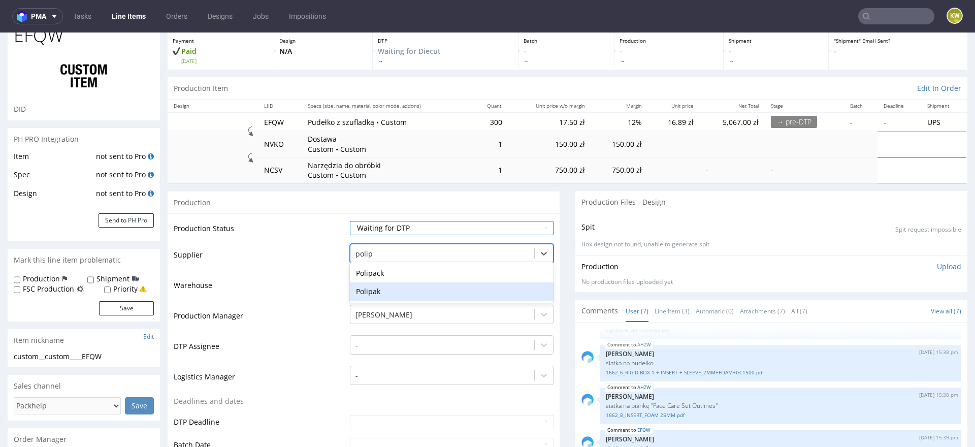
click at [365, 286] on div "Polipak" at bounding box center [452, 291] width 204 height 18
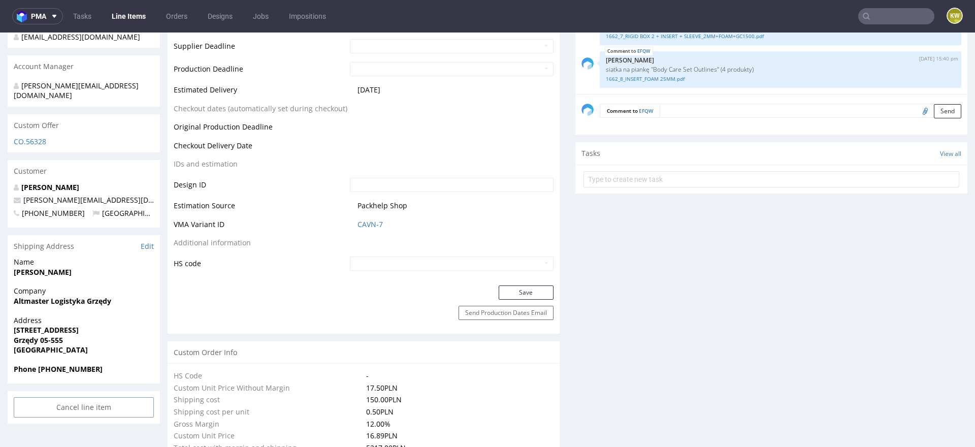
scroll to position [496, 0]
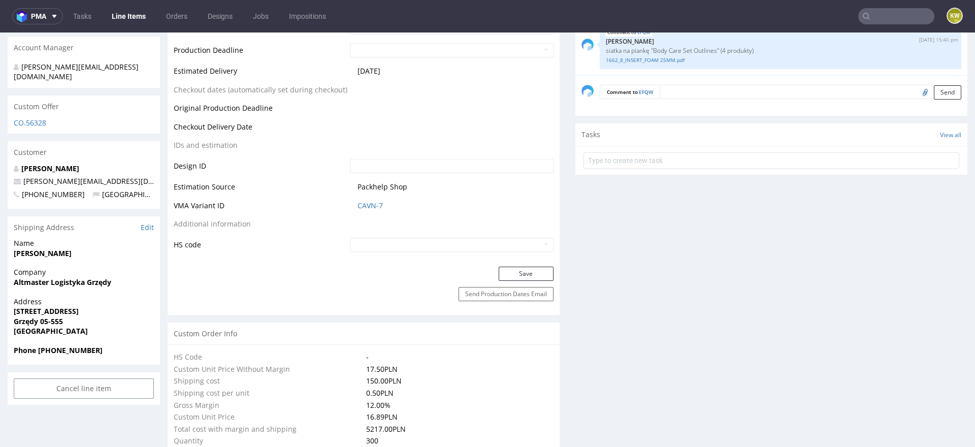
click at [513, 262] on div "Production Status Waiting for Artwork Waiting for Diecut Waiting for Mockup Wai…" at bounding box center [364, 19] width 392 height 493
click at [513, 274] on button "Save" at bounding box center [526, 274] width 55 height 14
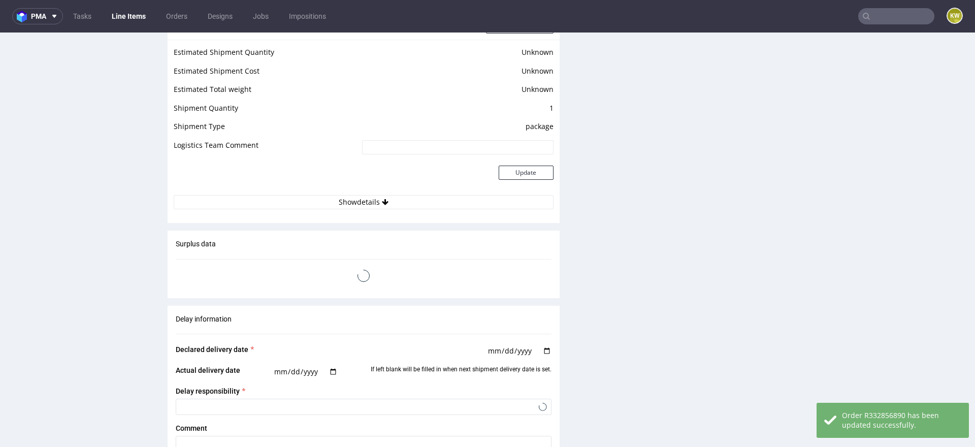
scroll to position [2041, 0]
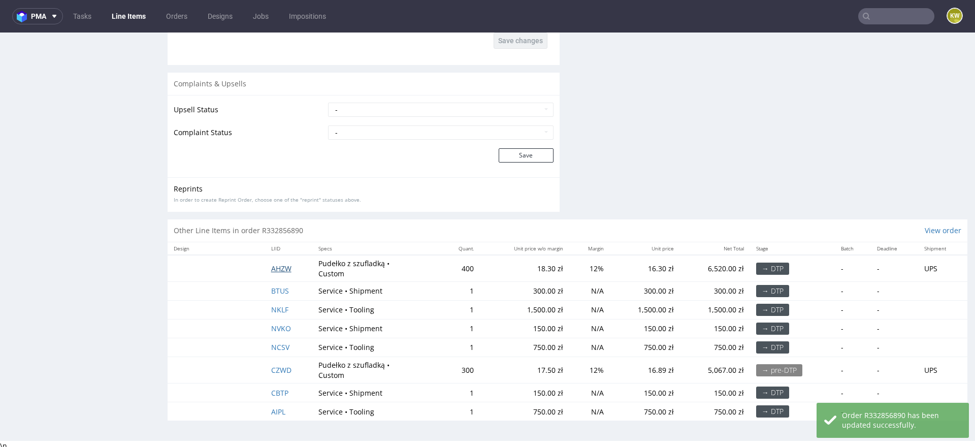
click at [278, 267] on span "AHZW" at bounding box center [281, 269] width 20 height 10
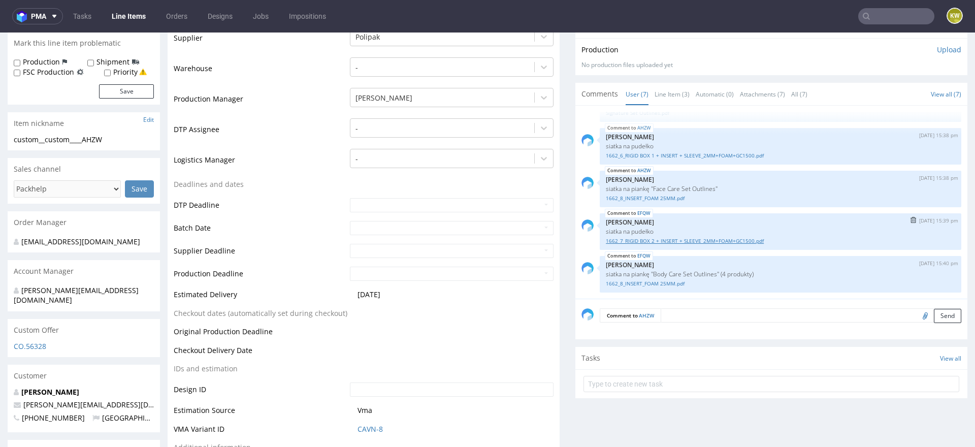
scroll to position [285, 0]
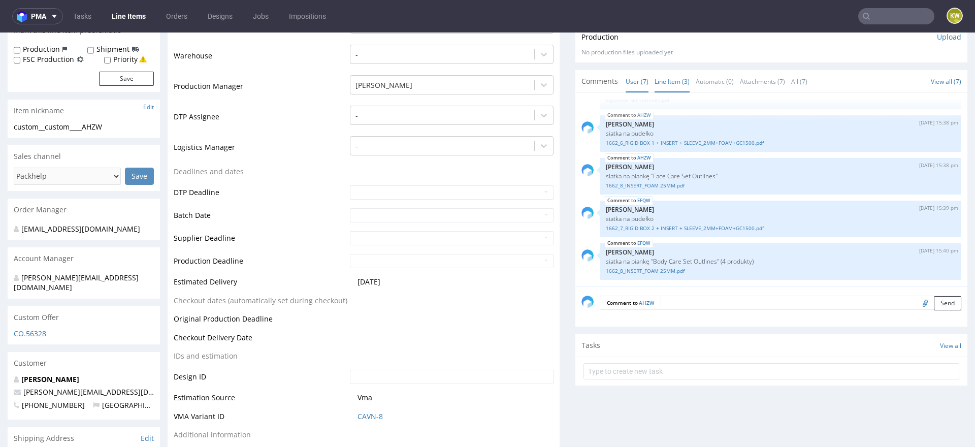
click at [655, 78] on link "Line Item (3)" at bounding box center [672, 82] width 35 height 22
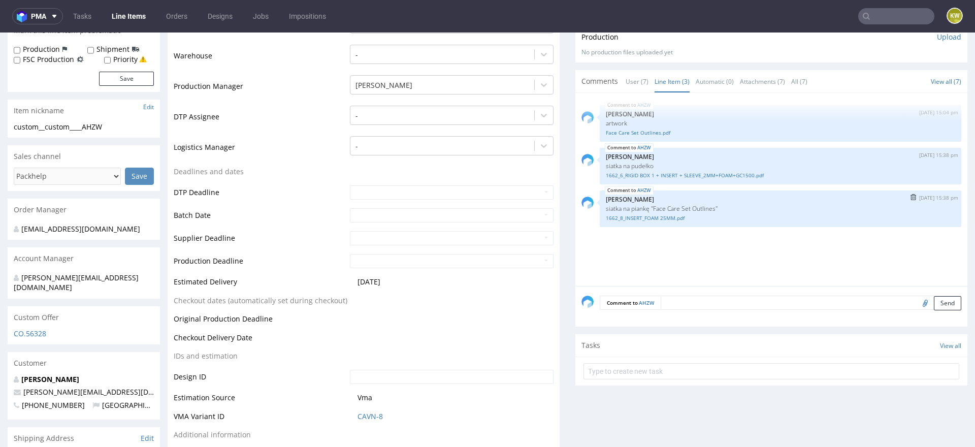
click at [689, 202] on div "AHZW 8th Sep 25 | 15:38 pm Klaudia Wiśniewska siatka na piankę "Face Care Set O…" at bounding box center [781, 208] width 362 height 37
click at [685, 205] on p "siatka na piankę "Face Care Set Outlines"" at bounding box center [780, 209] width 349 height 8
click at [685, 206] on p "siatka na piankę "Face Care Set Outlines"" at bounding box center [780, 209] width 349 height 8
copy p "siatka na piankę "Face Care Set Outlines""
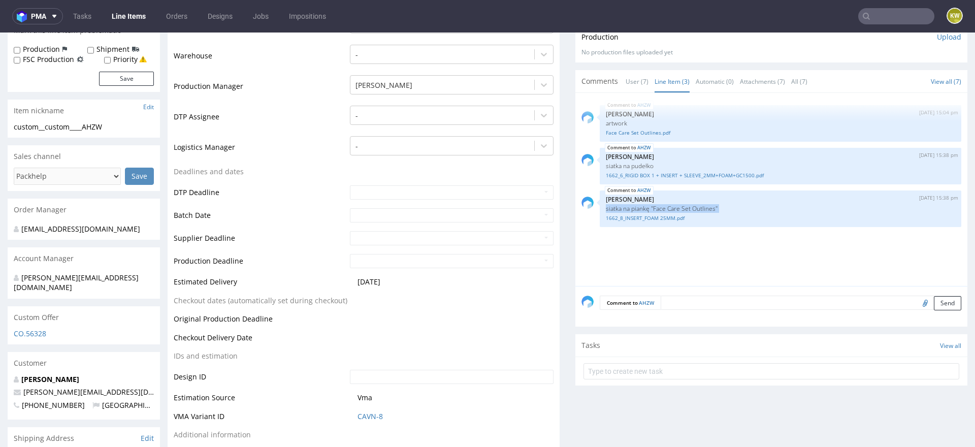
click at [917, 305] on input "file" at bounding box center [924, 302] width 14 height 13
type input "C:\fakepath\1662_8_INSERT_FOAM 25MM.pdf"
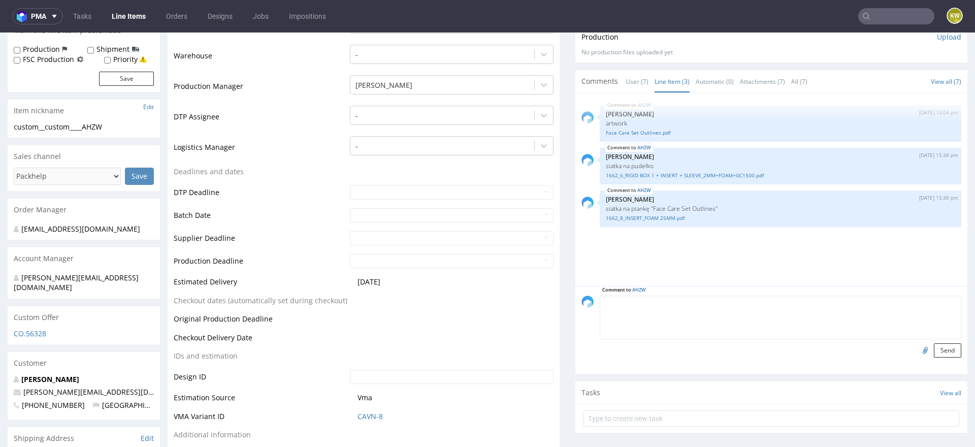
click at [680, 300] on textarea at bounding box center [781, 318] width 362 height 44
paste textarea "siatka na piankę "Face Care Set Outlines""
type textarea "siatka na piankę "Face Care Set Outlines" (2 produkty)"
click at [934, 348] on button "Send" at bounding box center [947, 350] width 27 height 14
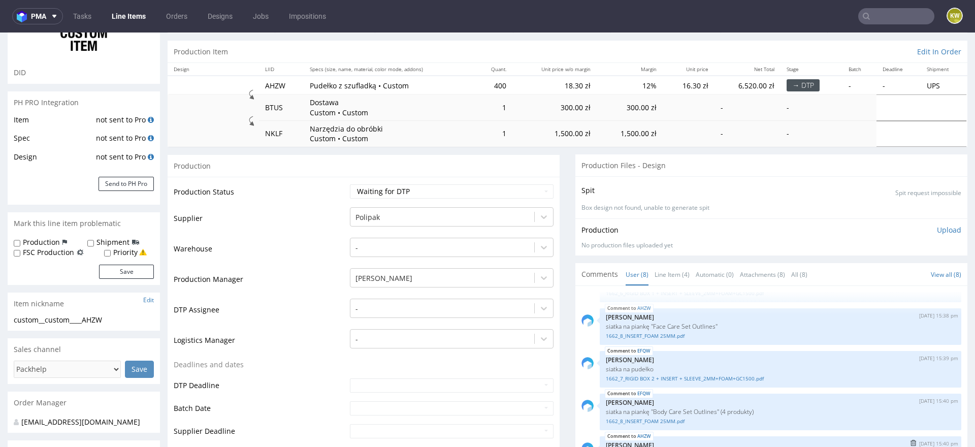
scroll to position [177, 0]
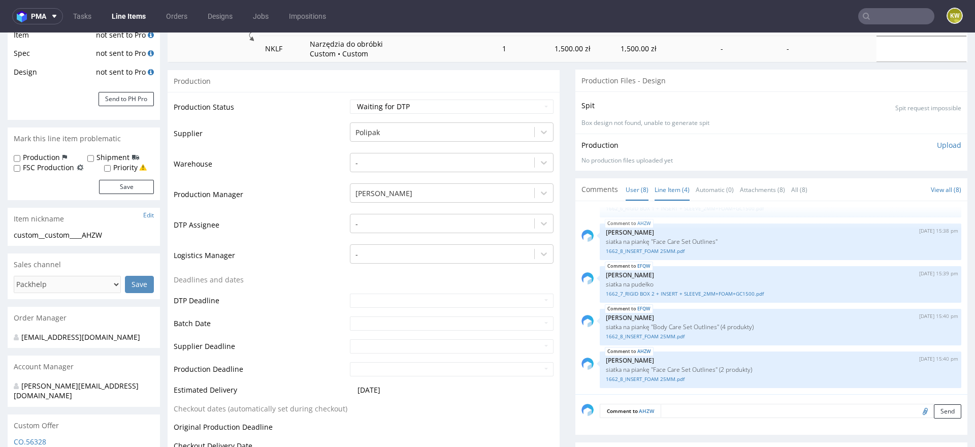
click at [671, 191] on link "Line Item (4)" at bounding box center [672, 190] width 35 height 22
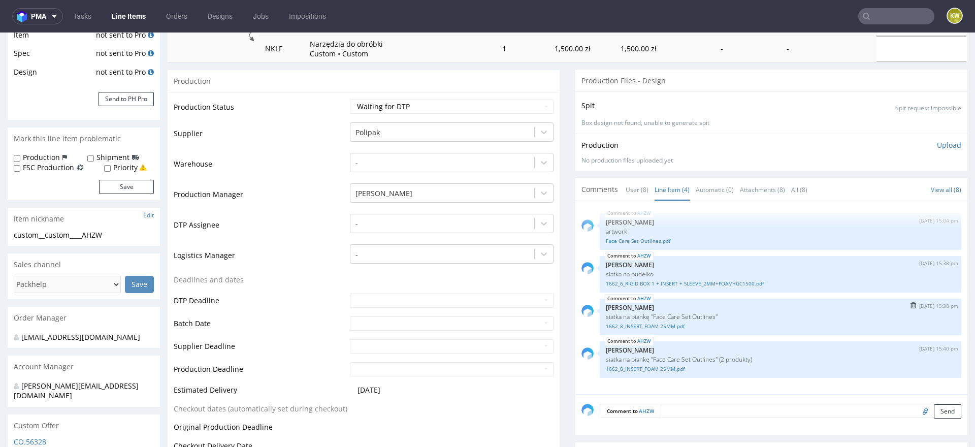
click at [911, 303] on img "submit" at bounding box center [914, 305] width 6 height 6
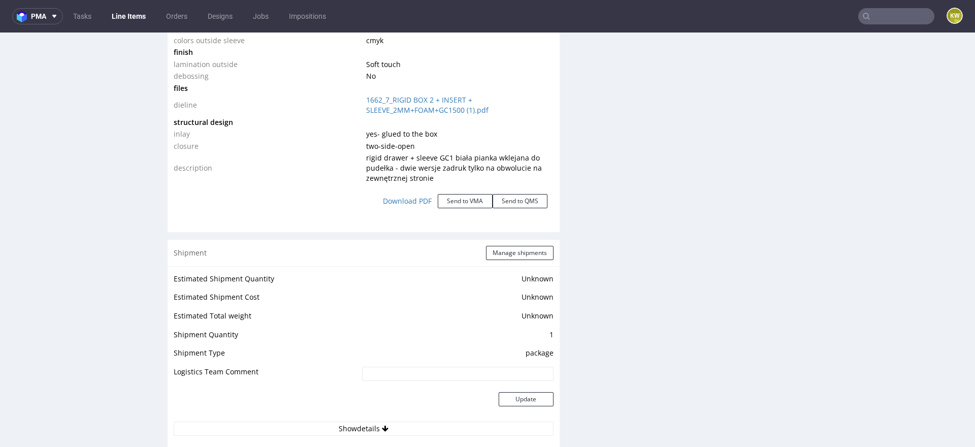
scroll to position [2011, 0]
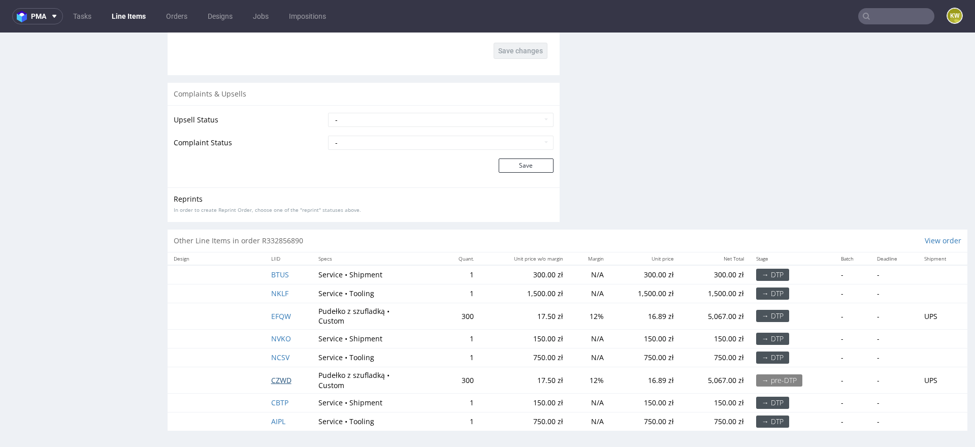
click at [271, 377] on span "CZWD" at bounding box center [281, 380] width 20 height 10
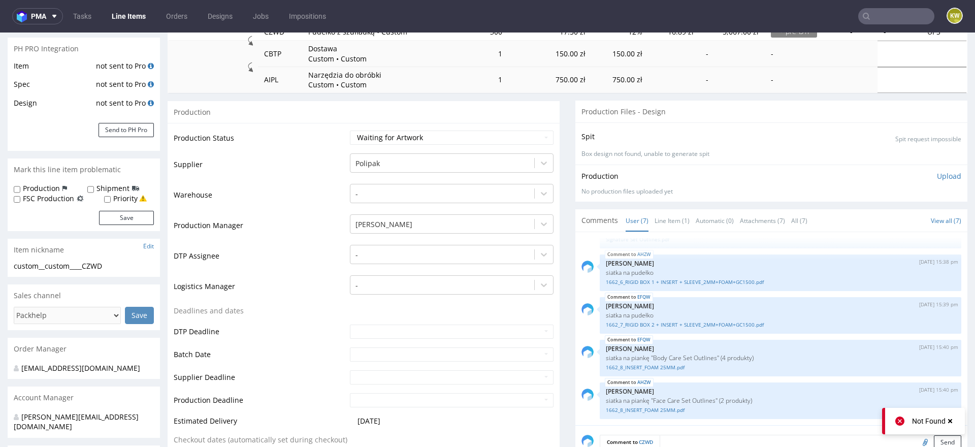
scroll to position [173, 0]
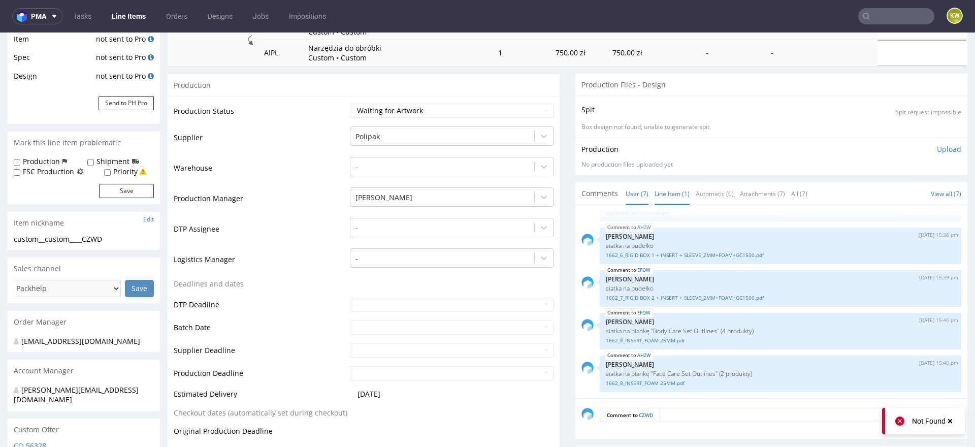
click at [669, 192] on link "Line Item (1)" at bounding box center [672, 194] width 35 height 22
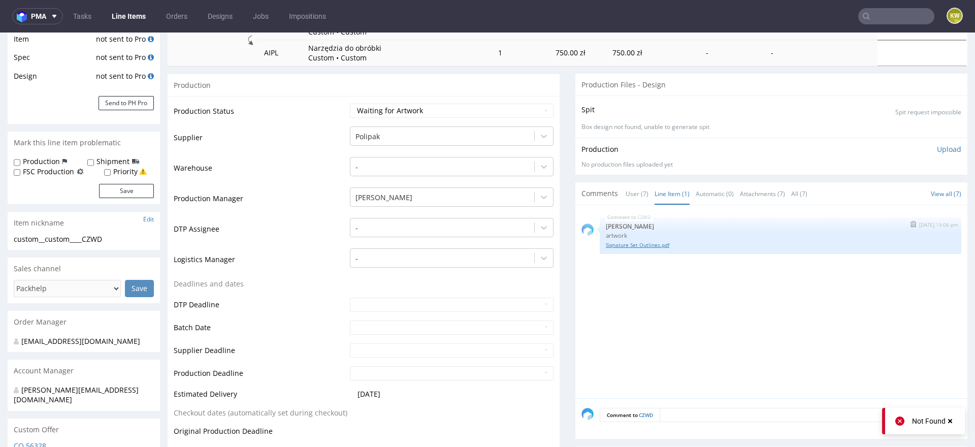
click at [632, 245] on link "Signature Set Outlines.pdf" at bounding box center [780, 245] width 349 height 8
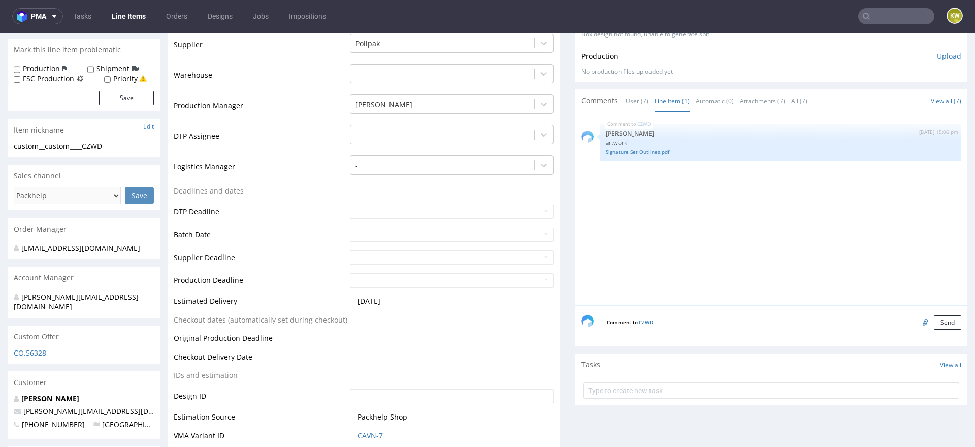
scroll to position [272, 0]
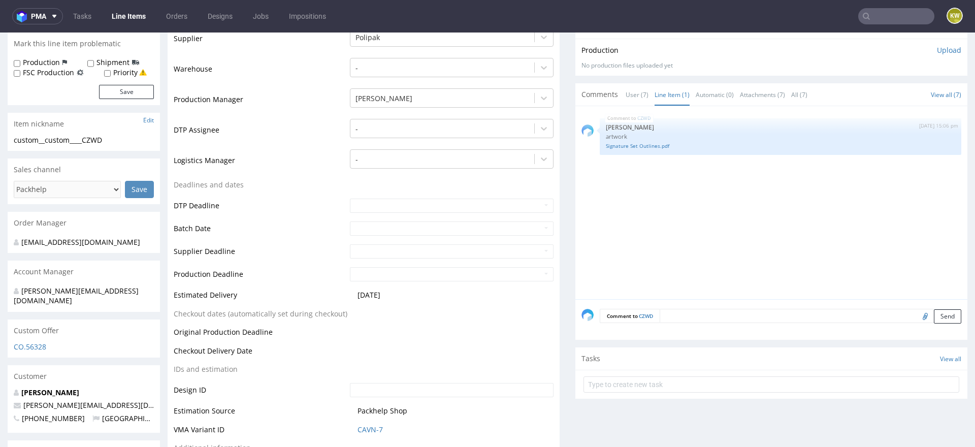
click at [917, 315] on input "file" at bounding box center [924, 315] width 14 height 13
type input "C:\fakepath\1662_7_RIGID BOX 2 + INSERT + SLEEVE_2MM+FOAM+GC1500.pdf"
click at [696, 324] on div "Comment to CZWD Send" at bounding box center [772, 319] width 392 height 41
click at [694, 321] on textarea at bounding box center [811, 316] width 302 height 14
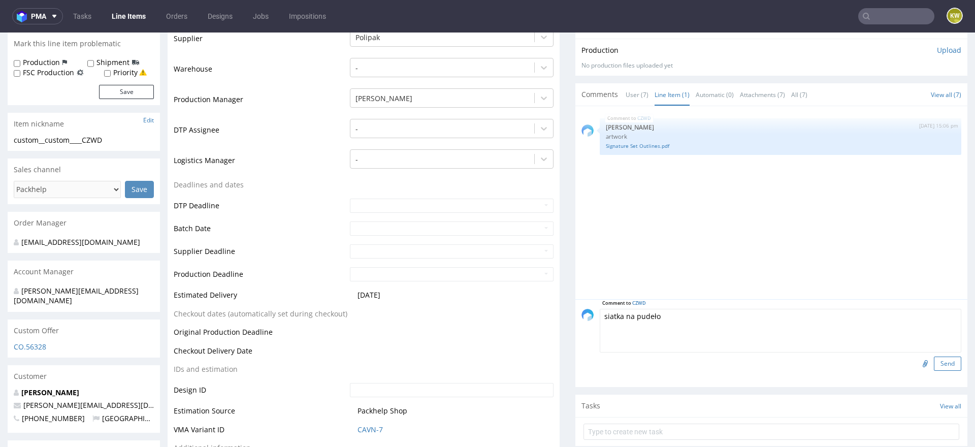
type textarea "siatka na pudeło"
click at [939, 364] on button "Send" at bounding box center [947, 364] width 27 height 14
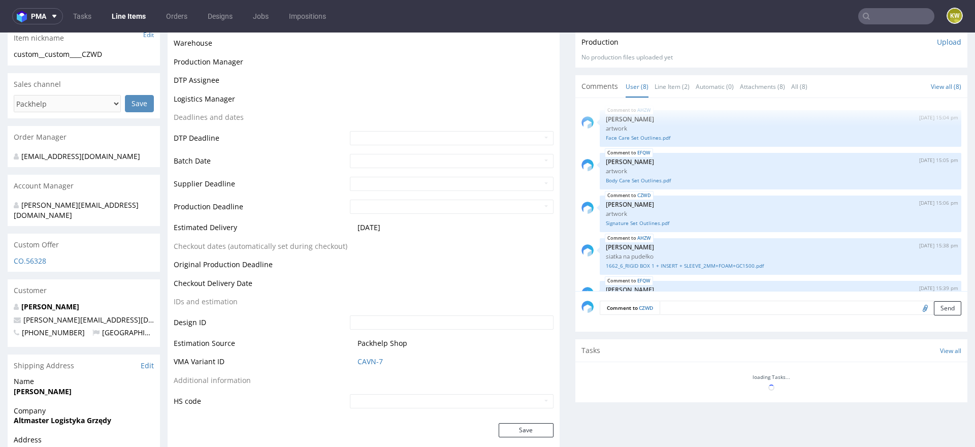
scroll to position [161, 0]
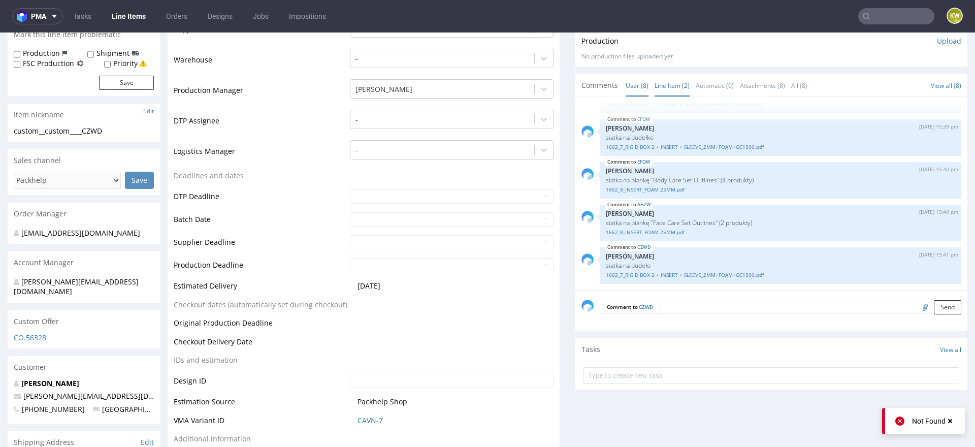
click at [674, 86] on link "Line Item (2)" at bounding box center [672, 86] width 35 height 22
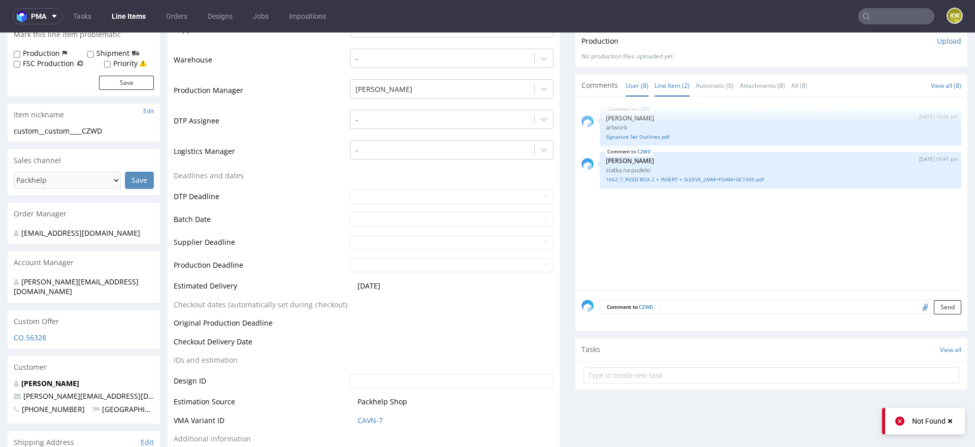
click at [631, 85] on link "User (8)" at bounding box center [637, 86] width 23 height 22
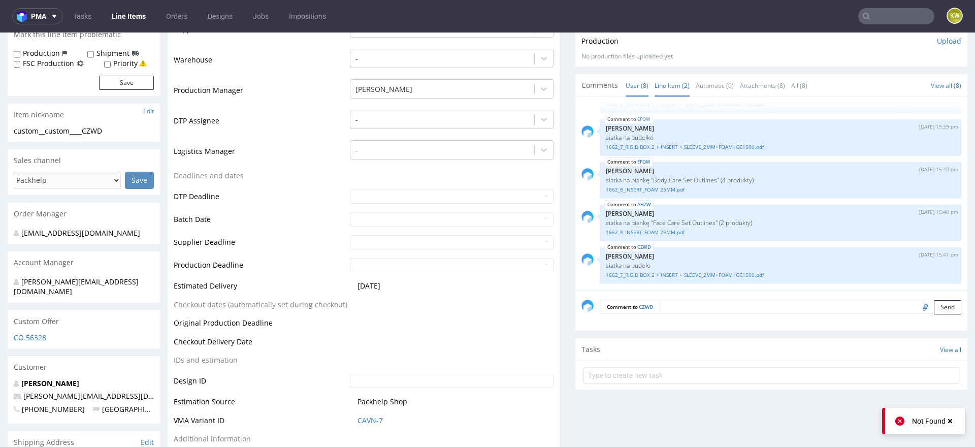
click at [673, 82] on link "Line Item (2)" at bounding box center [672, 86] width 35 height 22
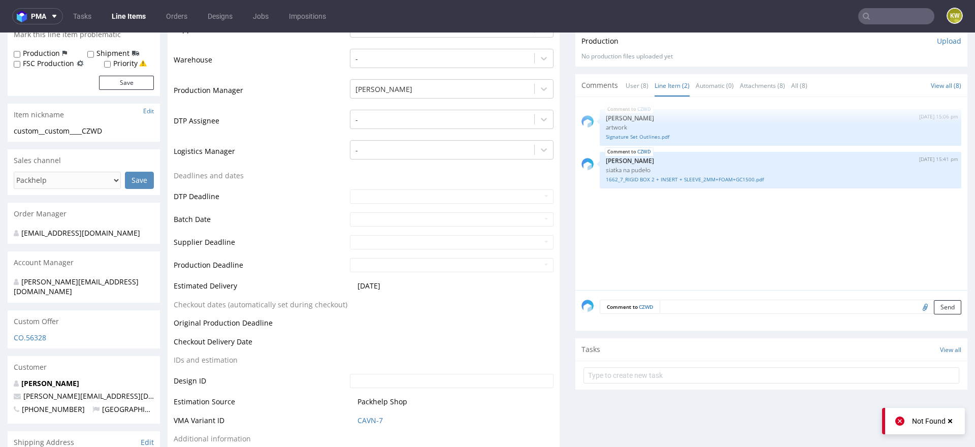
click at [917, 307] on input "file" at bounding box center [924, 306] width 14 height 13
type input "C:\fakepath\1662_8_INSERT_FOAM 25MM.pdf"
click at [683, 312] on form "Comment to CZWD Send" at bounding box center [781, 307] width 362 height 15
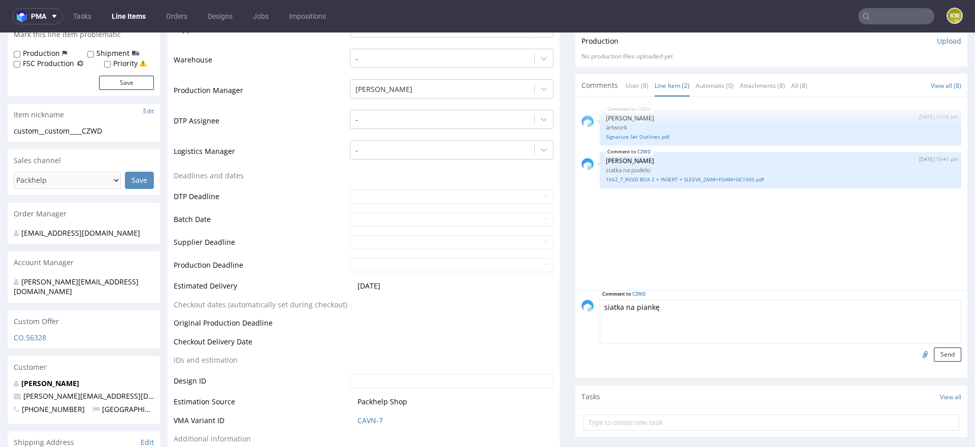
paste textarea ""Signature Set Outlines""
type textarea "siatka na piankę "Signature Set Outlines" (5 produktów)"
click at [934, 353] on button "Send" at bounding box center [947, 354] width 27 height 14
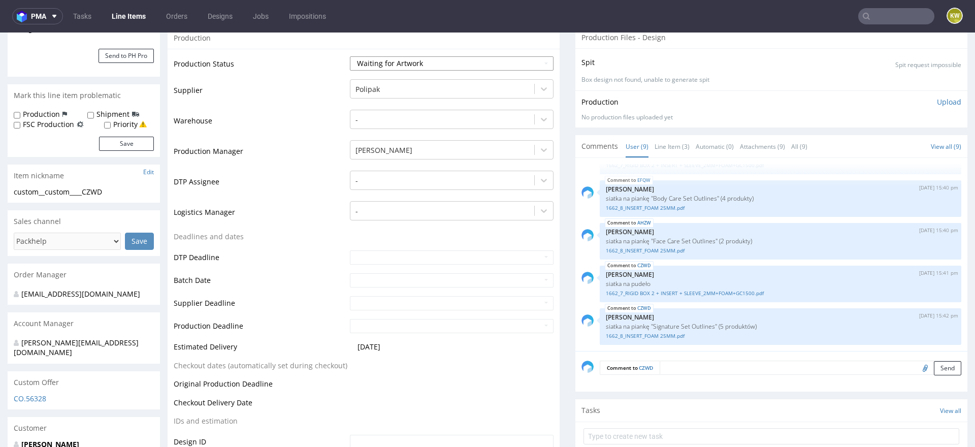
scroll to position [220, 0]
click at [419, 63] on select "Waiting for Artwork Waiting for Diecut Waiting for Mockup Waiting for DTP Waiti…" at bounding box center [452, 64] width 204 height 14
select select "dtp_waiting_for_check"
click at [350, 57] on select "Waiting for Artwork Waiting for Diecut Waiting for Mockup Waiting for DTP Waiti…" at bounding box center [452, 64] width 204 height 14
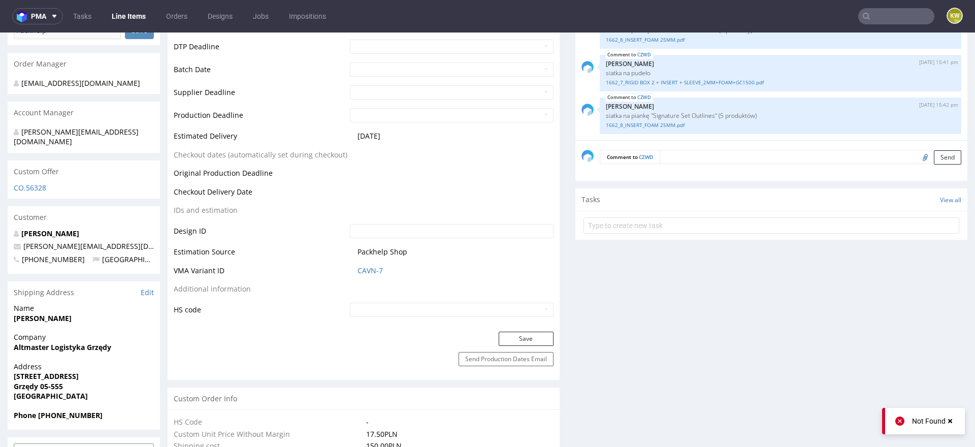
scroll to position [448, 0]
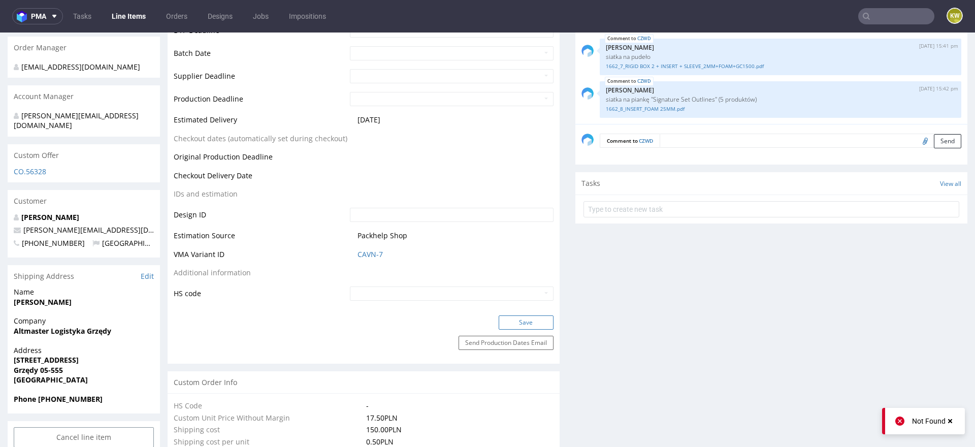
click at [513, 322] on button "Save" at bounding box center [526, 322] width 55 height 14
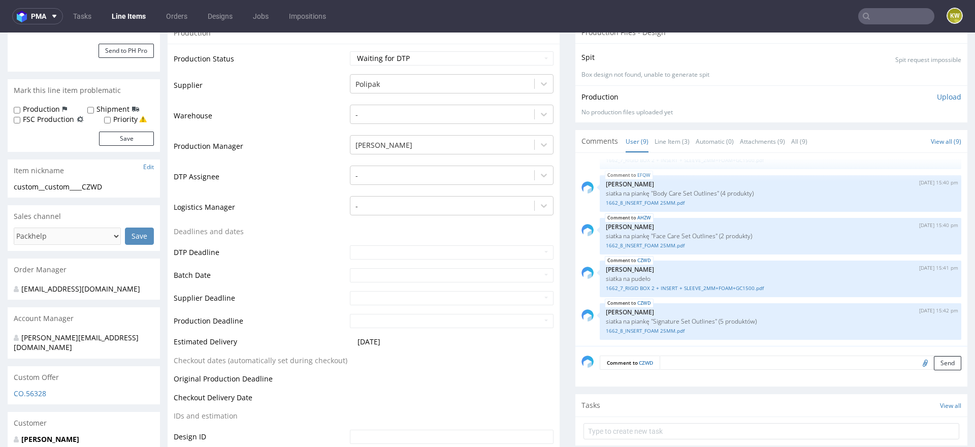
scroll to position [0, 0]
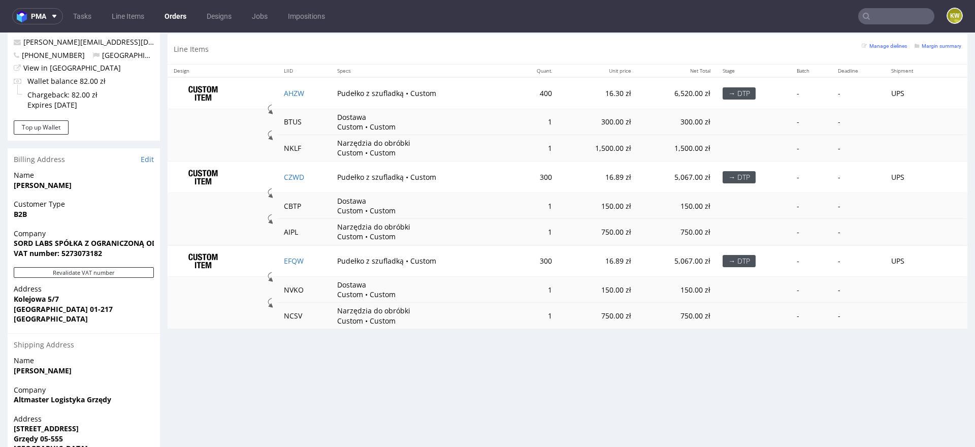
scroll to position [556, 0]
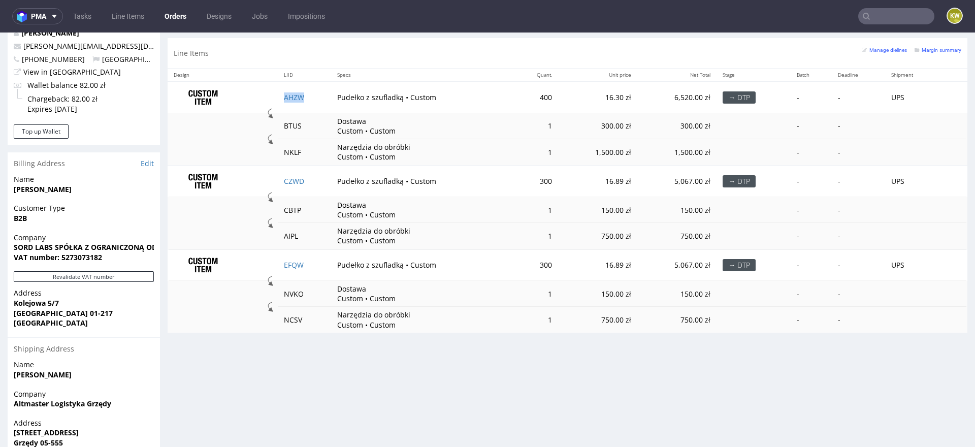
click at [308, 99] on td "AHZW" at bounding box center [304, 97] width 53 height 32
click at [316, 177] on td "CZWD" at bounding box center [304, 180] width 53 height 31
click at [308, 262] on td "EFQW" at bounding box center [304, 264] width 53 height 31
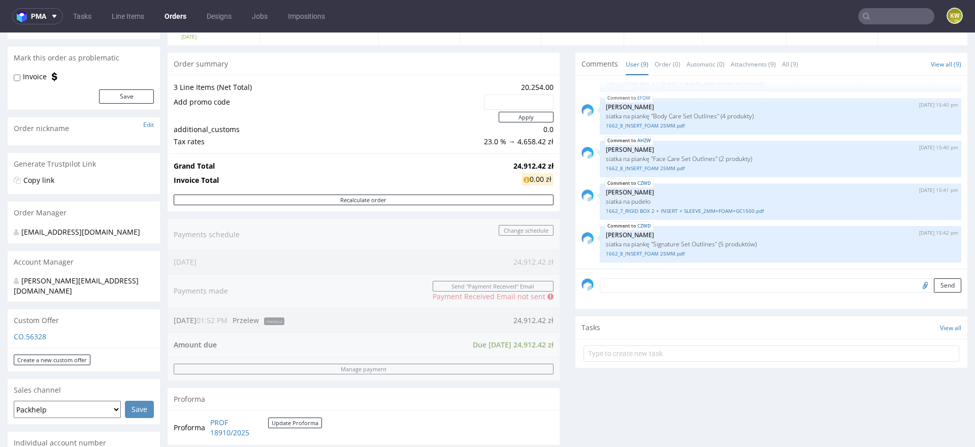
scroll to position [77, 0]
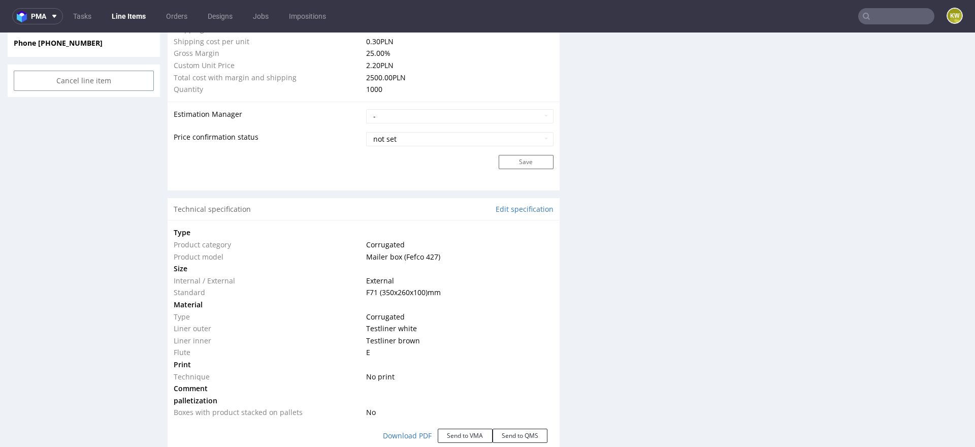
scroll to position [815, 0]
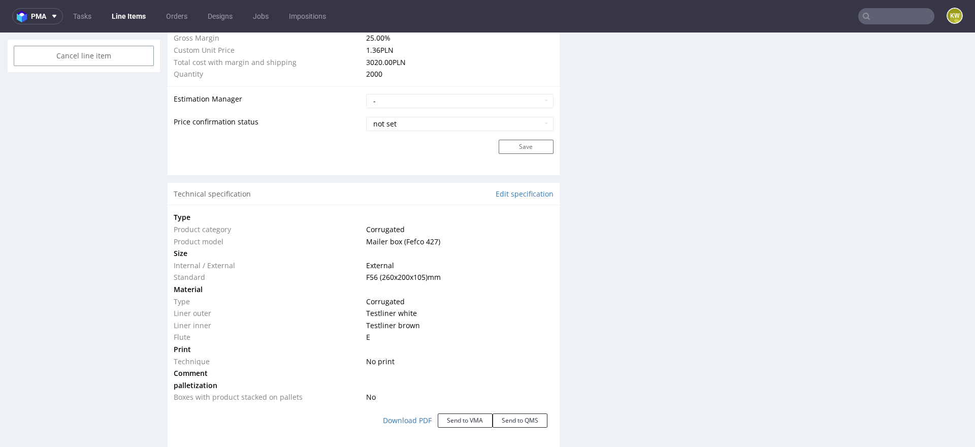
scroll to position [847, 0]
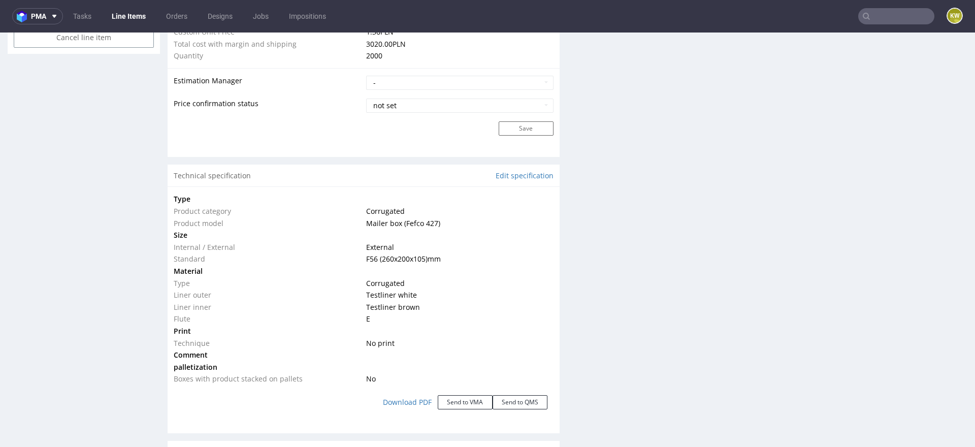
click at [881, 15] on input "text" at bounding box center [896, 16] width 76 height 16
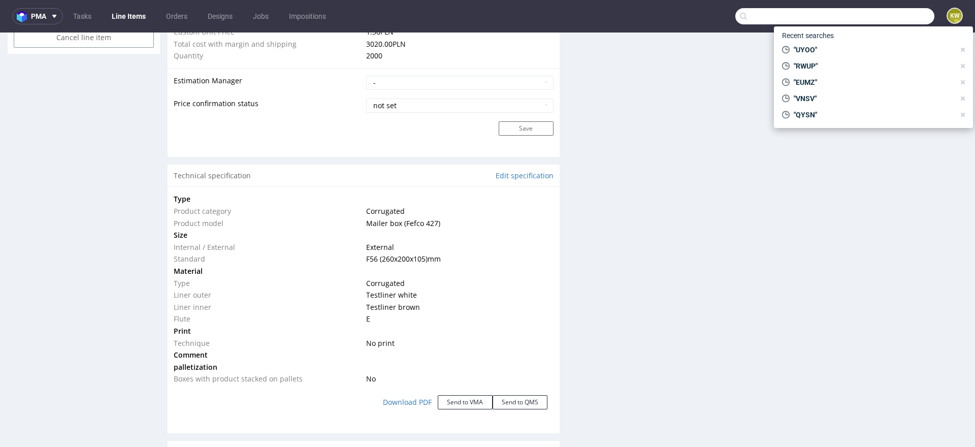
paste input "NVMT"
type input "NVMT"
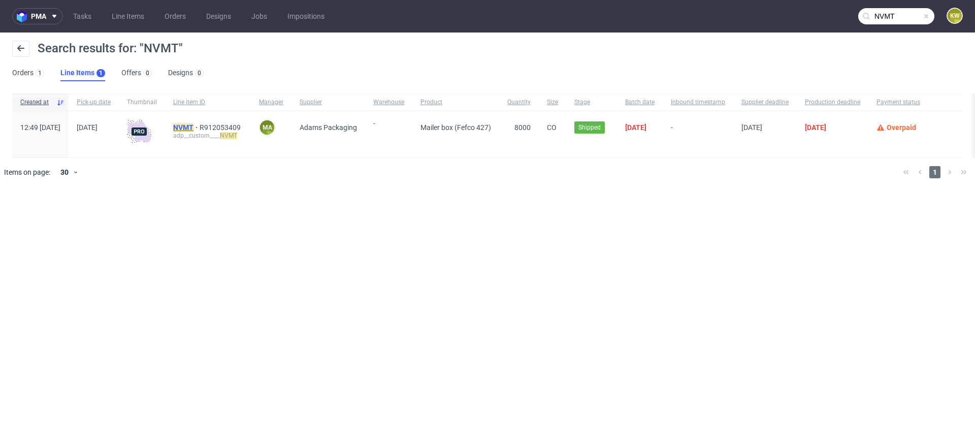
click at [194, 126] on mark "NVMT" at bounding box center [183, 127] width 20 height 8
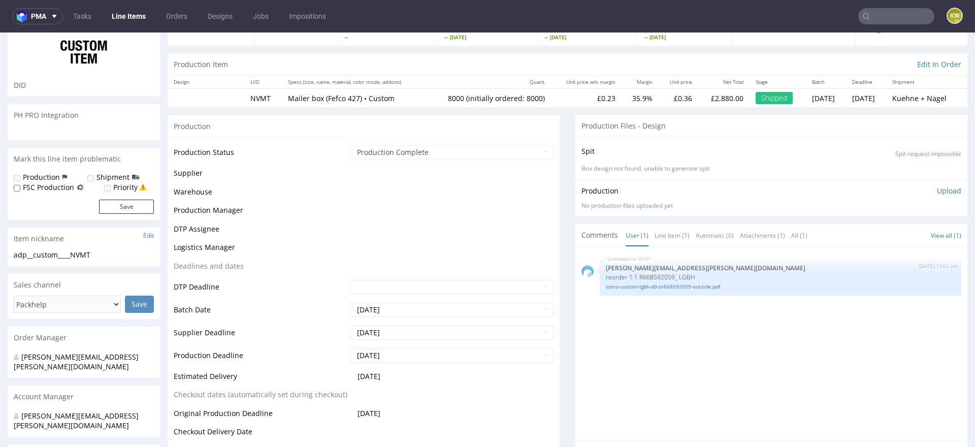
scroll to position [110, 0]
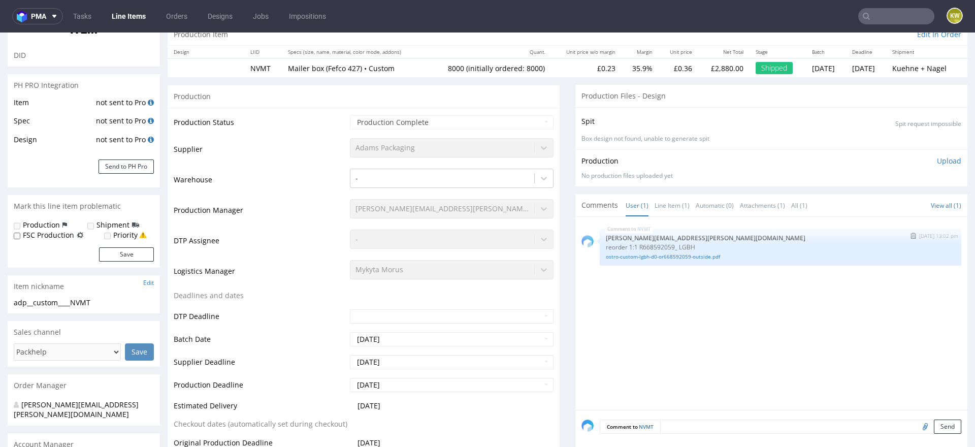
select select "in_progress"
click at [659, 258] on link "ostro-custom-lgbh-d0-or668592059-outside.pdf" at bounding box center [780, 257] width 349 height 8
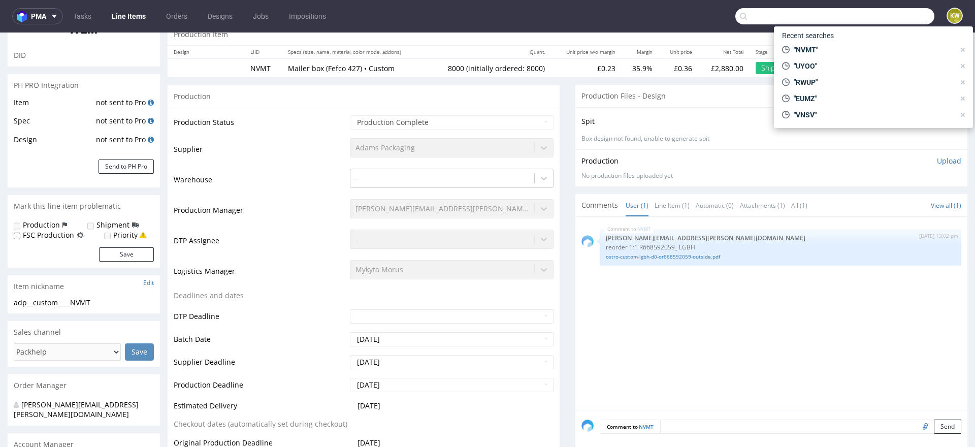
click at [871, 14] on input "text" at bounding box center [835, 16] width 199 height 16
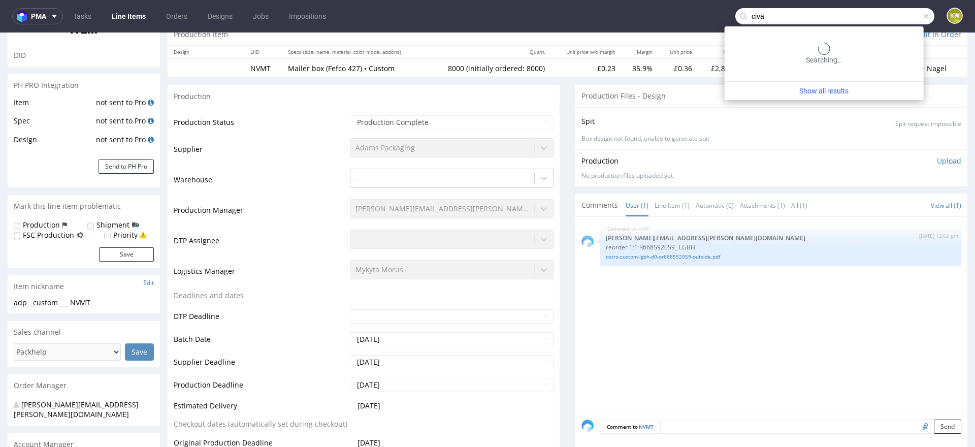
type input "civa"
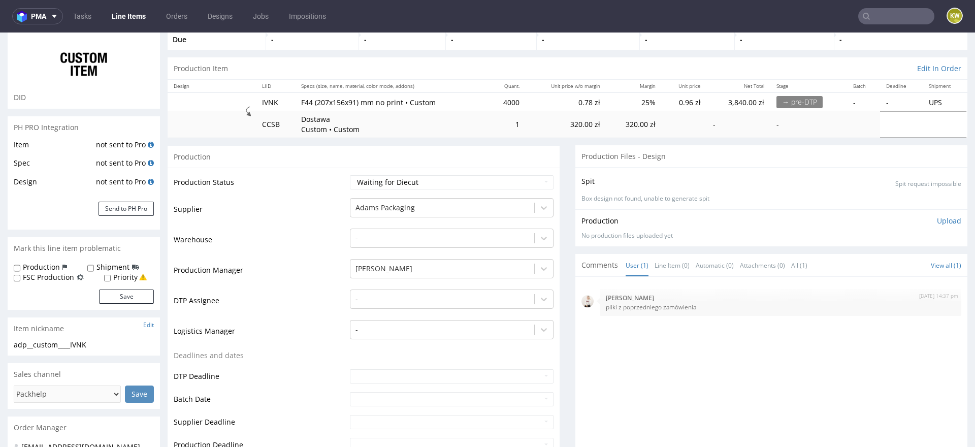
scroll to position [20, 0]
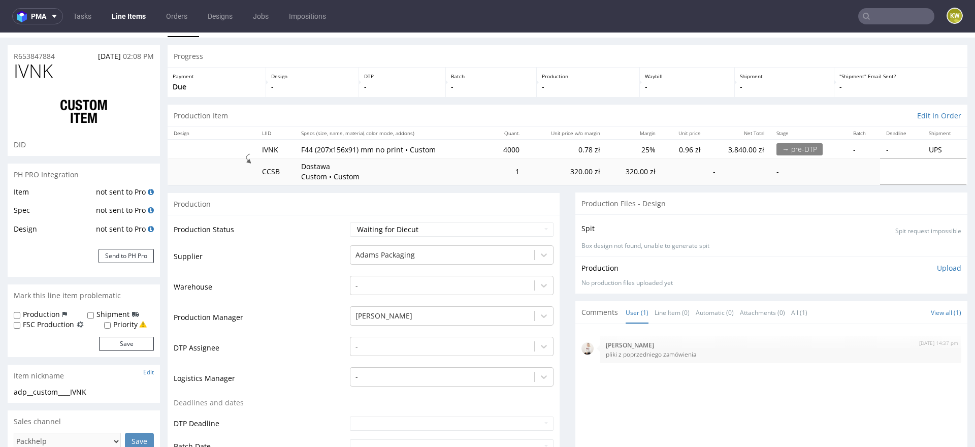
click at [628, 382] on div "[DATE] 14:37 pm [PERSON_NAME] pliki z poprzedniego zamówienia" at bounding box center [775, 423] width 386 height 187
click at [878, 13] on input "text" at bounding box center [896, 16] width 76 height 16
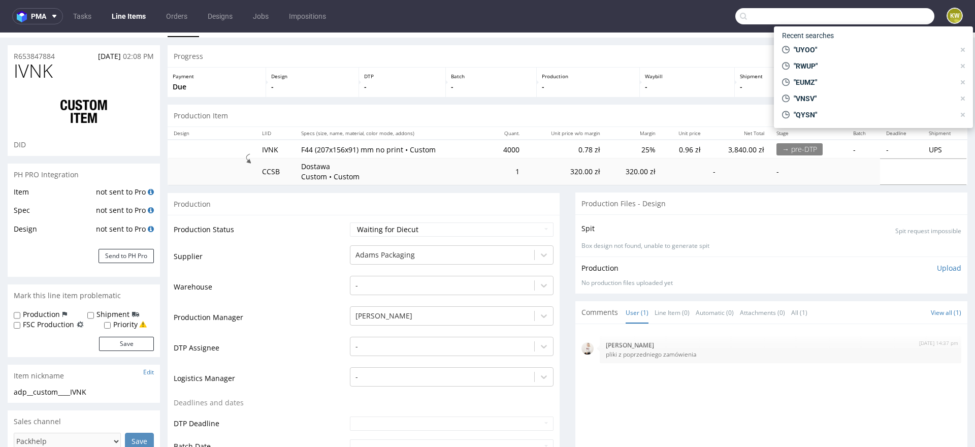
paste input "QYSN"
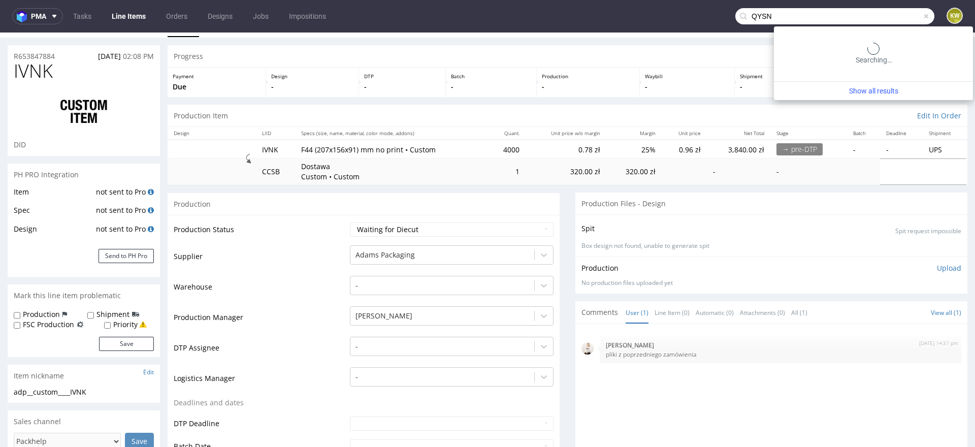
type input "QYSN"
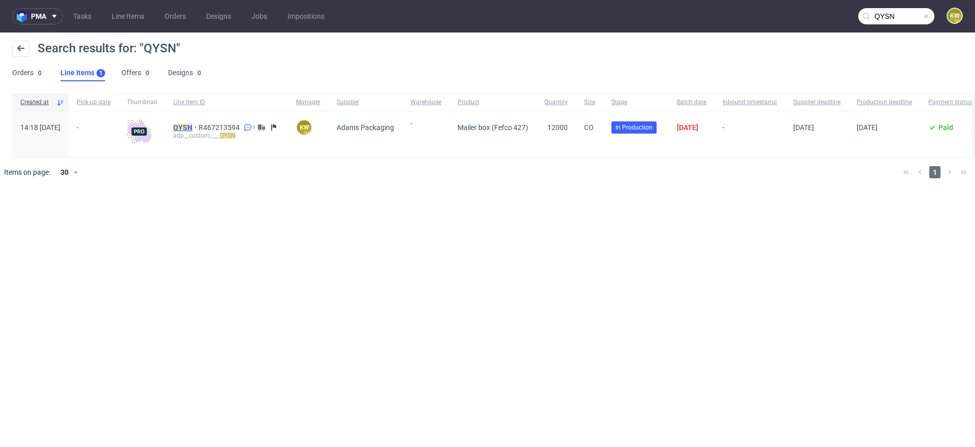
click at [193, 125] on mark "QYSN" at bounding box center [182, 127] width 19 height 8
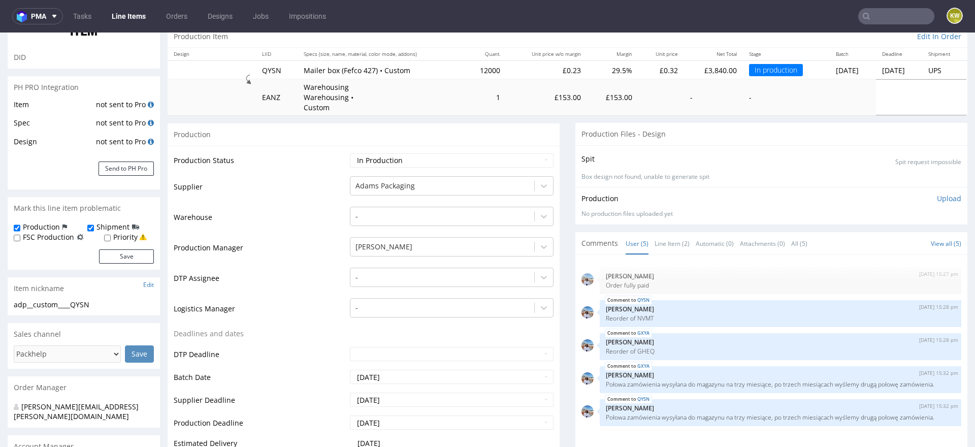
scroll to position [114, 0]
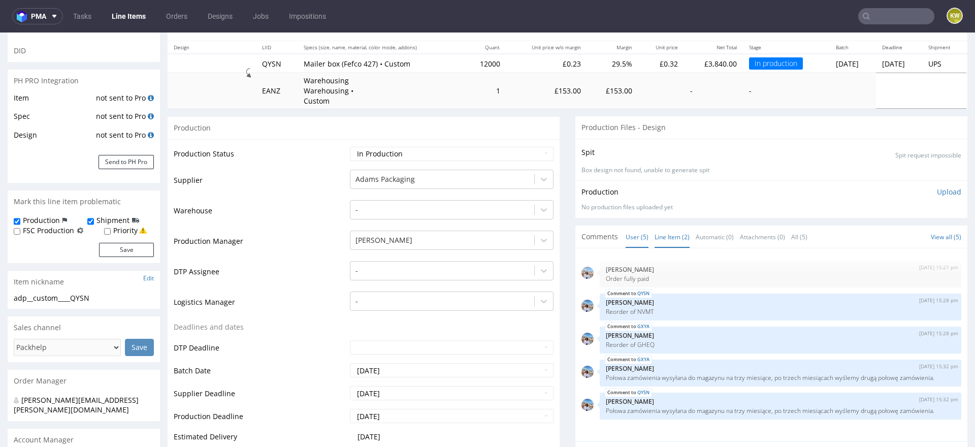
click at [665, 226] on link "Line Item (2)" at bounding box center [672, 237] width 35 height 22
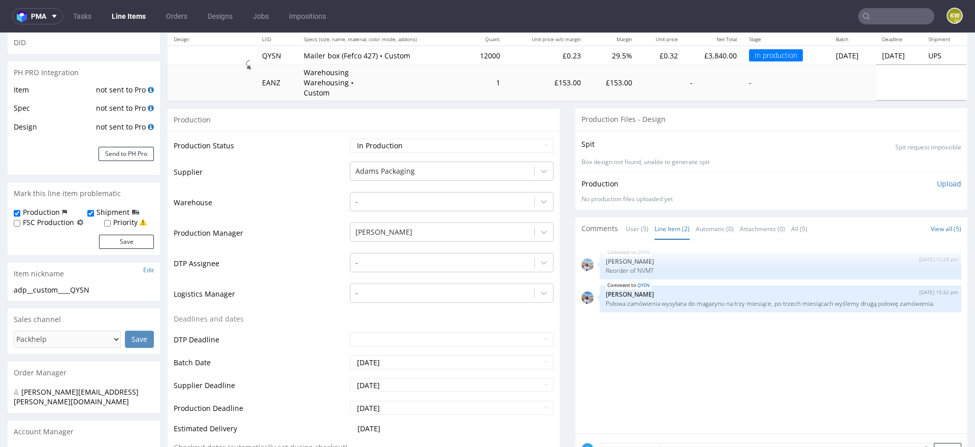
scroll to position [11, 0]
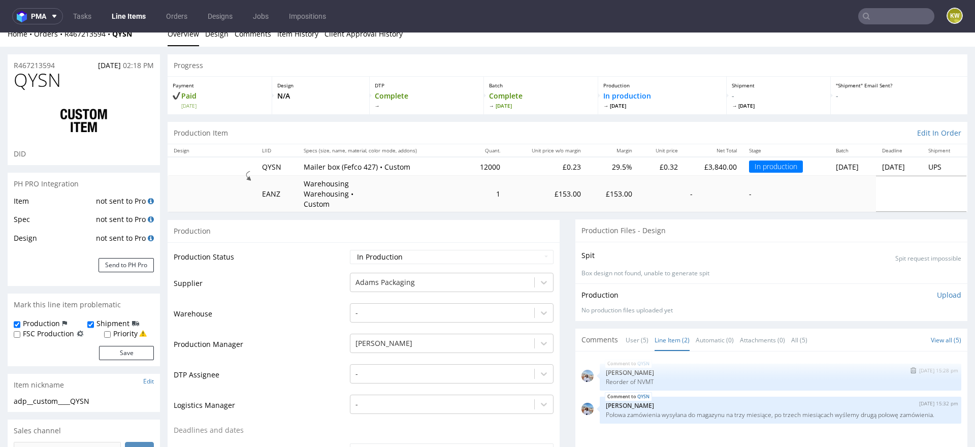
click at [638, 375] on div "QYSN 22nd Aug 25 | 15:28 pm Marta Kozłowska Reorder of NVMT" at bounding box center [781, 377] width 362 height 27
click at [639, 378] on p "Reorder of NVMT" at bounding box center [780, 382] width 349 height 8
copy p "NVMT"
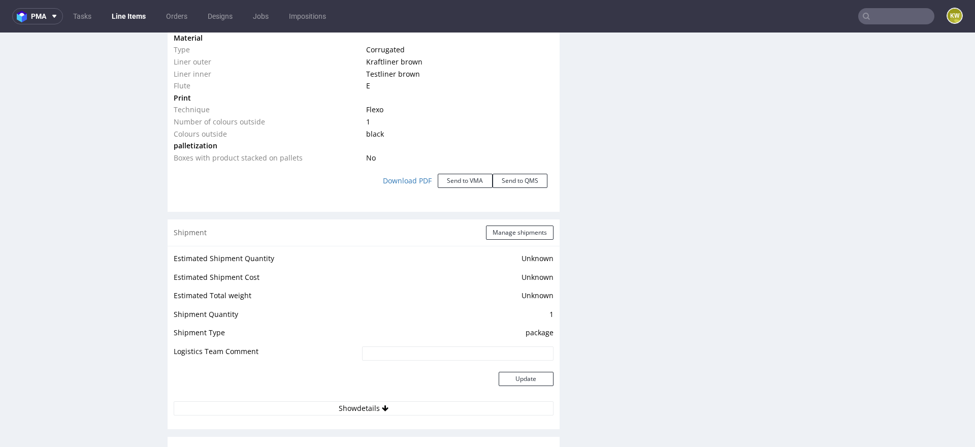
scroll to position [1124, 0]
click at [501, 224] on button "Manage shipments" at bounding box center [520, 231] width 68 height 14
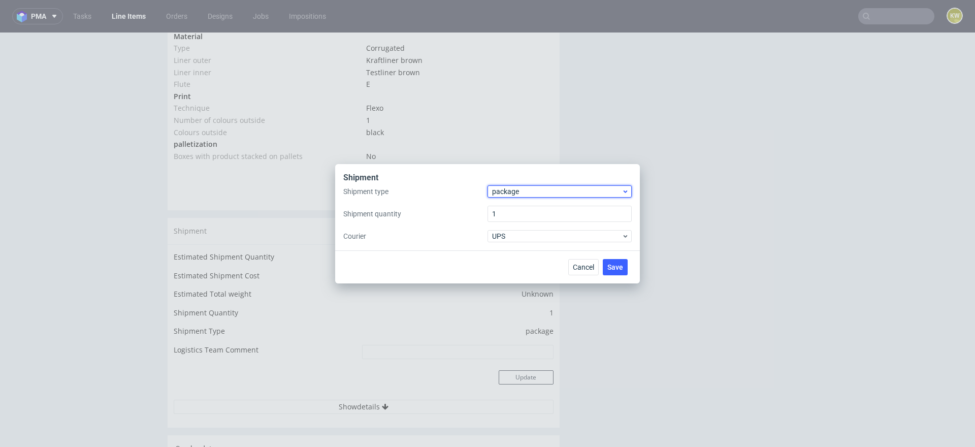
click at [500, 195] on span "package" at bounding box center [557, 191] width 130 height 10
click at [500, 210] on div "pallet" at bounding box center [560, 213] width 136 height 18
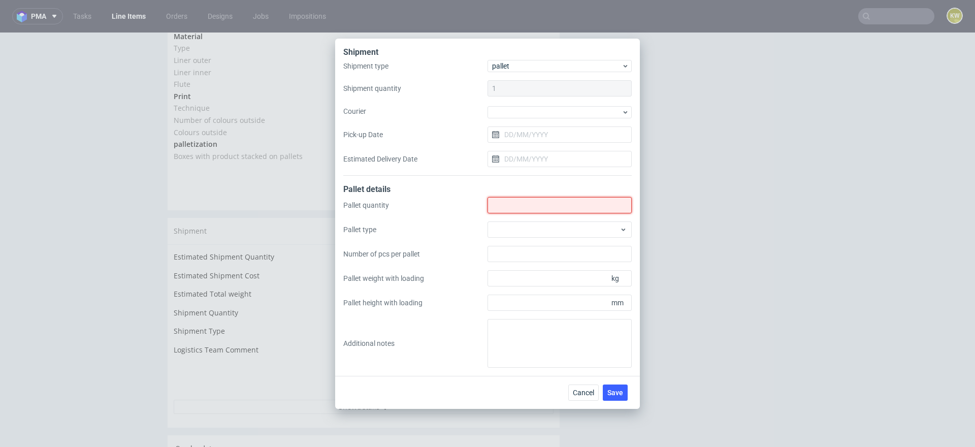
click at [500, 210] on input "Shipment type" at bounding box center [560, 205] width 144 height 16
type input "3"
click at [508, 231] on div at bounding box center [560, 229] width 144 height 16
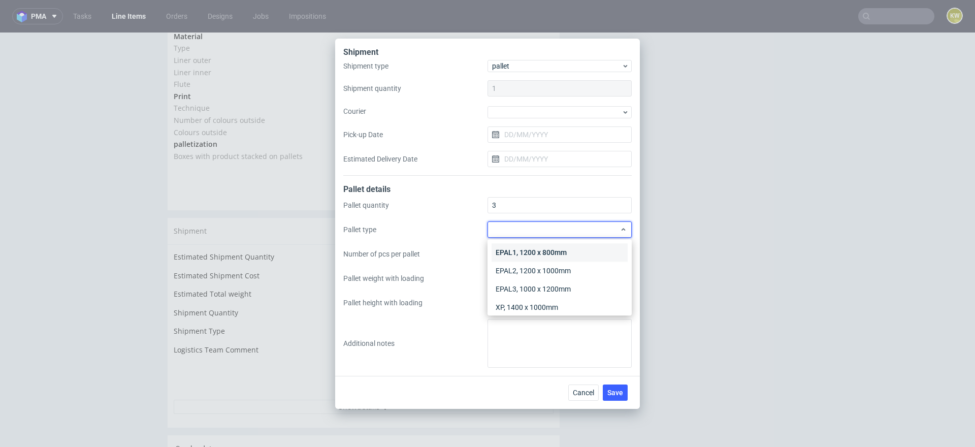
click at [511, 250] on div "EPAL1, 1200 x 800mm" at bounding box center [560, 252] width 136 height 18
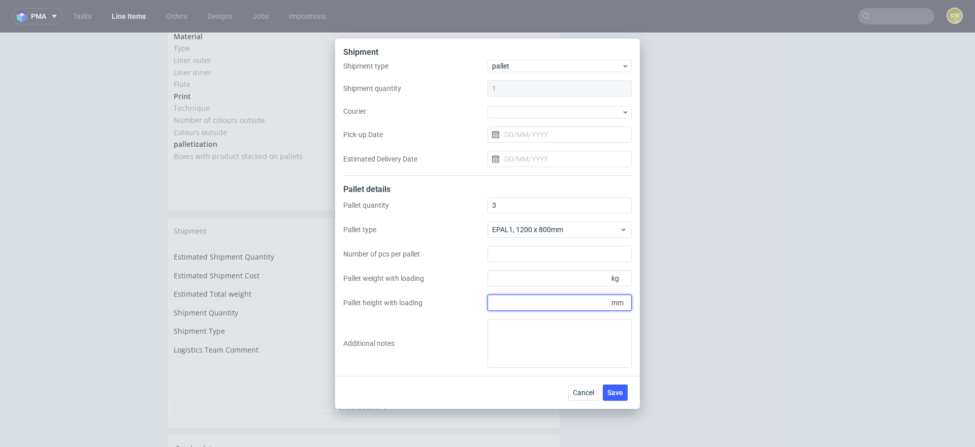
click at [506, 298] on input "Pallet height with loading" at bounding box center [560, 303] width 144 height 16
type input "1800"
click at [501, 282] on input "Pallet weight with loading" at bounding box center [560, 278] width 144 height 16
type input "333"
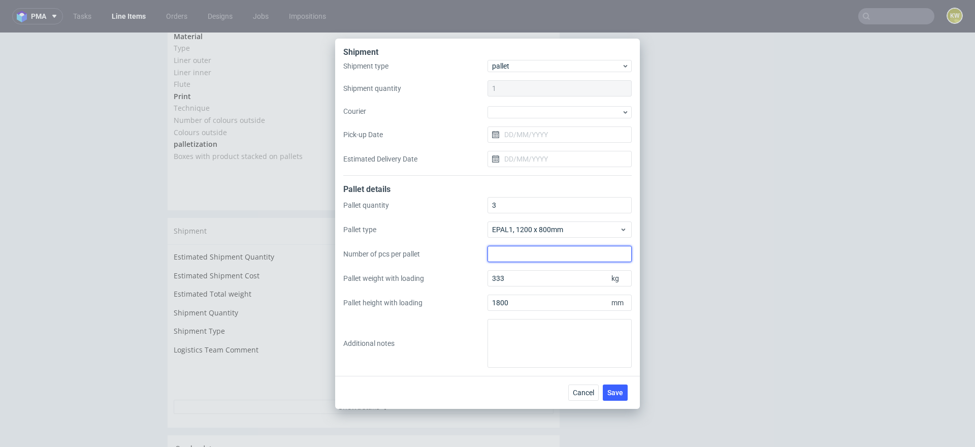
click at [506, 257] on input "Number of pcs per pallet" at bounding box center [560, 254] width 144 height 16
type input "4000"
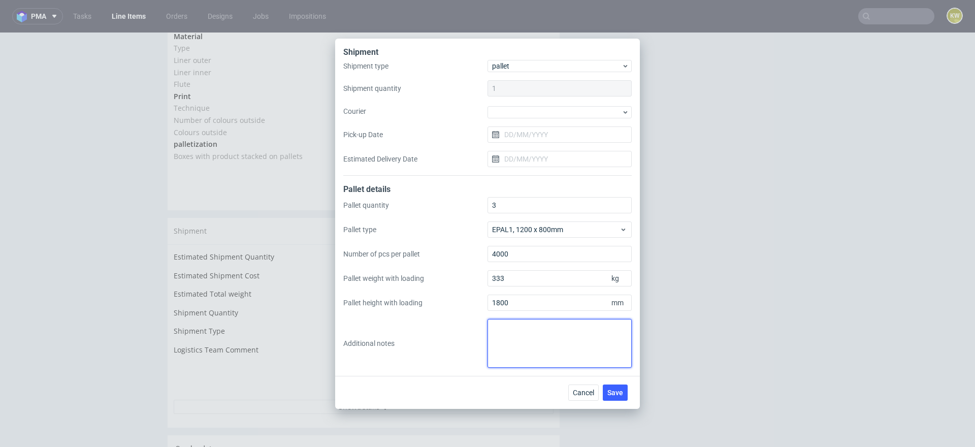
click at [510, 346] on textarea at bounding box center [560, 343] width 144 height 49
type textarea "2 pal 1200x800"
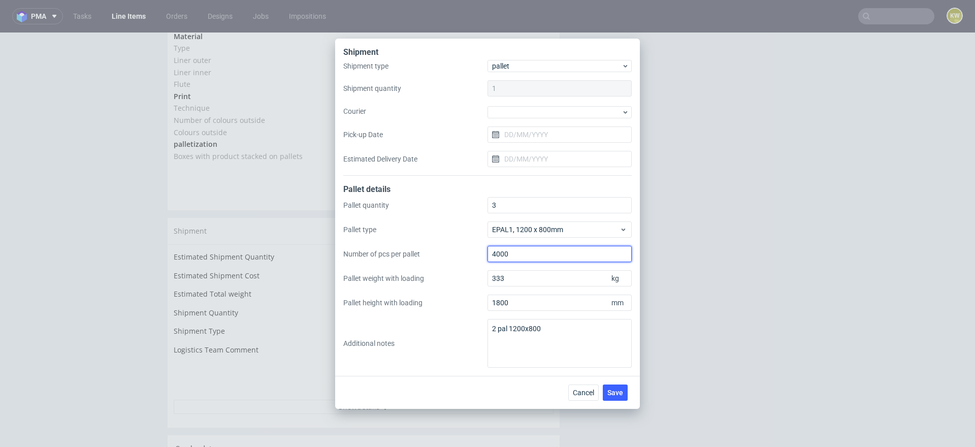
click at [504, 262] on div "Pallet quantity 3 Pallet type EPAL1, 1200 x 800mm Number of pcs per pallet 4000…" at bounding box center [487, 282] width 289 height 171
drag, startPoint x: 514, startPoint y: 257, endPoint x: 460, endPoint y: 257, distance: 54.4
click at [460, 257] on div "Pallet quantity 3 Pallet type EPAL1, 1200 x 800mm Number of pcs per pallet 4000…" at bounding box center [487, 282] width 289 height 171
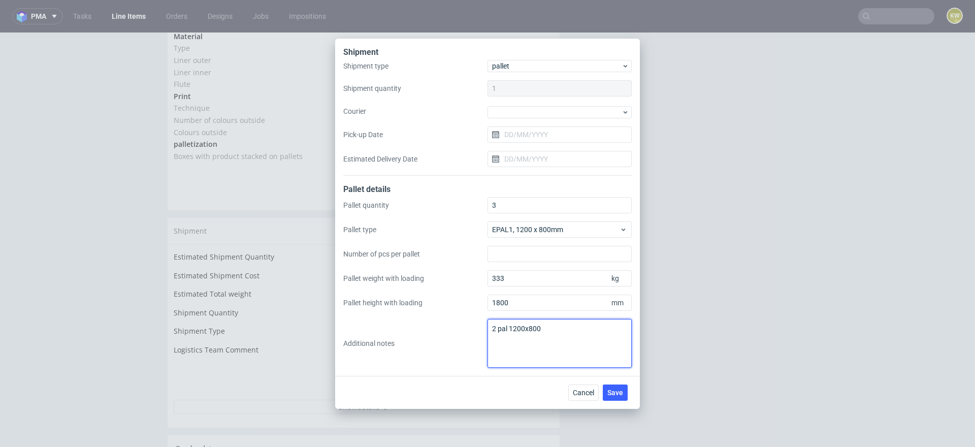
drag, startPoint x: 537, startPoint y: 331, endPoint x: 418, endPoint y: 305, distance: 122.3
click at [419, 305] on div "Pallet quantity 3 Pallet type EPAL1, 1200 x 800mm Number of pcs per pallet Pall…" at bounding box center [487, 282] width 289 height 171
click at [621, 396] on button "Save" at bounding box center [615, 393] width 25 height 16
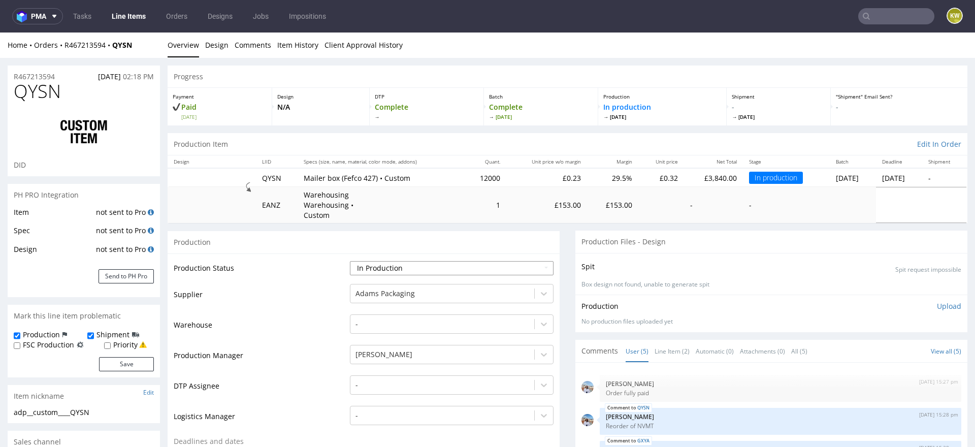
click at [397, 261] on select "Waiting for Artwork Waiting for Diecut Waiting for Mockup Waiting for DTP Waiti…" at bounding box center [452, 268] width 204 height 14
select select "production_complete"
click at [350, 261] on select "Waiting for Artwork Waiting for Diecut Waiting for Mockup Waiting for DTP Waiti…" at bounding box center [452, 268] width 204 height 14
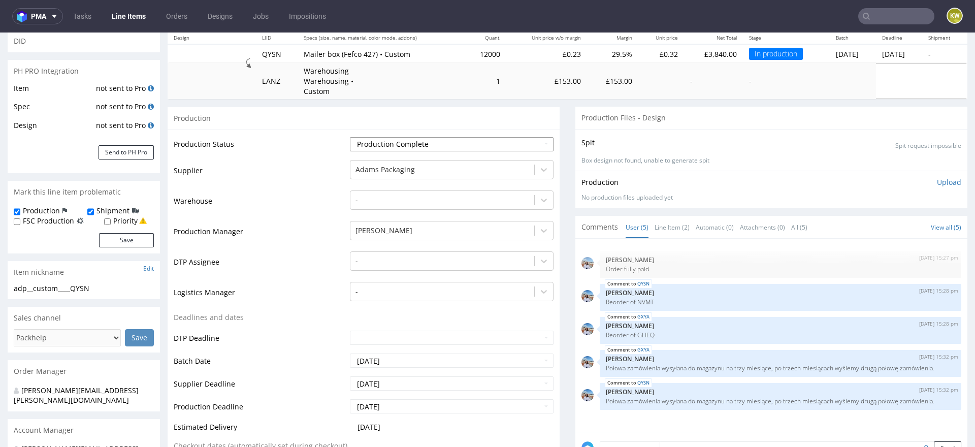
scroll to position [157, 0]
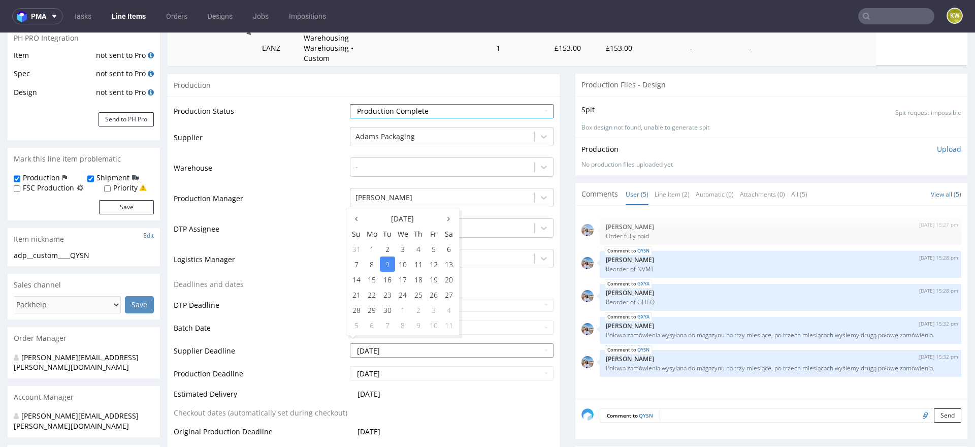
click at [407, 343] on input "[DATE]" at bounding box center [452, 350] width 204 height 14
click at [370, 263] on td "8" at bounding box center [372, 264] width 16 height 15
type input "[DATE]"
click at [395, 366] on input "[DATE]" at bounding box center [452, 373] width 204 height 14
click at [366, 280] on td "8" at bounding box center [372, 286] width 16 height 15
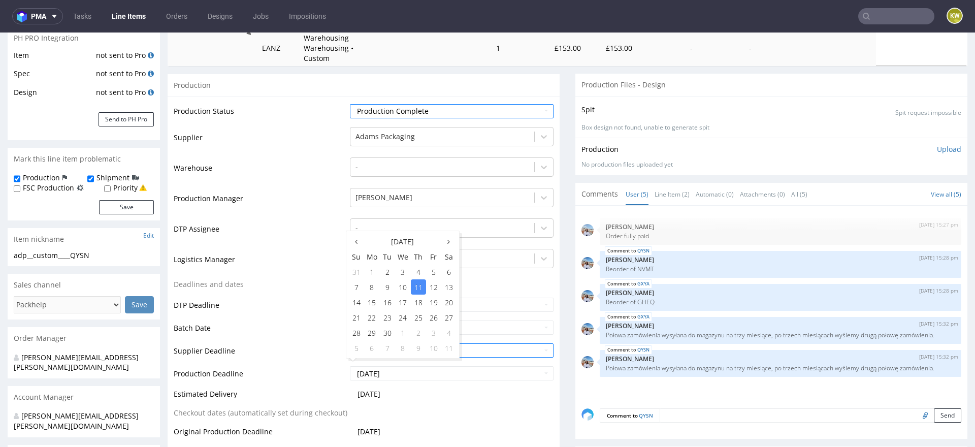
type input "[DATE]"
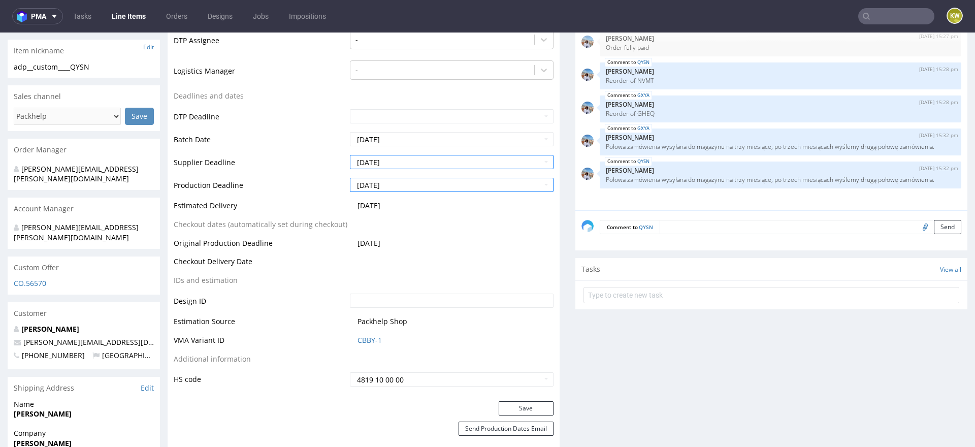
scroll to position [374, 0]
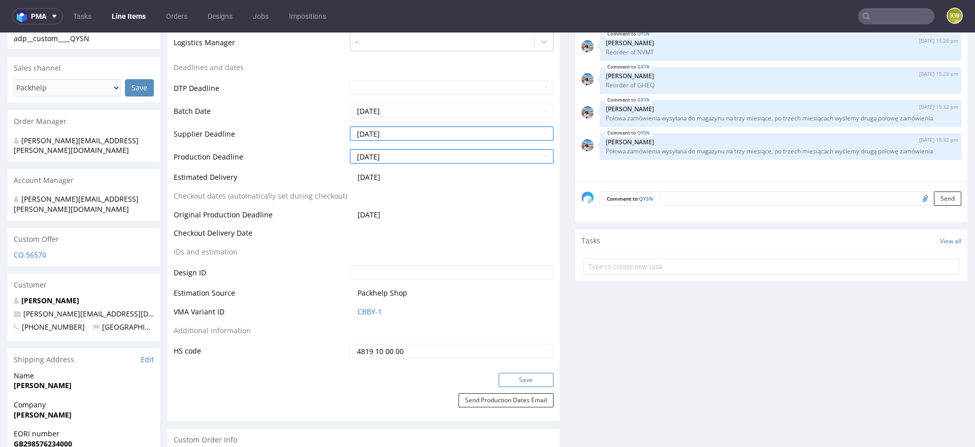
click at [509, 373] on button "Save" at bounding box center [526, 380] width 55 height 14
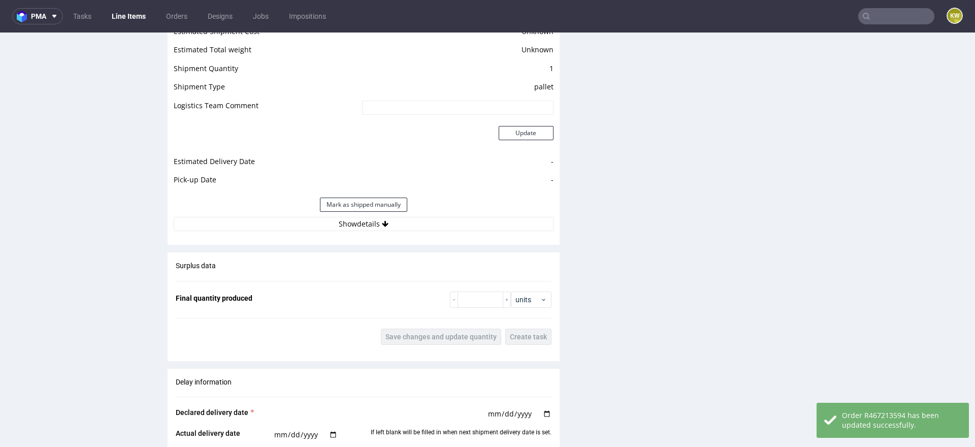
scroll to position [1372, 0]
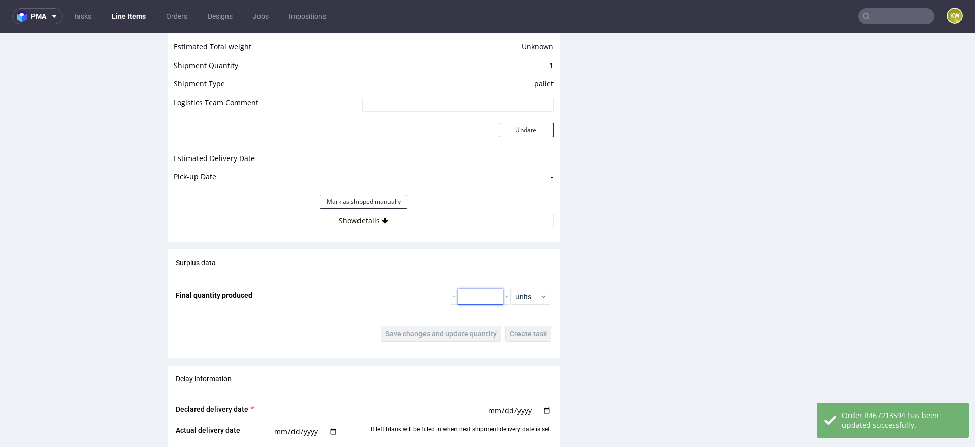
click at [464, 289] on input "number" at bounding box center [481, 297] width 46 height 16
paste input "12248"
type input "12248"
click at [449, 330] on span "Save changes and update quantity" at bounding box center [441, 333] width 111 height 7
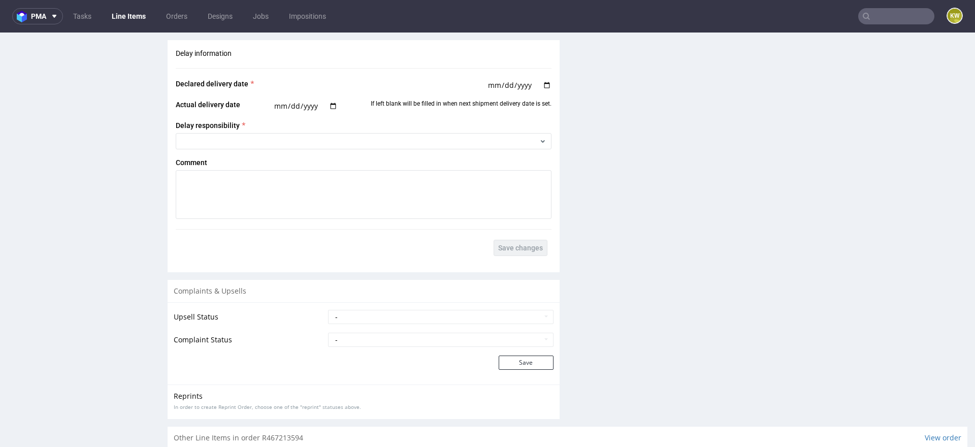
scroll to position [1794, 0]
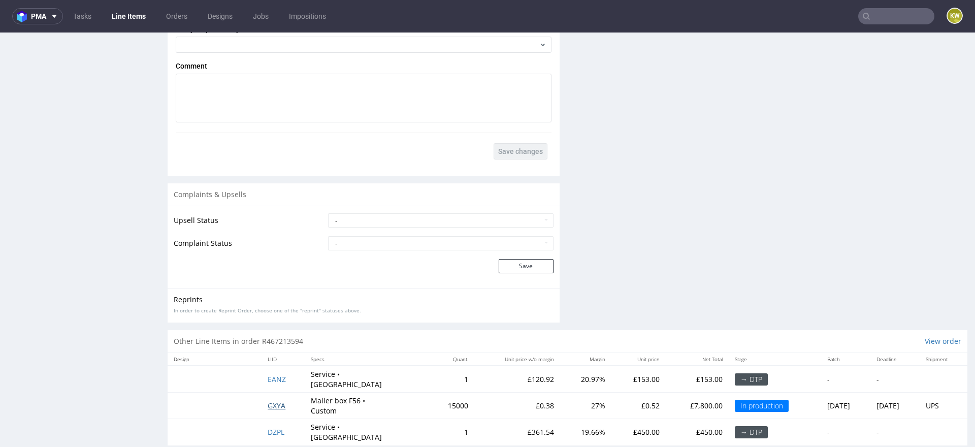
click at [273, 401] on span "GXYA" at bounding box center [277, 406] width 18 height 10
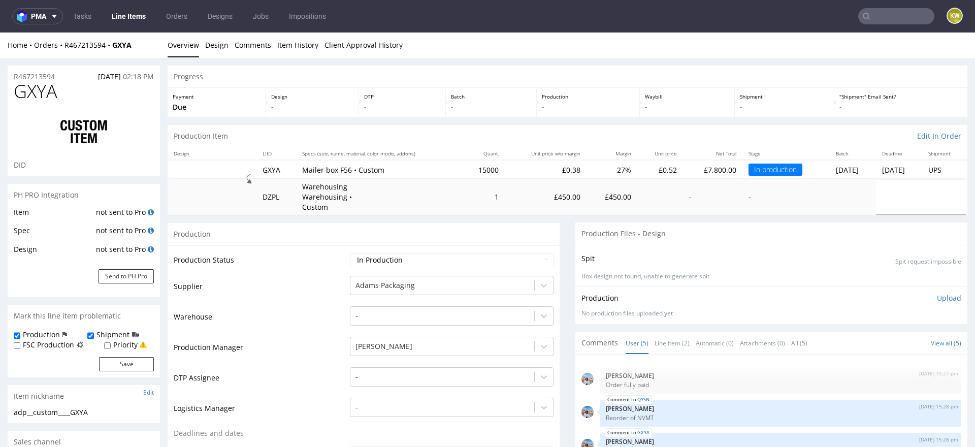
click at [31, 97] on span "GXYA" at bounding box center [36, 91] width 44 height 20
copy span "GXYA"
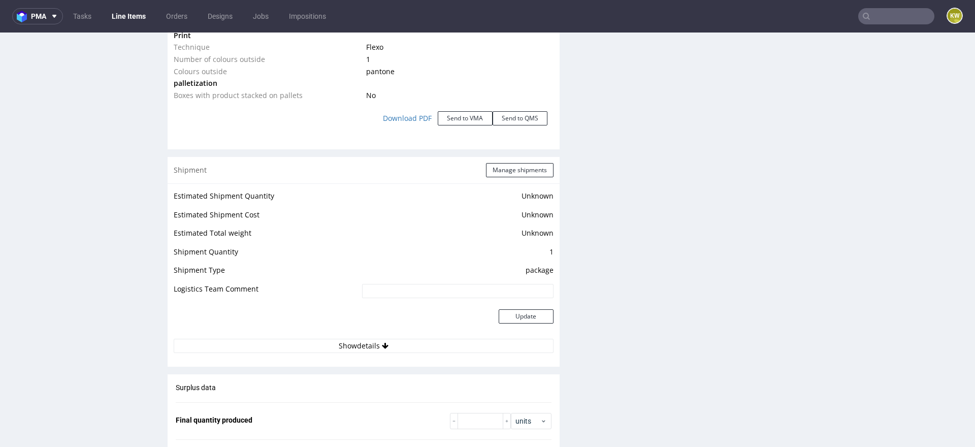
scroll to position [1181, 0]
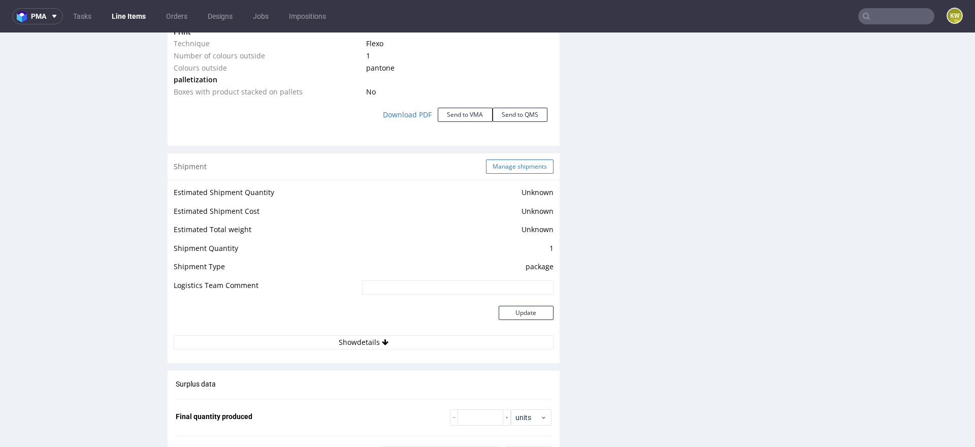
click at [510, 160] on button "Manage shipments" at bounding box center [520, 167] width 68 height 14
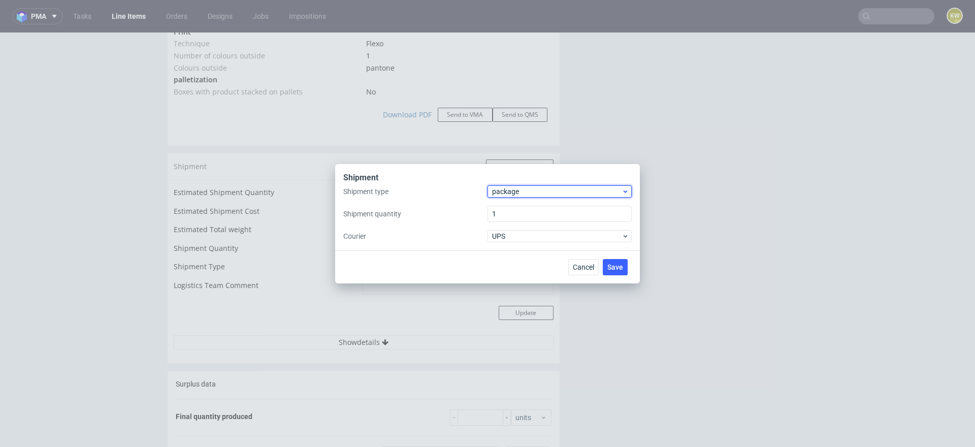
click at [500, 190] on span "package" at bounding box center [557, 191] width 130 height 10
click at [500, 206] on div "pallet" at bounding box center [560, 213] width 136 height 18
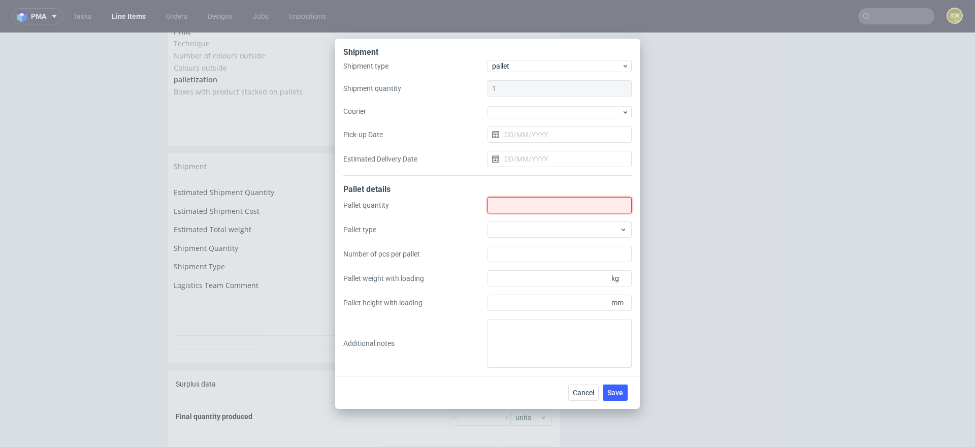
click at [513, 205] on input "Shipment type" at bounding box center [560, 205] width 144 height 16
type input "15"
click at [509, 230] on div at bounding box center [560, 229] width 144 height 16
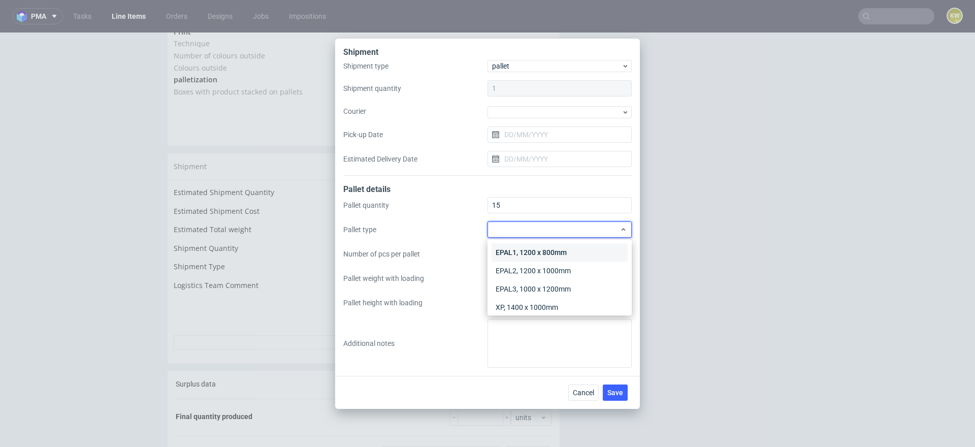
click at [518, 251] on div "EPAL1, 1200 x 800mm" at bounding box center [560, 252] width 136 height 18
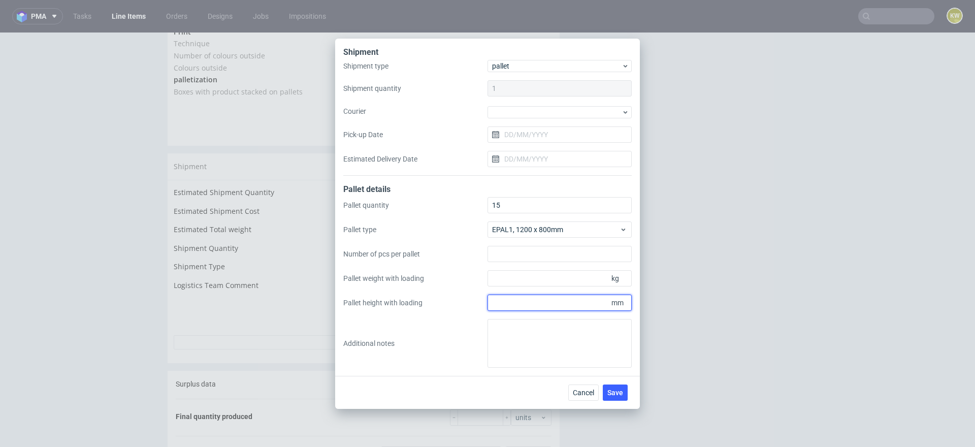
click at [514, 305] on input "Pallet height with loading" at bounding box center [560, 303] width 144 height 16
type input "1800"
click at [508, 279] on input "Pallet weight with loading" at bounding box center [560, 278] width 144 height 16
type input "219"
click at [516, 336] on textarea at bounding box center [560, 343] width 144 height 49
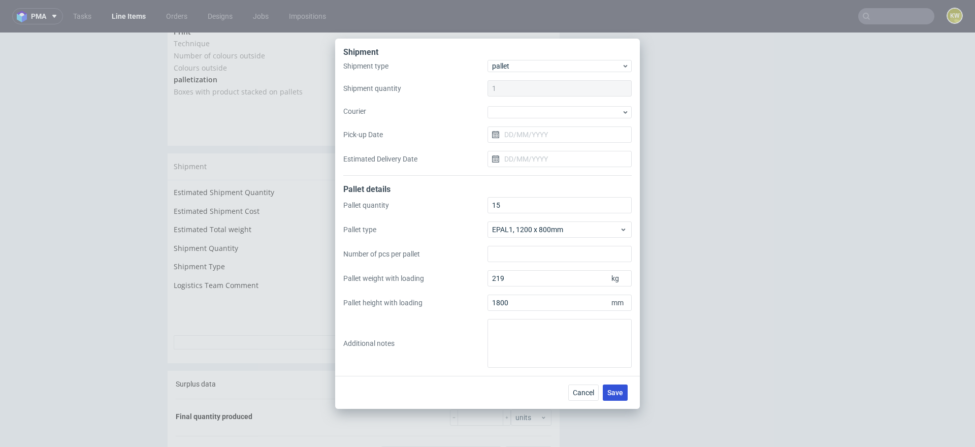
click at [612, 389] on span "Save" at bounding box center [616, 392] width 16 height 7
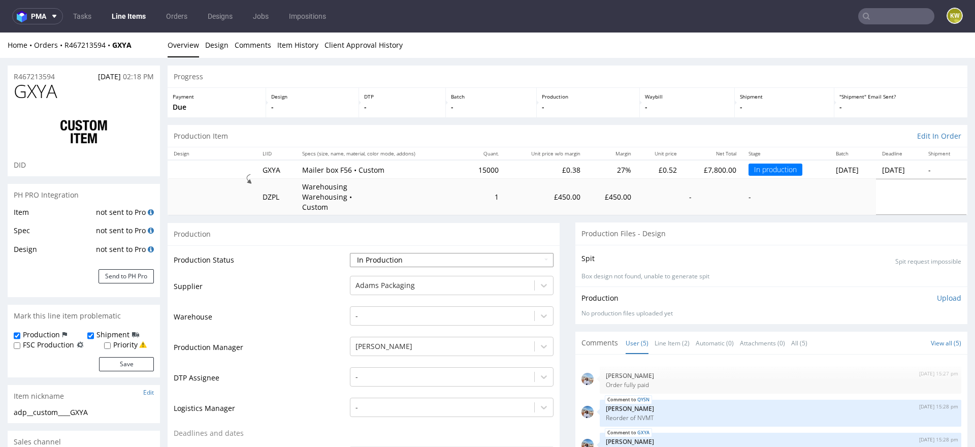
click at [365, 253] on select "Waiting for Artwork Waiting for Diecut Waiting for Mockup Waiting for DTP Waiti…" at bounding box center [452, 260] width 204 height 14
select select "production_complete"
click at [350, 253] on select "Waiting for Artwork Waiting for Diecut Waiting for Mockup Waiting for DTP Waiti…" at bounding box center [452, 260] width 204 height 14
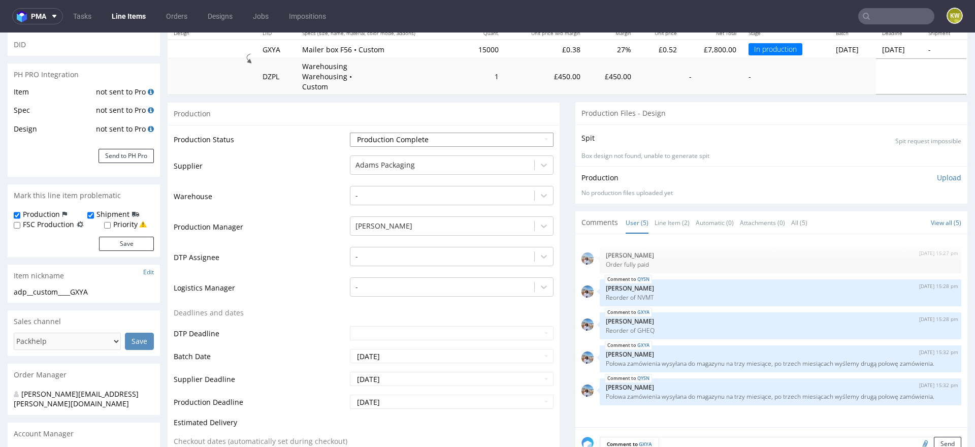
scroll to position [122, 0]
click at [431, 370] on input "[DATE]" at bounding box center [452, 377] width 204 height 14
click at [371, 292] on td "8" at bounding box center [372, 290] width 16 height 15
type input "[DATE]"
click at [390, 393] on input "[DATE]" at bounding box center [452, 400] width 204 height 14
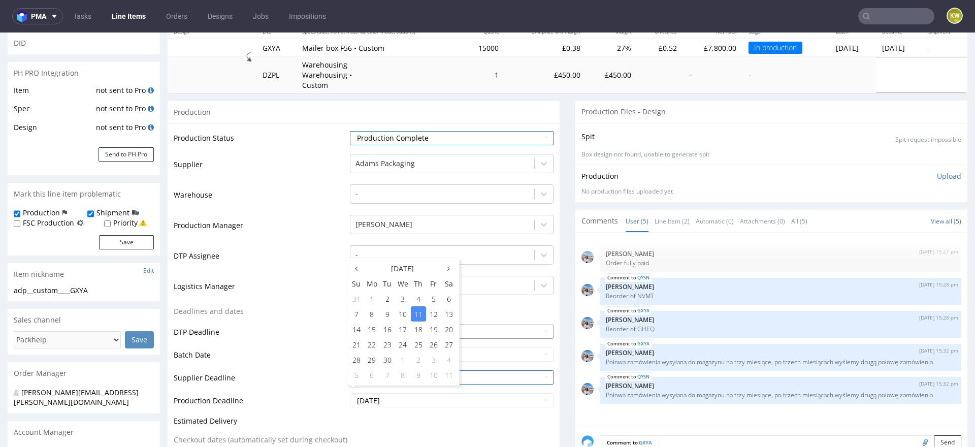
click at [371, 316] on td "8" at bounding box center [372, 313] width 16 height 15
type input "[DATE]"
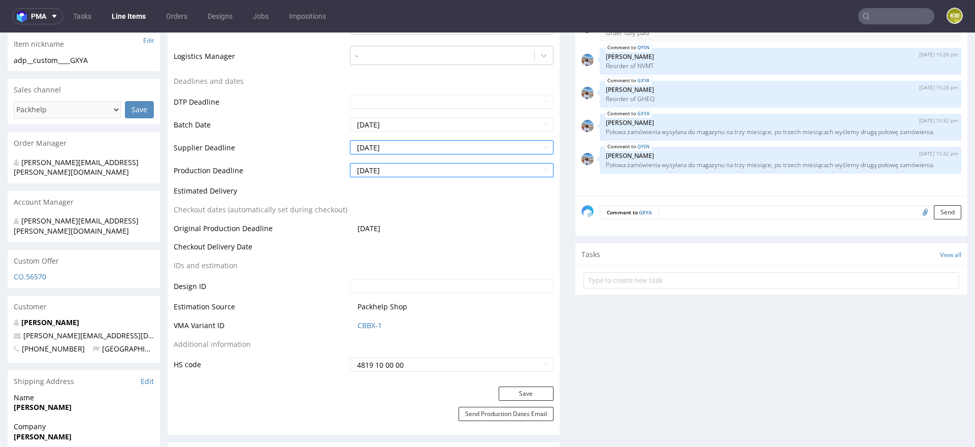
scroll to position [380, 0]
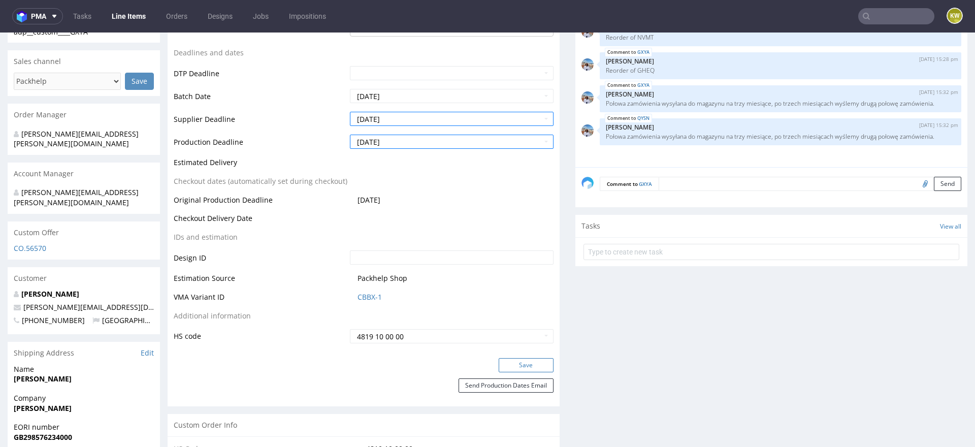
click at [508, 358] on button "Save" at bounding box center [526, 365] width 55 height 14
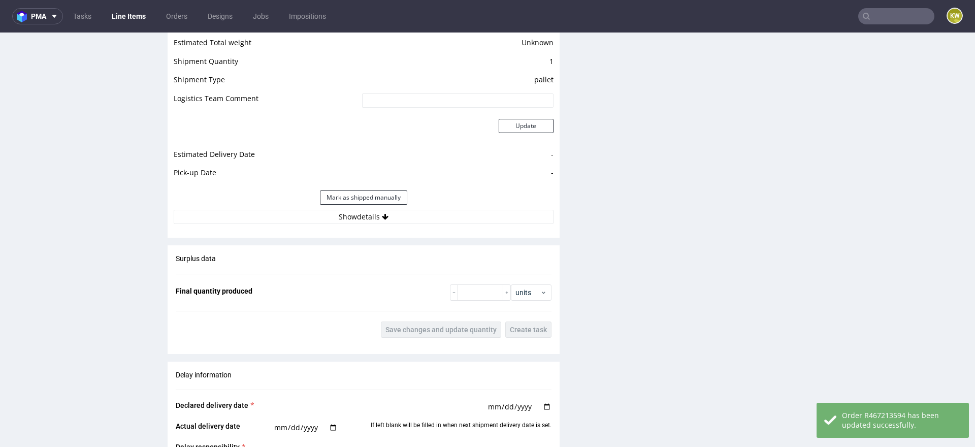
scroll to position [1369, 0]
click at [467, 283] on input "number" at bounding box center [481, 291] width 46 height 16
paste input "14860"
type input "14860"
click at [408, 283] on fieldset "Final quantity produced 14860 units" at bounding box center [364, 291] width 376 height 16
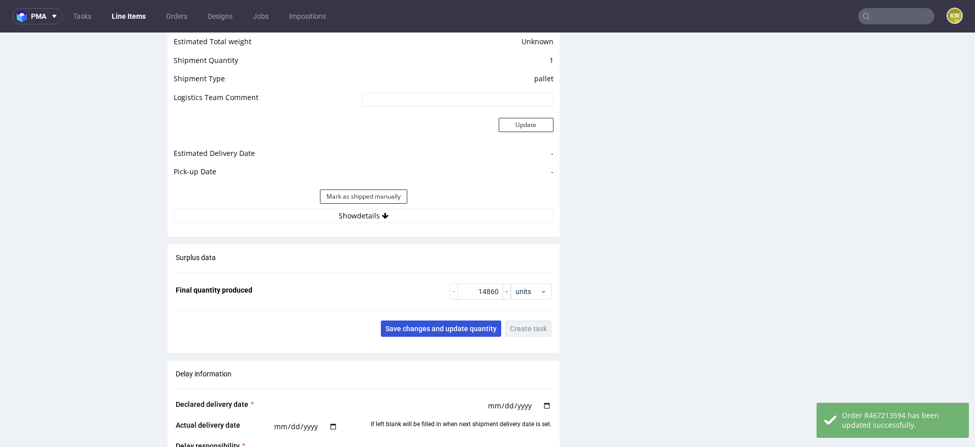
click at [431, 325] on span "Save changes and update quantity" at bounding box center [441, 328] width 111 height 7
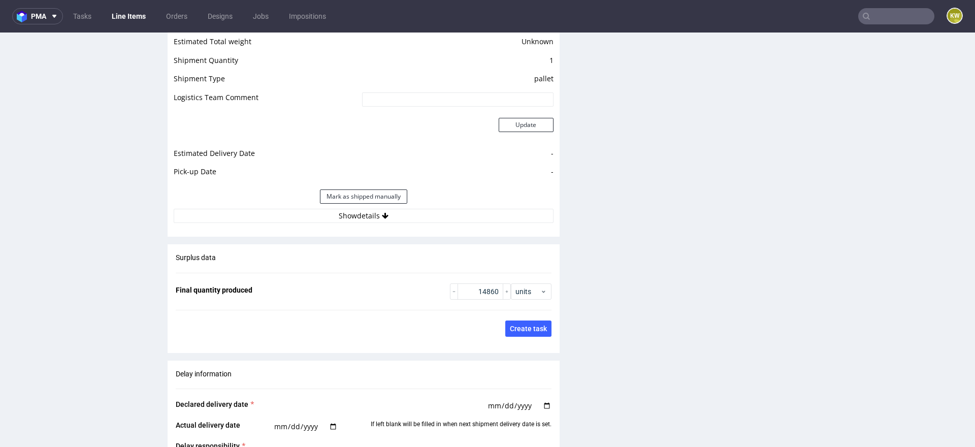
scroll to position [0, 0]
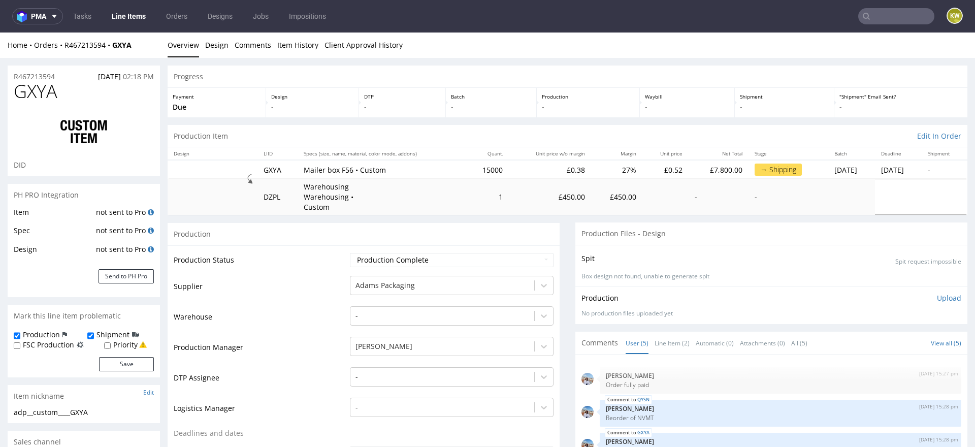
click at [138, 18] on link "Line Items" at bounding box center [129, 16] width 46 height 16
